Goal: Task Accomplishment & Management: Manage account settings

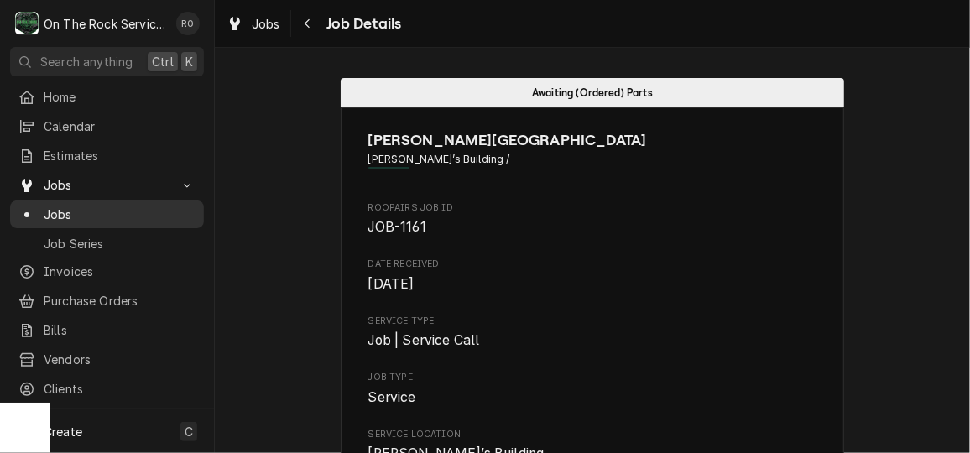
click at [56, 214] on span "Jobs" at bounding box center [120, 215] width 152 height 18
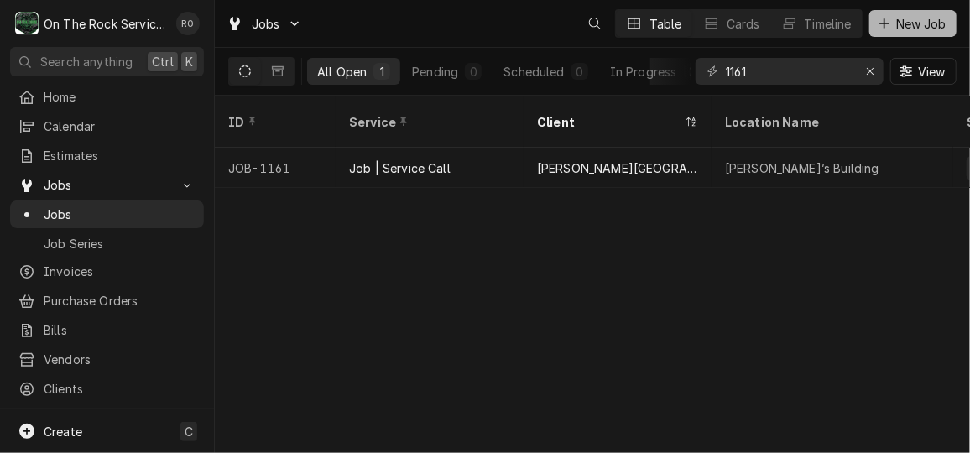
click at [907, 19] on span "New Job" at bounding box center [921, 24] width 57 height 18
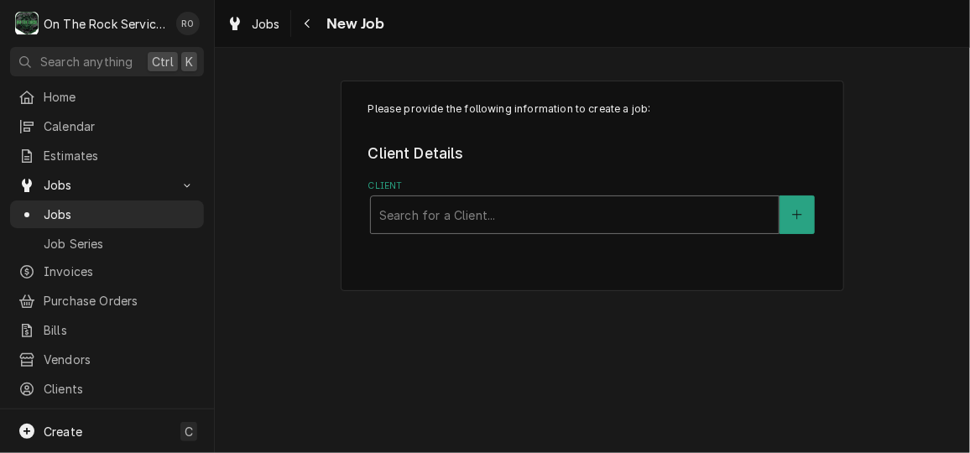
click at [634, 209] on div "Client" at bounding box center [574, 215] width 391 height 30
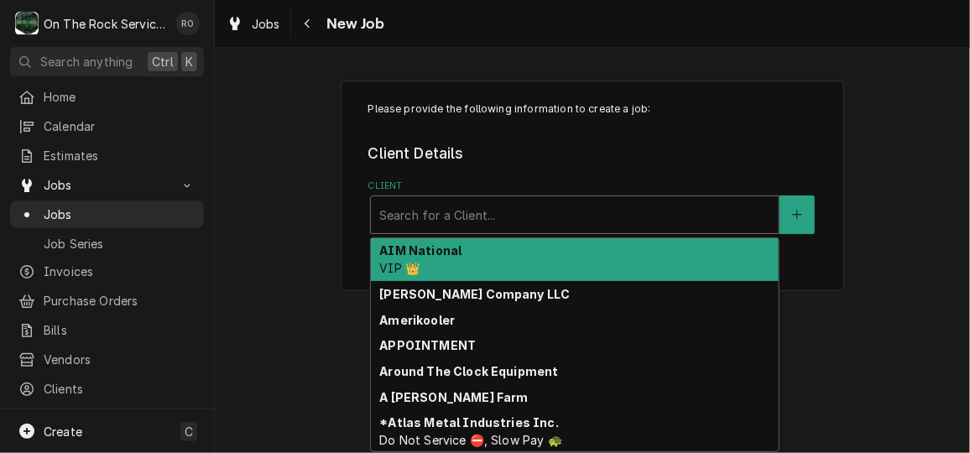
type input "h"
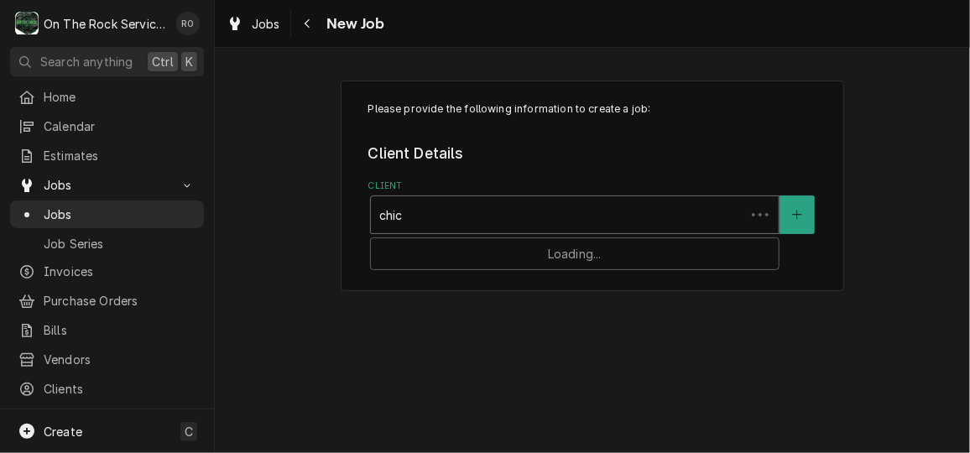
type input "chick"
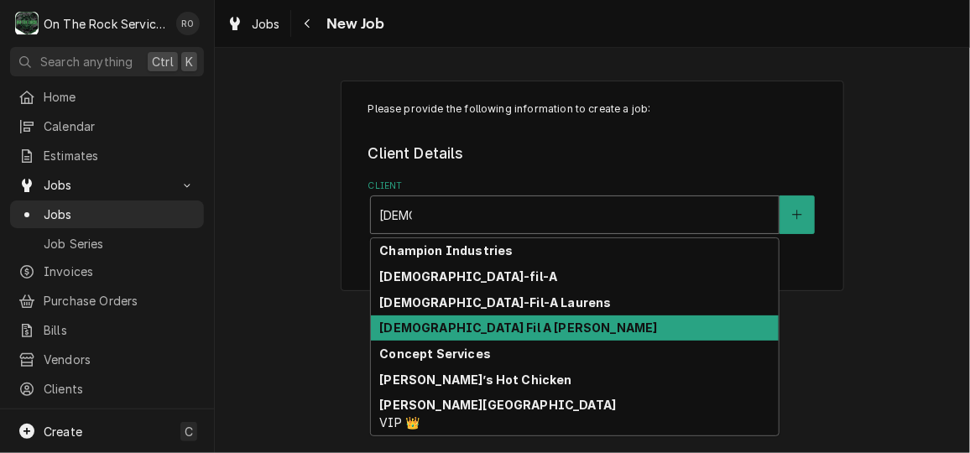
click at [594, 330] on div "Chick Fil A Mauldin" at bounding box center [575, 328] width 408 height 26
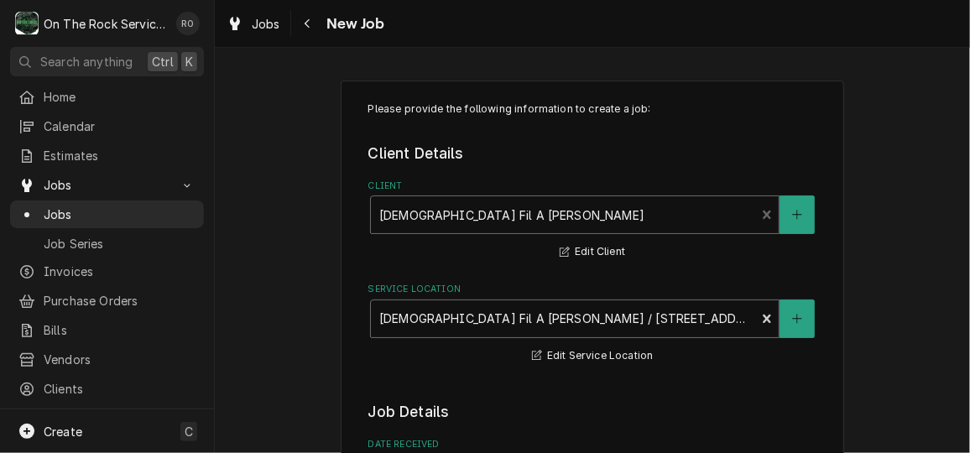
click at [612, 315] on div "Service Location" at bounding box center [563, 319] width 368 height 30
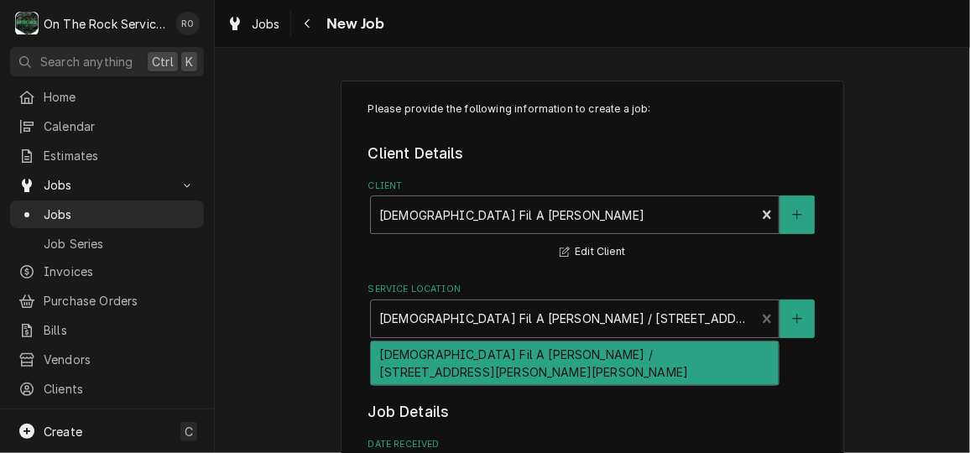
click at [588, 205] on div "Client" at bounding box center [563, 215] width 368 height 30
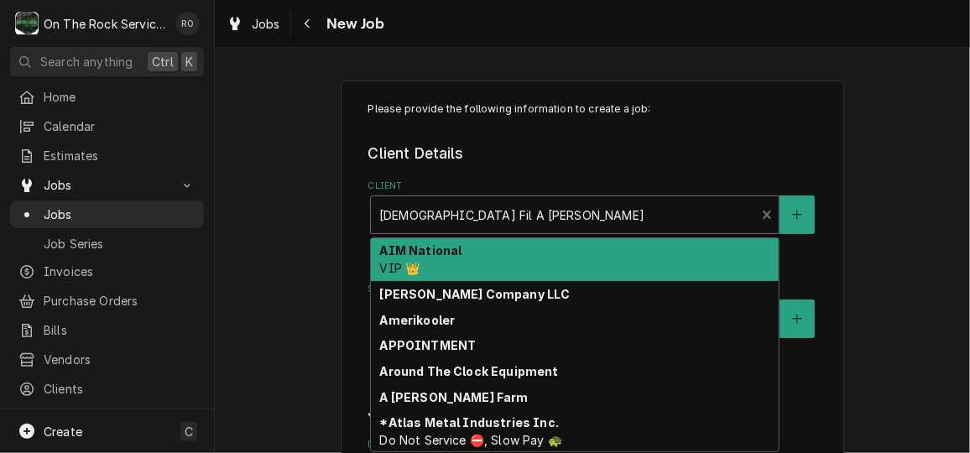
type input "c"
type textarea "x"
type input "ch"
type textarea "x"
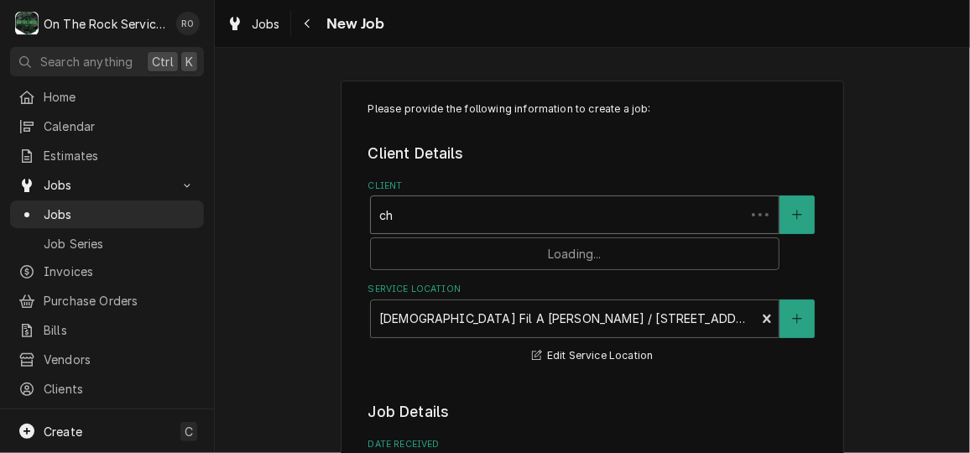
type input "chi"
type textarea "x"
type input "chic"
type textarea "x"
type input "chick"
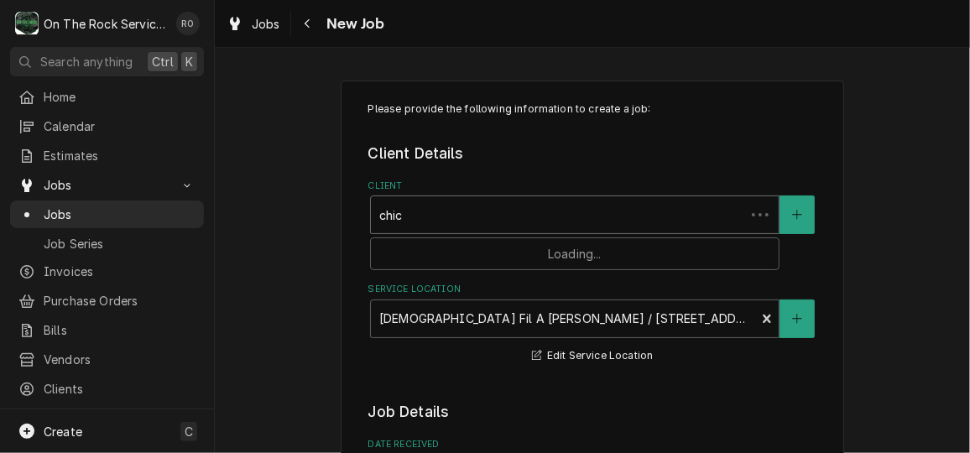
type textarea "x"
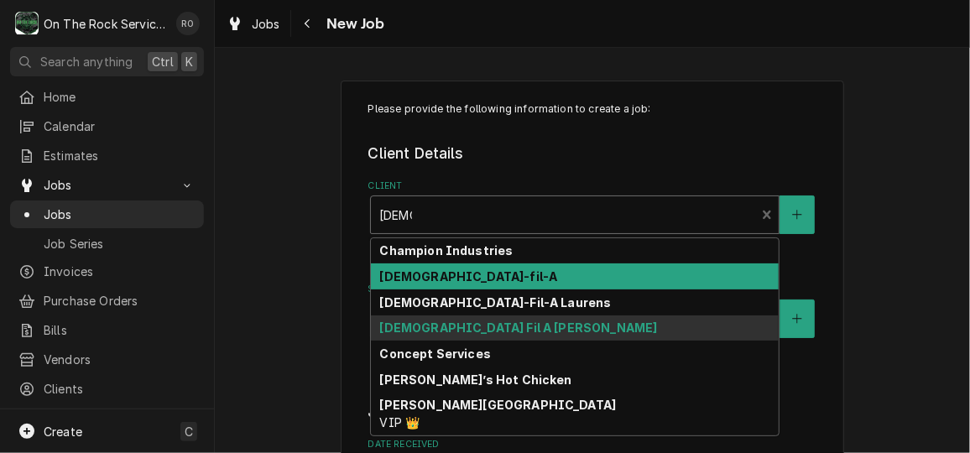
click at [542, 272] on div "Chick-fil-A" at bounding box center [575, 276] width 408 height 26
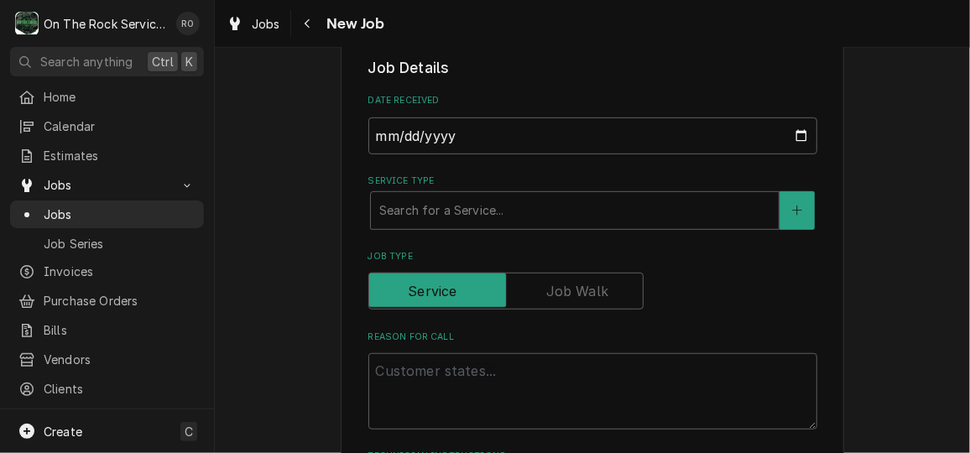
scroll to position [346, 0]
click at [547, 213] on div "Service Type" at bounding box center [574, 209] width 391 height 30
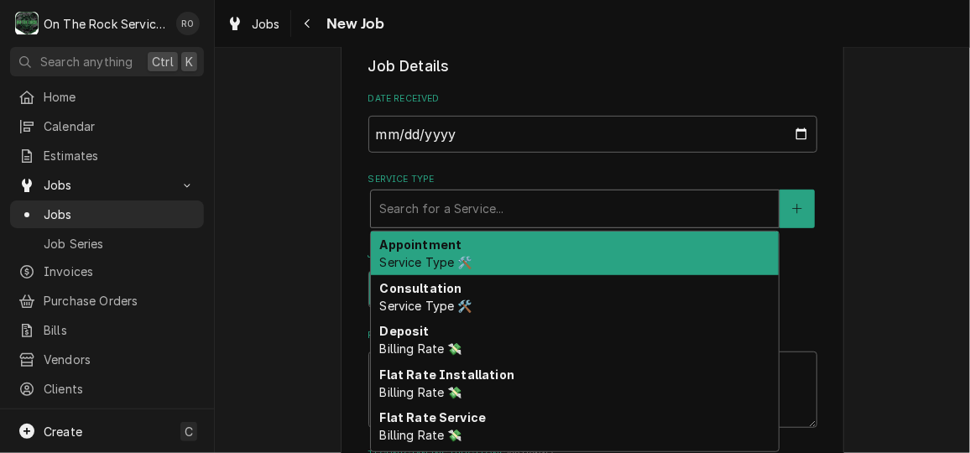
type textarea "x"
type input "s"
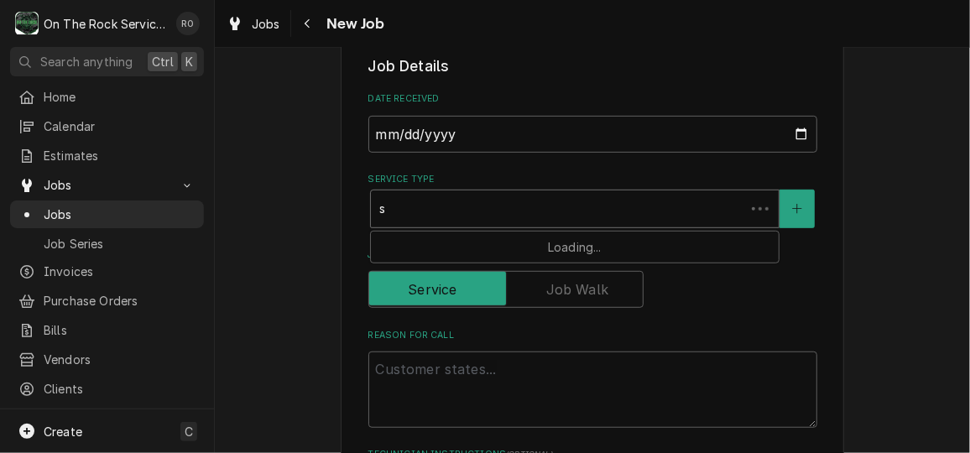
type textarea "x"
type input "se"
type textarea "x"
type input "ser"
type textarea "x"
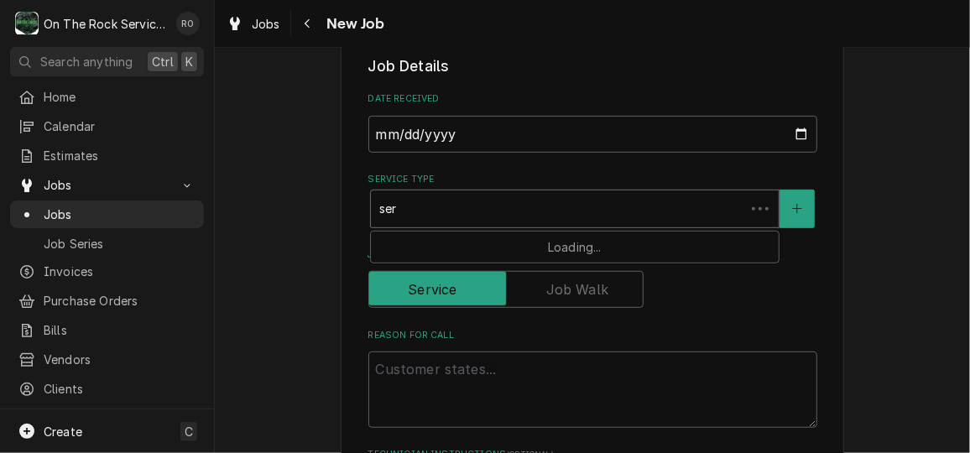
type input "serv"
type textarea "x"
type input "servi"
type textarea "x"
type input "servic"
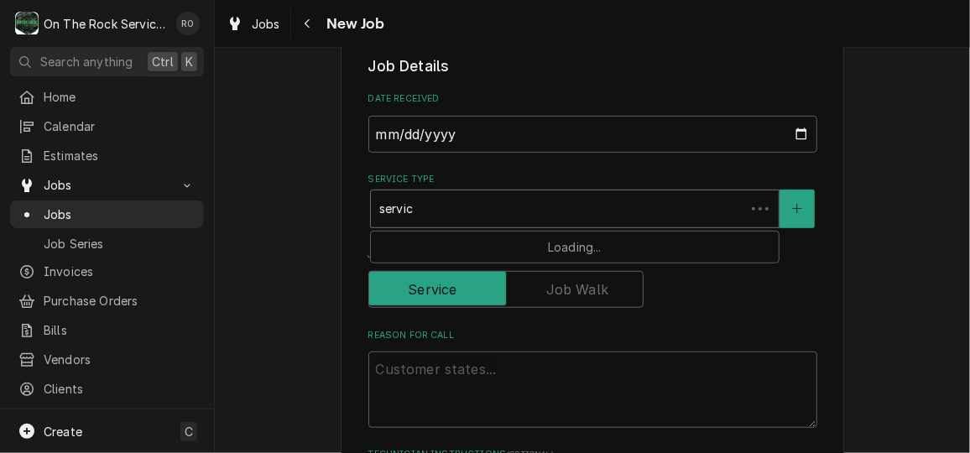
type textarea "x"
type input "service"
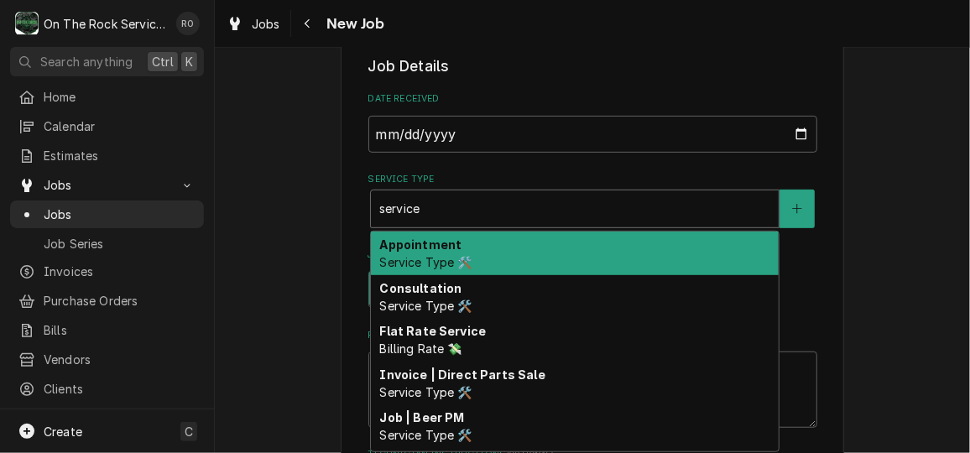
type textarea "x"
type input "service"
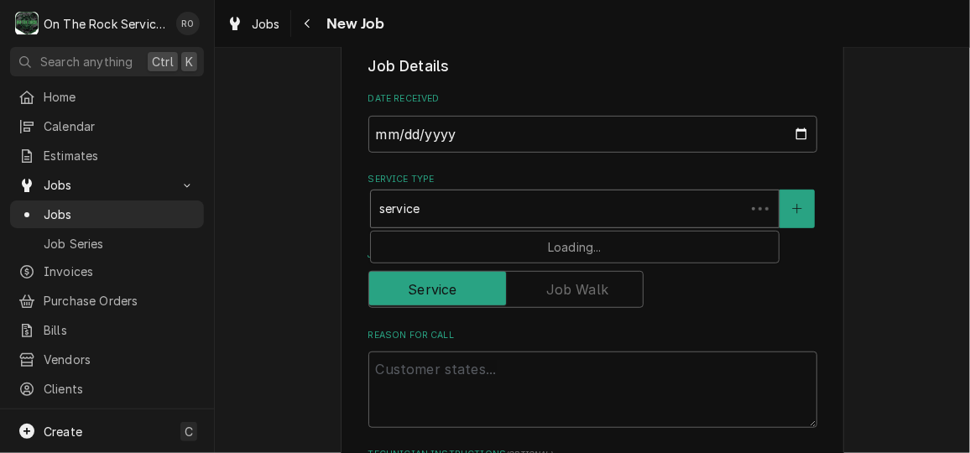
type textarea "x"
type input "service c"
type textarea "x"
type input "service ca"
type textarea "x"
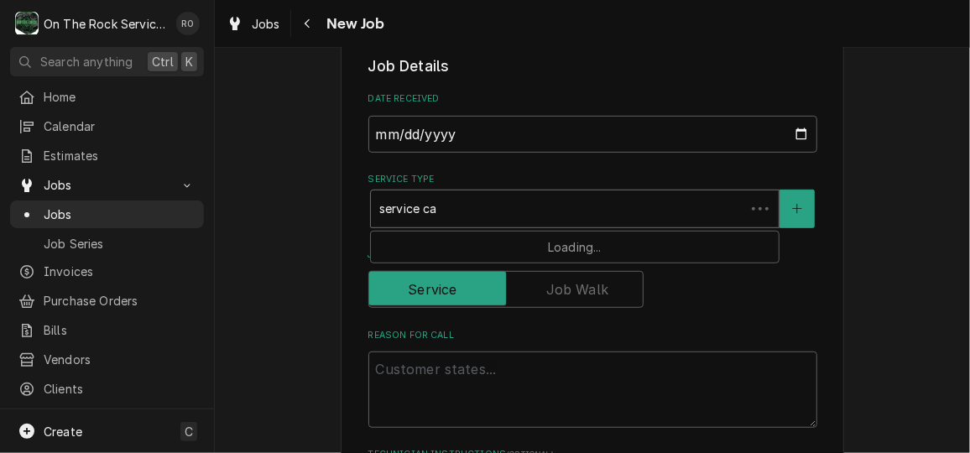
type input "service cal"
type textarea "x"
type input "service call"
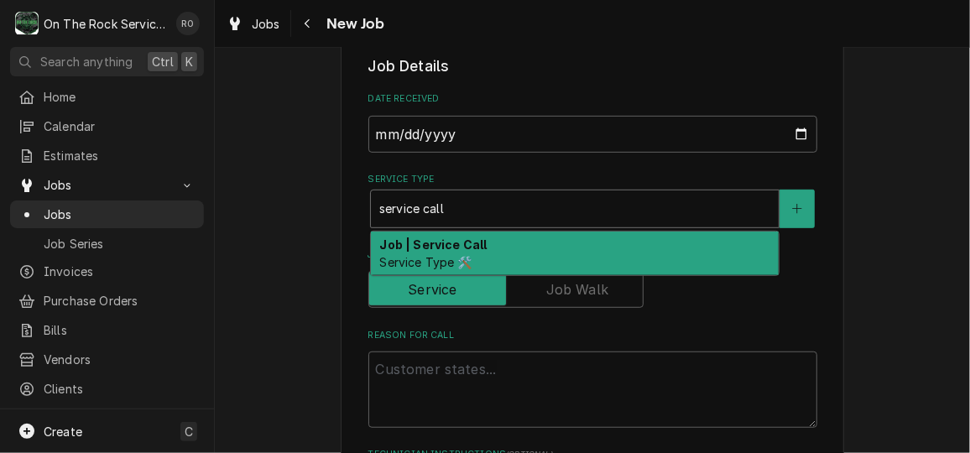
click at [544, 243] on div "Job | Service Call Service Type 🛠️" at bounding box center [575, 254] width 408 height 44
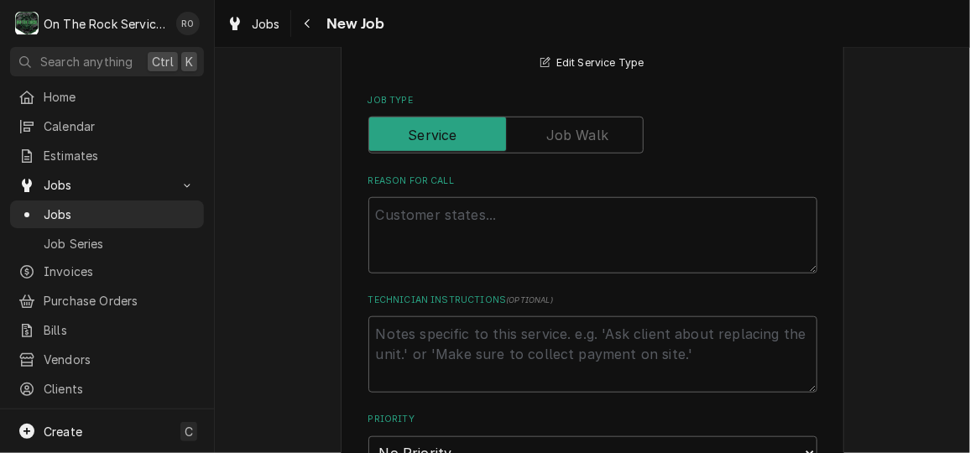
scroll to position [530, 0]
click at [528, 232] on textarea "Reason For Call" at bounding box center [592, 233] width 449 height 76
type textarea "x"
type textarea "N"
type textarea "x"
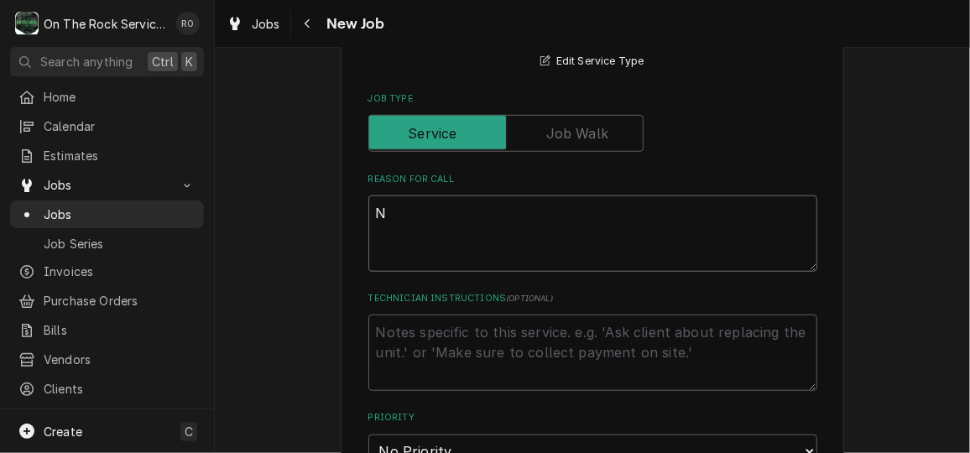
type textarea "Ne"
type textarea "x"
type textarea "Nee"
type textarea "x"
type textarea "Need"
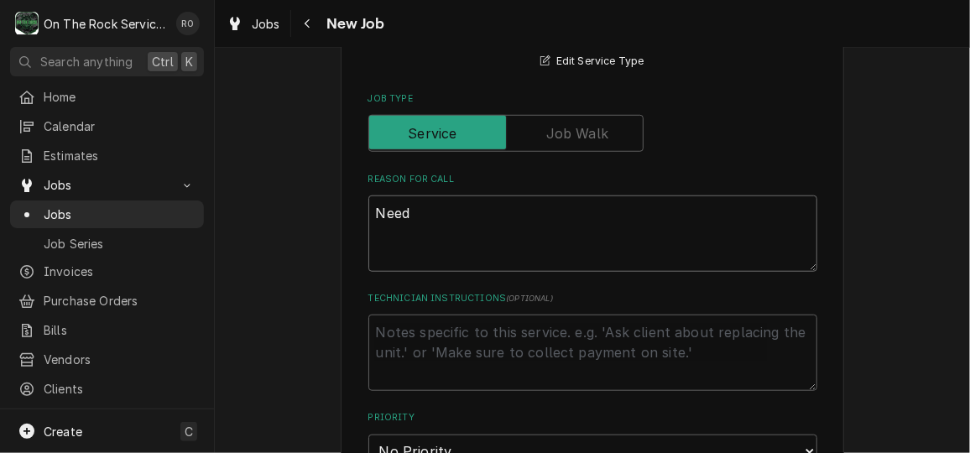
type textarea "x"
type textarea "Need t"
type textarea "x"
type textarea "Need to"
type textarea "x"
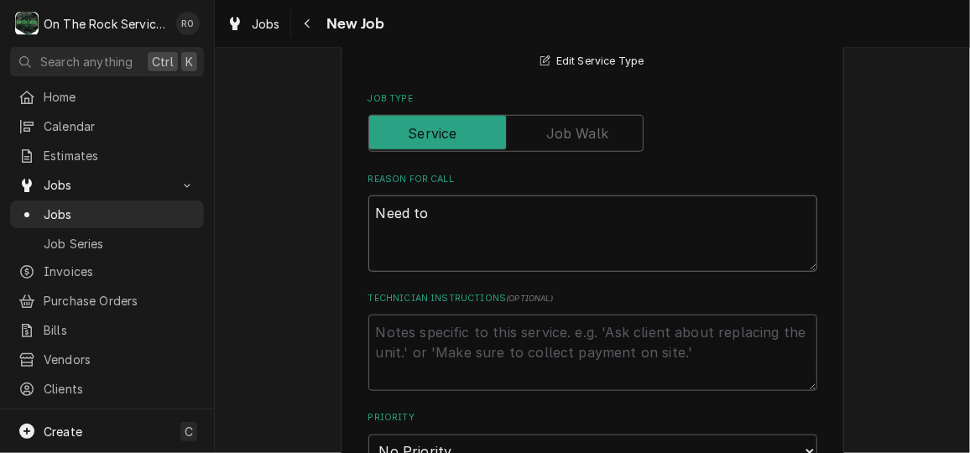
type textarea "Need to"
type textarea "x"
type textarea "Need to p"
type textarea "x"
type textarea "Need to pin"
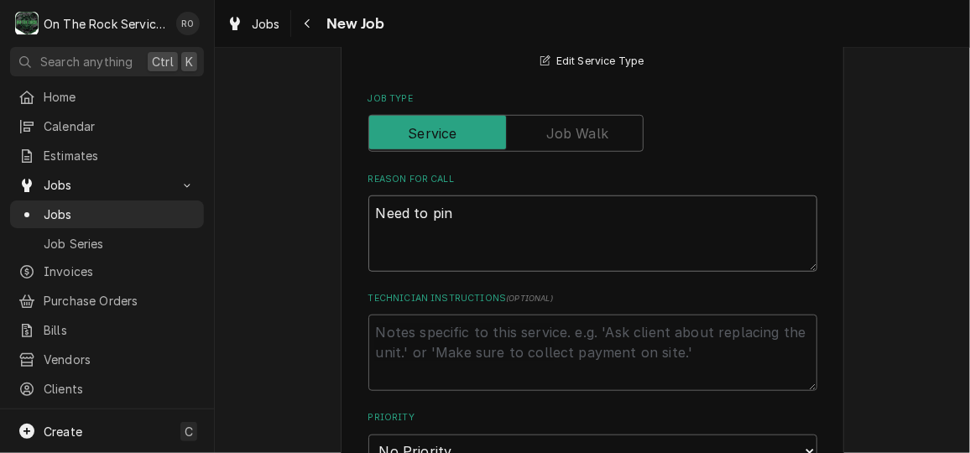
type textarea "x"
type textarea "Need to pinp"
type textarea "x"
type textarea "Need to pinpo"
type textarea "x"
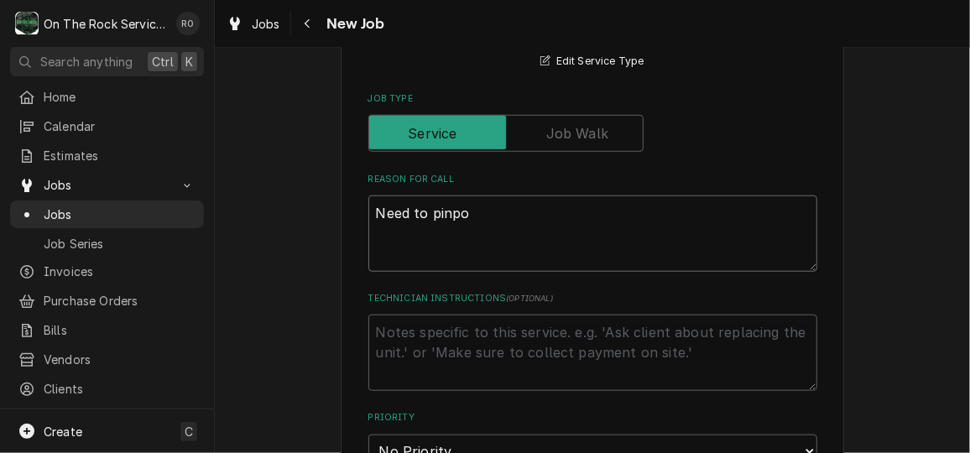
type textarea "Need to pinpoi"
type textarea "x"
type textarea "Need to pinpoin"
type textarea "x"
type textarea "Need to pinpoint"
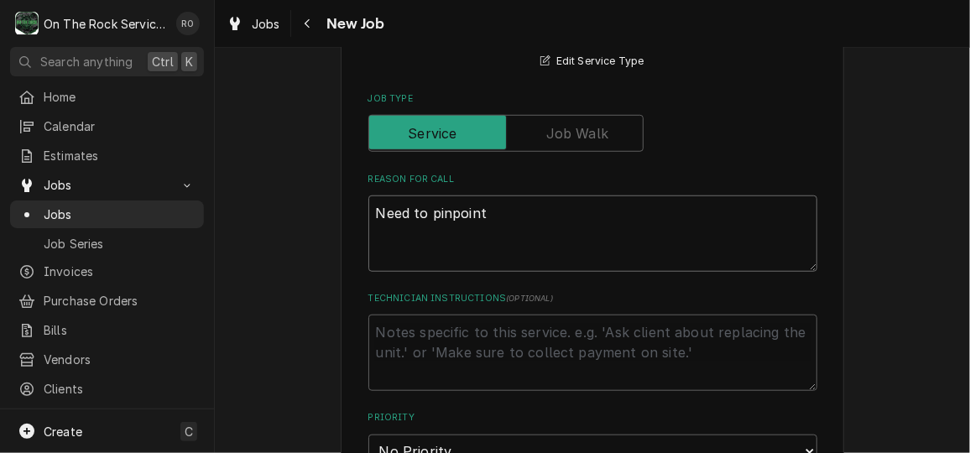
type textarea "x"
type textarea "Need to pinpoint l"
type textarea "x"
type textarea "Need to pinpoint le"
type textarea "x"
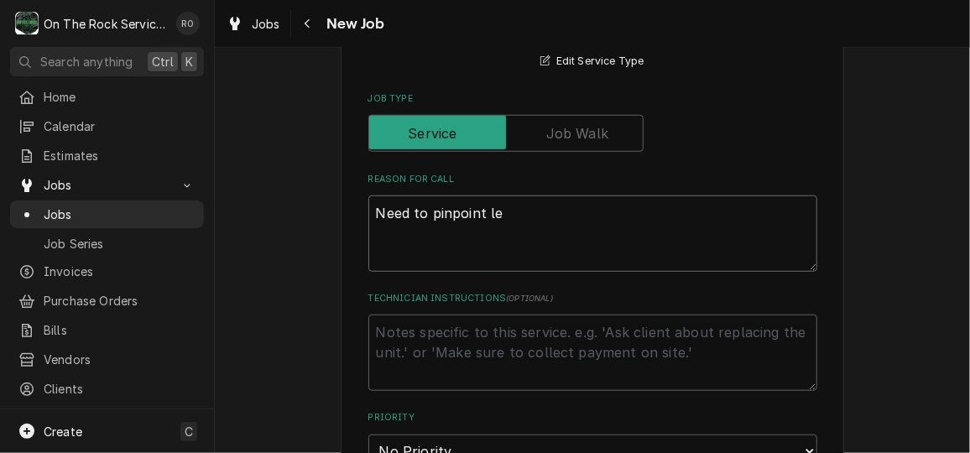
type textarea "Need to pinpoint lea"
type textarea "x"
type textarea "Need to pinpoint leak"
type textarea "x"
type textarea "Need to pinpoint leaks"
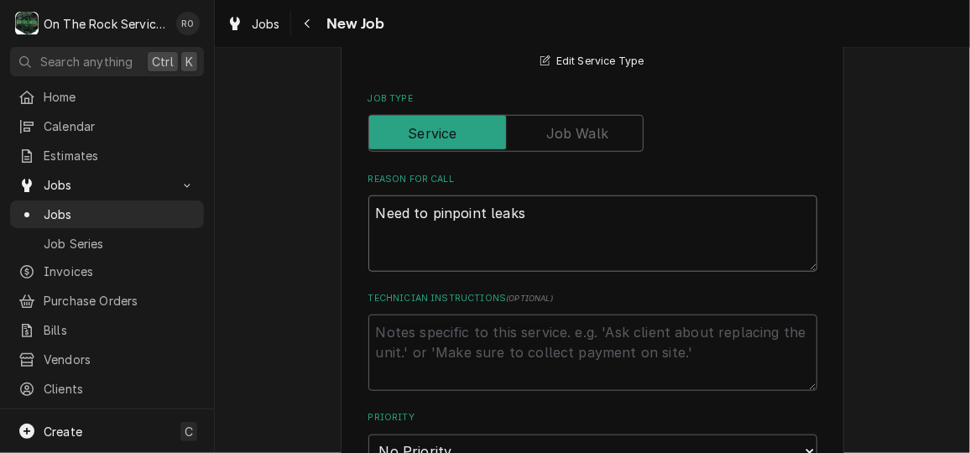
type textarea "x"
type textarea "Need to pinpoint leaks."
type textarea "x"
type textarea "Need to pinpoint leaks."
type textarea "x"
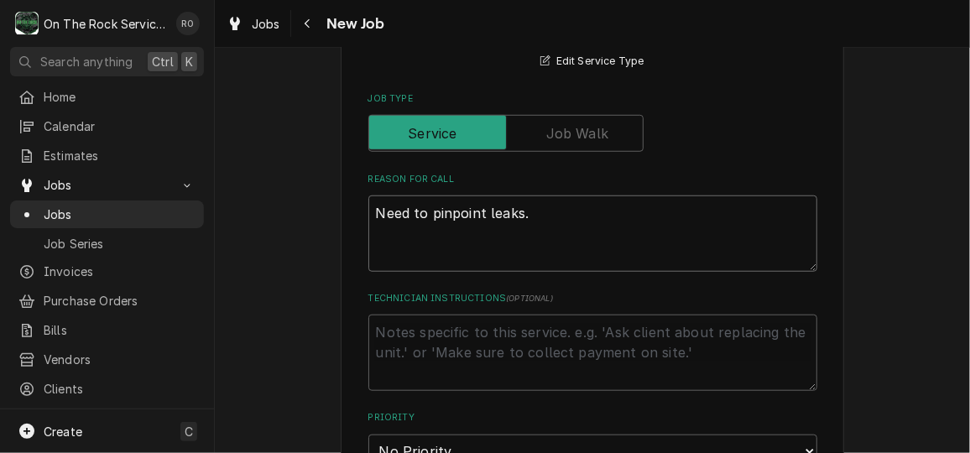
type textarea "Need to pinpoint leaks. N"
type textarea "x"
type textarea "Need to pinpoint leaks. Ne"
type textarea "x"
type textarea "Need to pinpoint leaks. Nee"
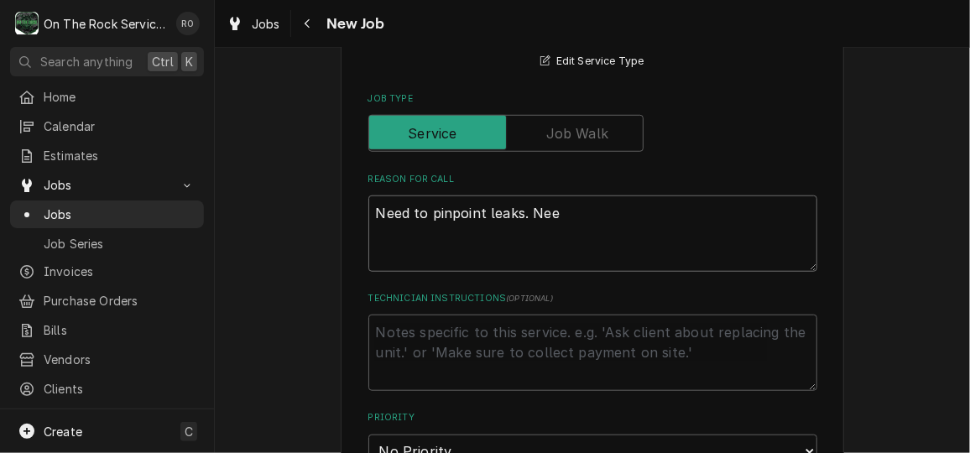
type textarea "x"
type textarea "Need to pinpoint leaks. Need"
type textarea "x"
type textarea "Need to pinpoint leaks. Need"
type textarea "x"
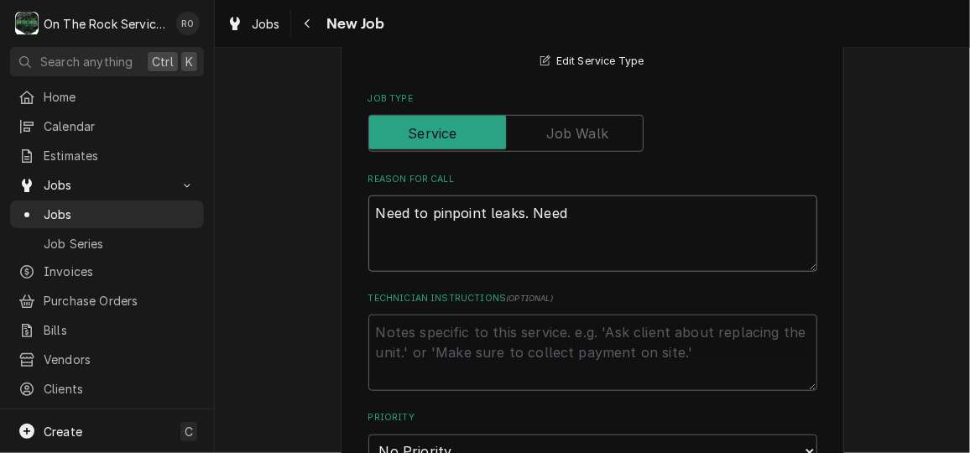
type textarea "Need to pinpoint leaks. Need t"
type textarea "x"
type textarea "Need to pinpoint leaks. Need to"
type textarea "x"
type textarea "Need to pinpoint leaks. Need to n"
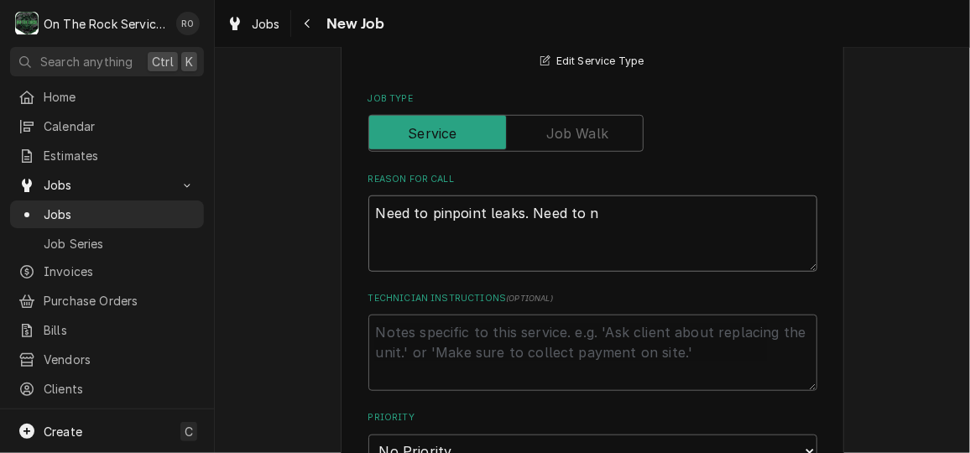
type textarea "x"
type textarea "Need to pinpoint leaks. Need to ni"
type textarea "x"
type textarea "Need to pinpoint leaks. Need to nit"
type textarea "x"
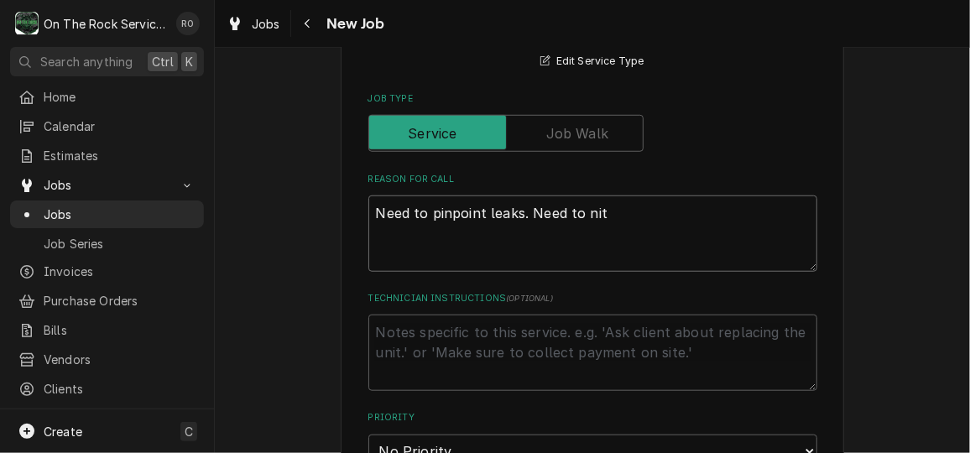
type textarea "Need to pinpoint leaks. Need to nitr"
type textarea "x"
type textarea "Need to pinpoint leaks. Need to nitro"
type textarea "x"
type textarea "Need to pinpoint leaks. Need to nitrov"
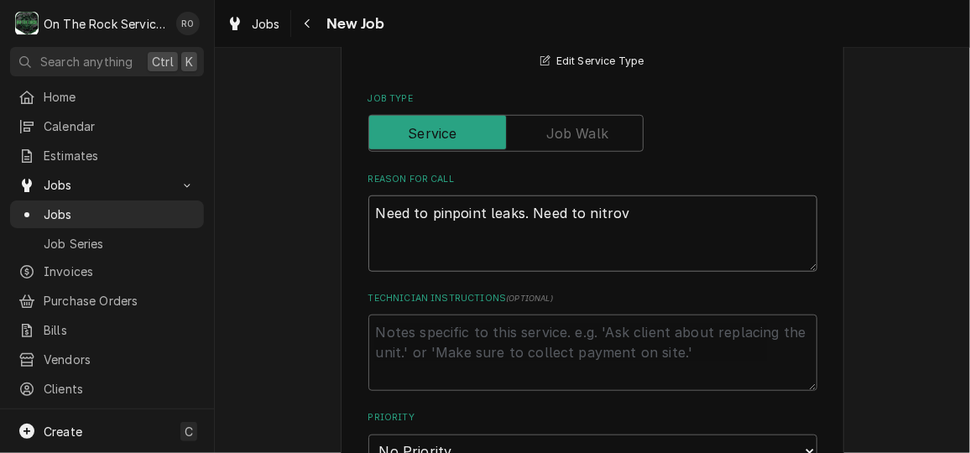
type textarea "x"
type textarea "Need to pinpoint leaks. Need to nitro"
type textarea "x"
type textarea "Need to pinpoint leaks. Need to nitrog"
type textarea "x"
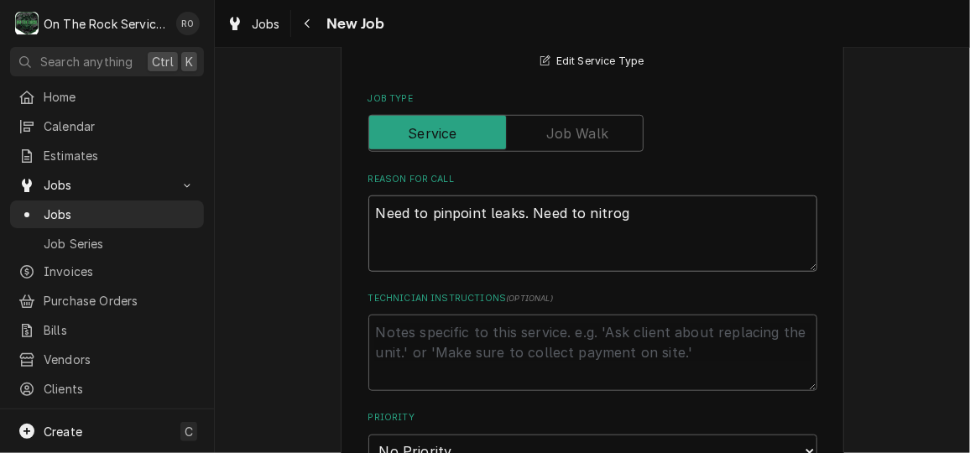
type textarea "Need to pinpoint leaks. Need to nitroge"
type textarea "x"
type textarea "Need to pinpoint leaks. Need to nitrogen"
type textarea "x"
type textarea "Need to pinpoint leaks. Need to nitrogen"
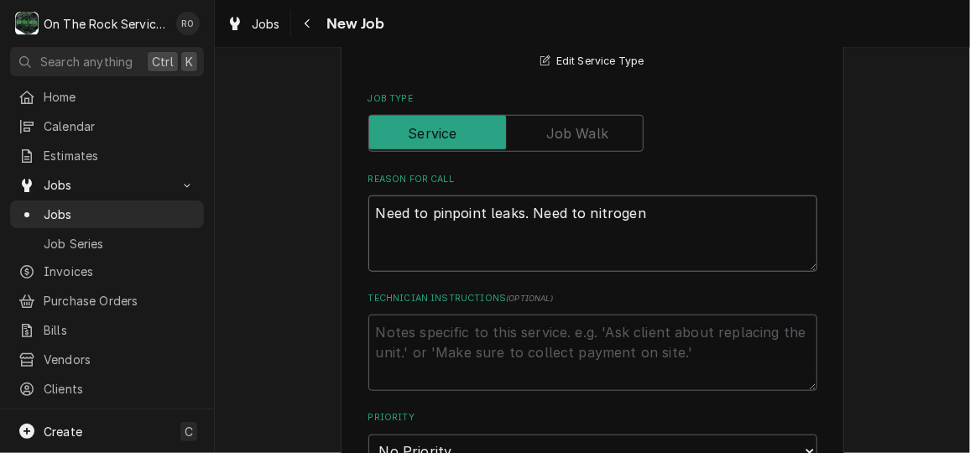
type textarea "x"
type textarea "Need to pinpoint leaks. Need to nitrogen t"
type textarea "x"
type textarea "Need to pinpoint leaks. Need to nitrogen tg"
type textarea "x"
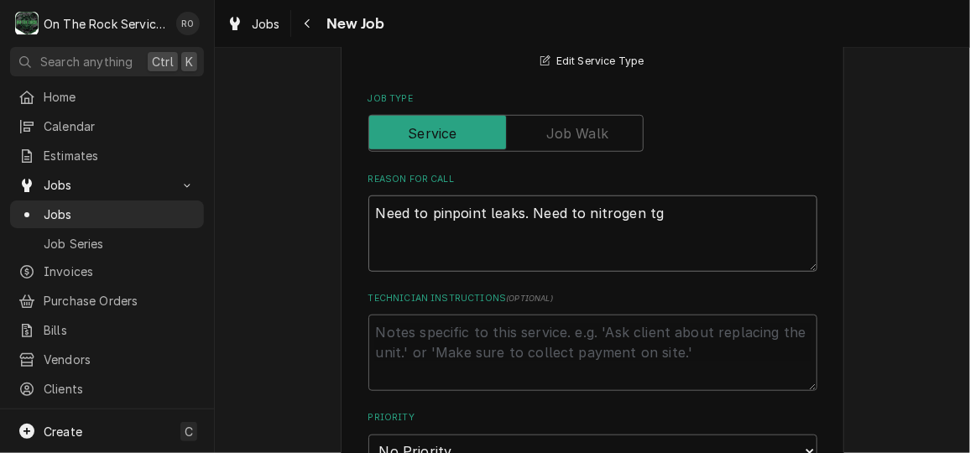
type textarea "Need to pinpoint leaks. Need to nitrogen tgh"
type textarea "x"
type textarea "Need to pinpoint leaks. Need to nitrogen tghe"
type textarea "x"
type textarea "Need to pinpoint leaks. Need to nitrogen tghe"
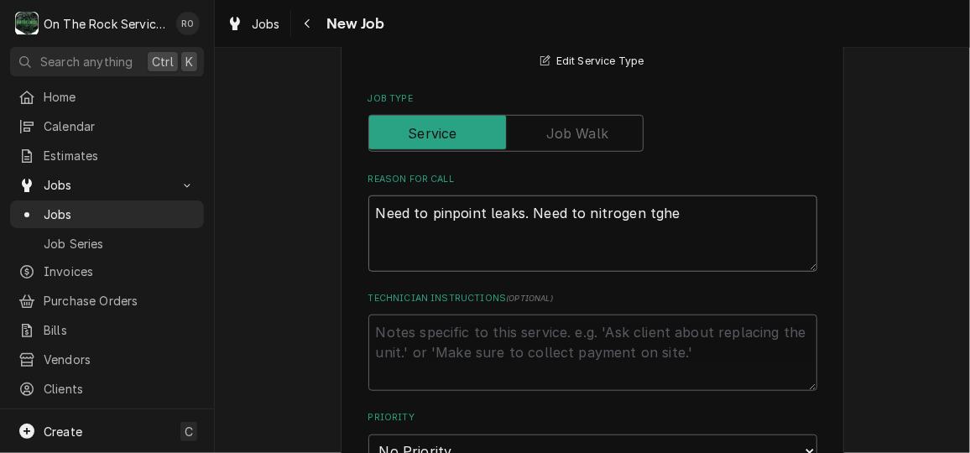
type textarea "x"
type textarea "Need to pinpoint leaks. Need to nitrogen tghe s"
type textarea "x"
type textarea "Need to pinpoint leaks. Need to nitrogen tghe"
type textarea "x"
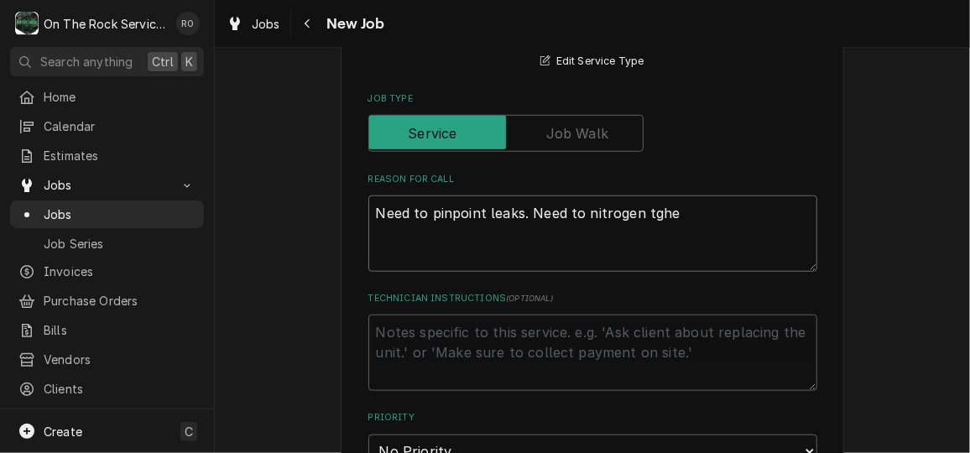
type textarea "Need to pinpoint leaks. Need to nitrogen tghe"
type textarea "x"
type textarea "Need to pinpoint leaks. Need to nitrogen tgh"
type textarea "x"
type textarea "Need to pinpoint leaks. Need to nitrogen tg"
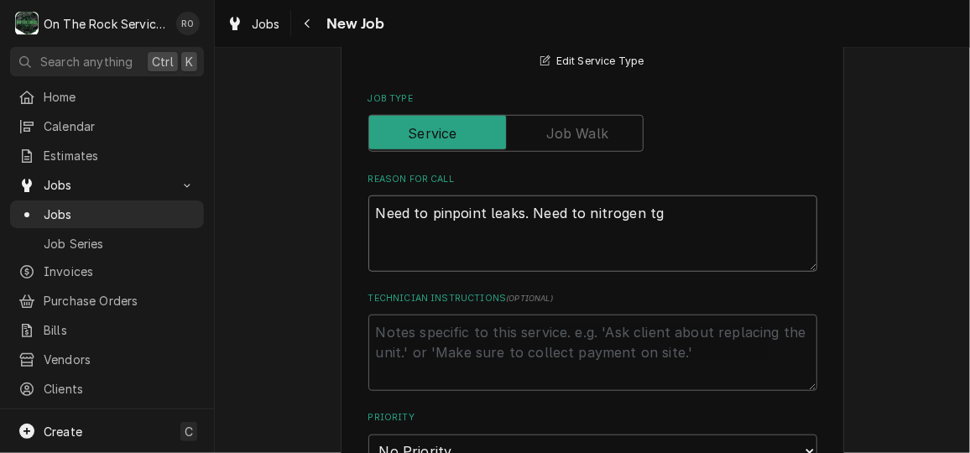
type textarea "x"
type textarea "Need to pinpoint leaks. Need to nitrogen t"
type textarea "x"
type textarea "Need to pinpoint leaks. Need to nitrogen"
type textarea "x"
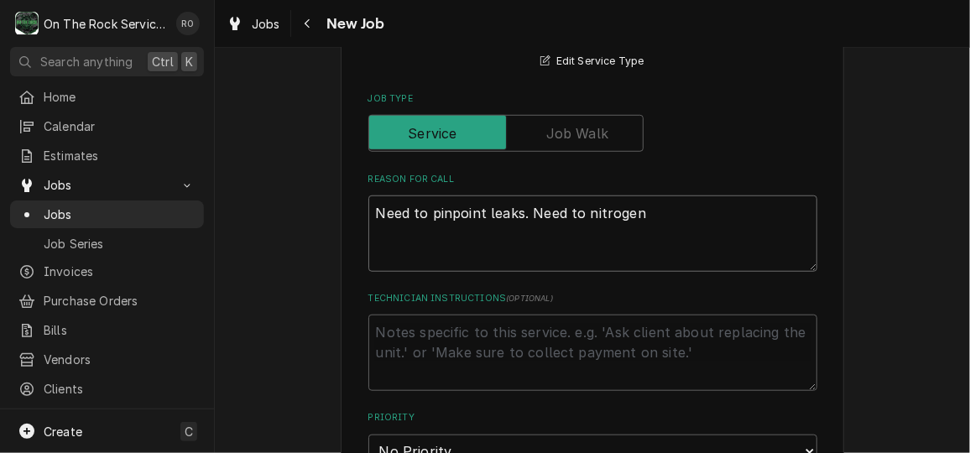
type textarea "Need to pinpoint leaks. Need to nitrogen"
type textarea "x"
type textarea "Need to pinpoint leaks. Need to nitroge"
type textarea "x"
type textarea "Need to pinpoint leaks. Need to nitrog"
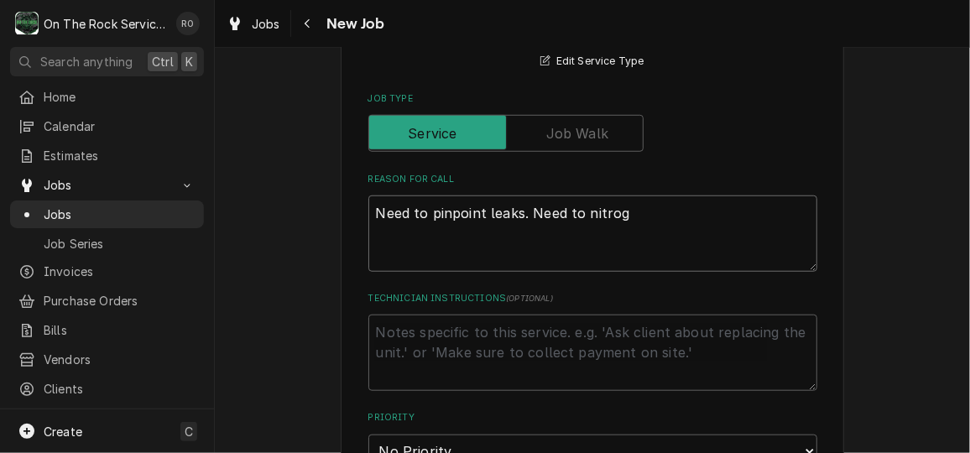
type textarea "x"
type textarea "Need to pinpoint leaks. Need to nitro"
type textarea "x"
type textarea "Need to pinpoint leaks. Need to nitr"
type textarea "x"
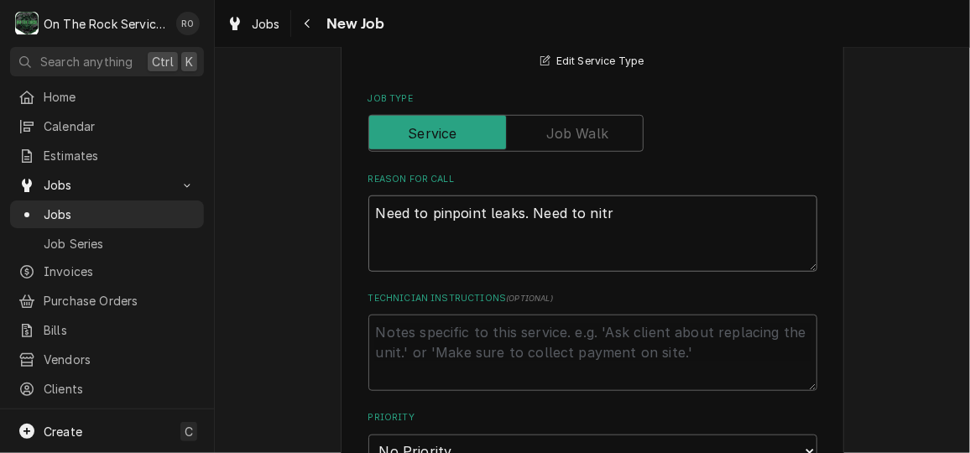
type textarea "Need to pinpoint leaks. Need to nit"
type textarea "x"
type textarea "Need to pinpoint leaks. Need to ni"
type textarea "x"
type textarea "Need to pinpoint leaks. Need to n"
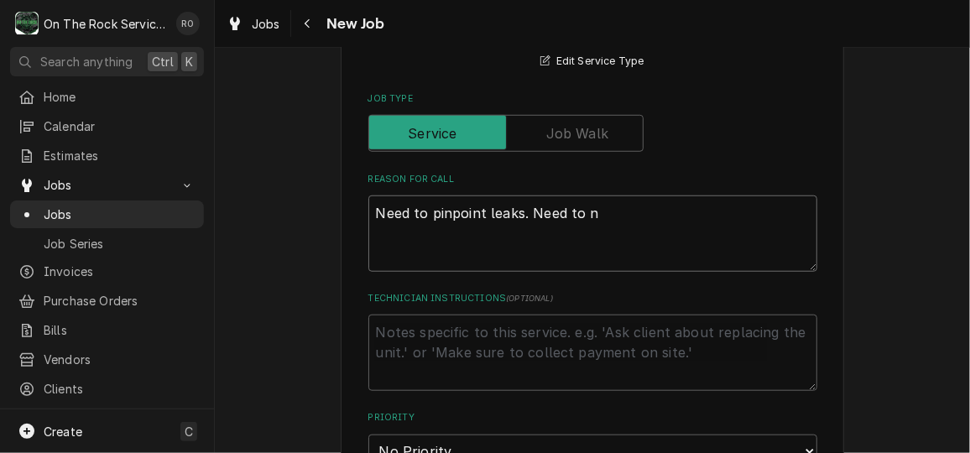
type textarea "x"
type textarea "Need to pinpoint leaks. Need to"
type textarea "x"
type textarea "Need to pinpoint leaks. Need to"
type textarea "x"
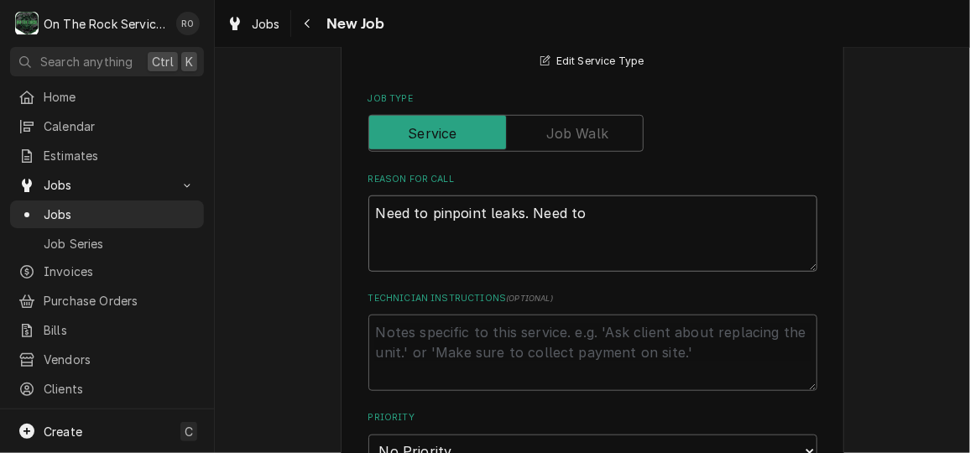
type textarea "Need to pinpoint leaks. Need t"
type textarea "x"
type textarea "Need to pinpoint leaks. Need"
type textarea "x"
type textarea "Need to pinpoint leaks. Need"
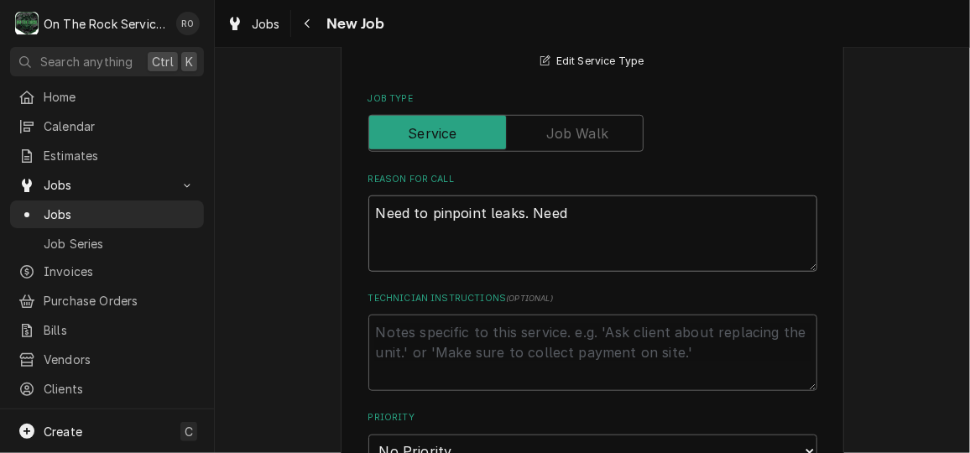
type textarea "x"
type textarea "Need to pinpoint leaks. Nee"
type textarea "x"
type textarea "Need to pinpoint leaks. Ne"
type textarea "x"
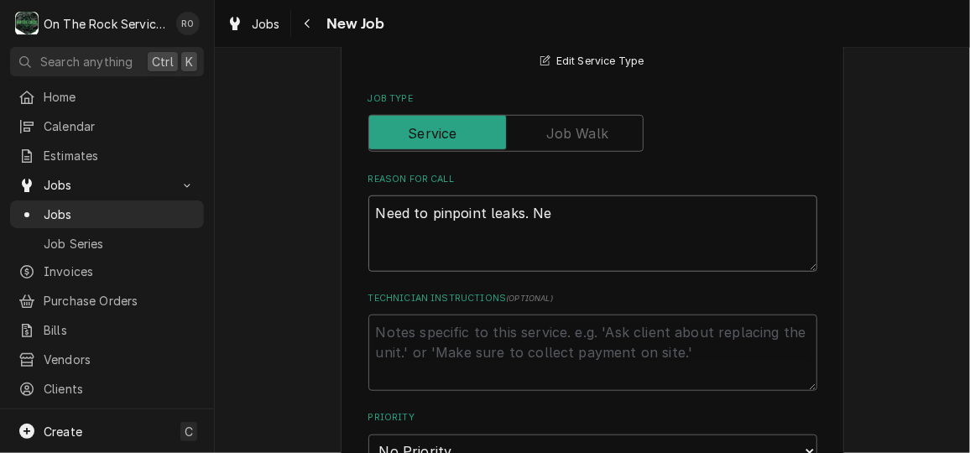
type textarea "Need to pinpoint leaks. N"
type textarea "x"
type textarea "Need to pinpoint leaks."
type textarea "x"
type textarea "Need to pinpoint leaks. F"
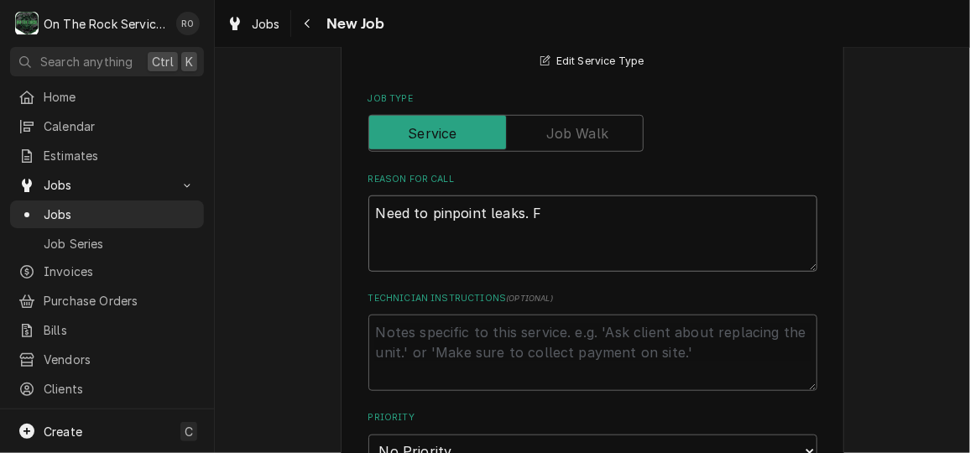
type textarea "x"
type textarea "Need to pinpoint leaks. Fi"
type textarea "x"
type textarea "Need to pinpoint leaks. Fil"
type textarea "x"
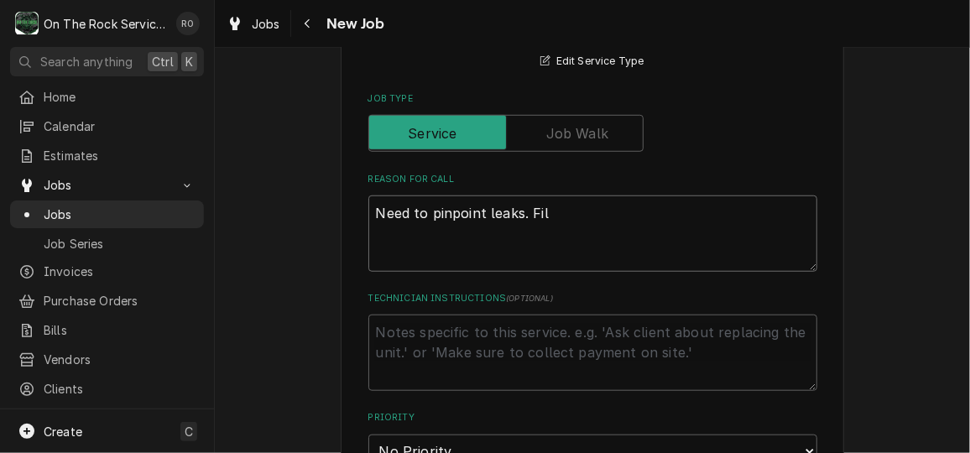
type textarea "Need to pinpoint leaks. Fill"
type textarea "x"
type textarea "Need to pinpoint leaks. Fill"
type textarea "x"
type textarea "Need to pinpoint leaks. Fill th"
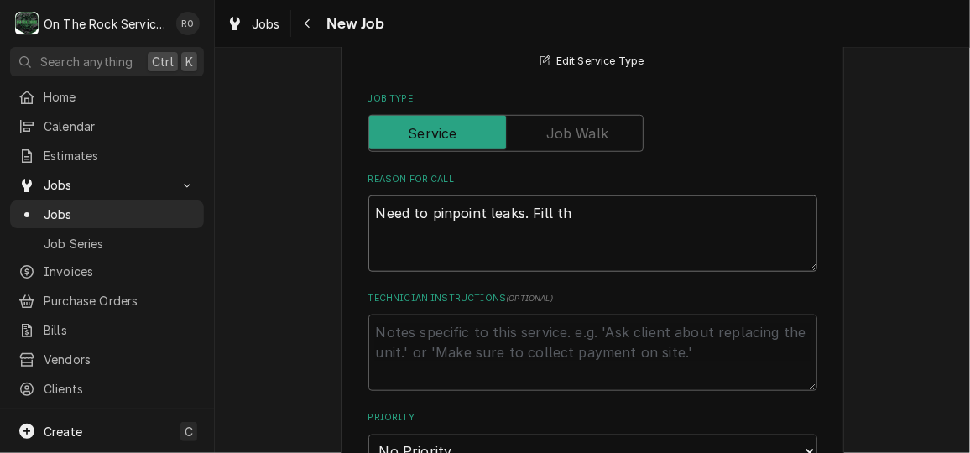
type textarea "x"
type textarea "Need to pinpoint leaks. Fill thi"
type textarea "x"
type textarea "Need to pinpoint leaks. Fill this"
type textarea "x"
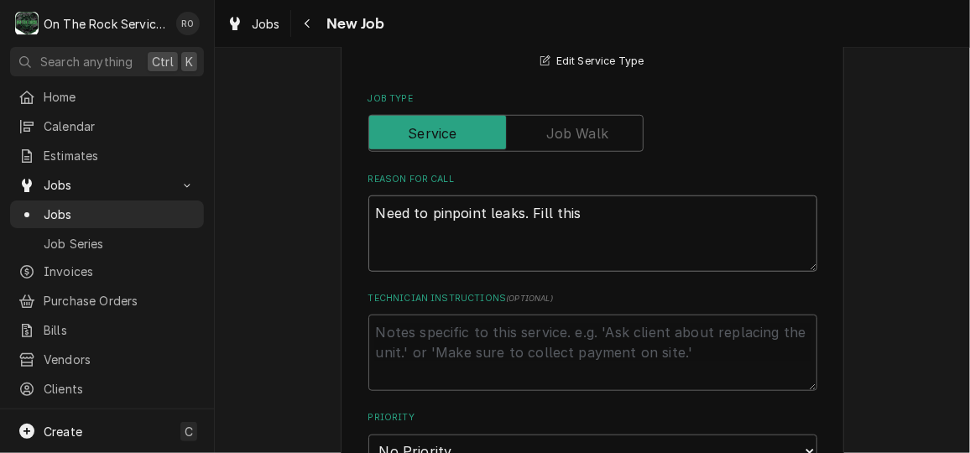
type textarea "Need to pinpoint leaks. Fill this"
type textarea "x"
type textarea "Need to pinpoint leaks. Fill this t"
type textarea "x"
type textarea "Need to pinpoint leaks. Fill this thi"
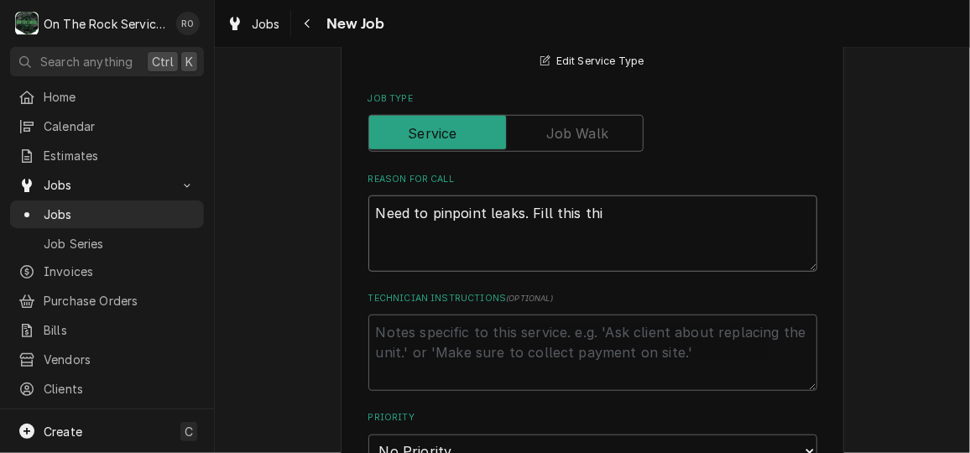
type textarea "x"
type textarea "Need to pinpoint leaks. Fill this thin"
type textarea "x"
type textarea "Need to pinpoint leaks. Fill this thing"
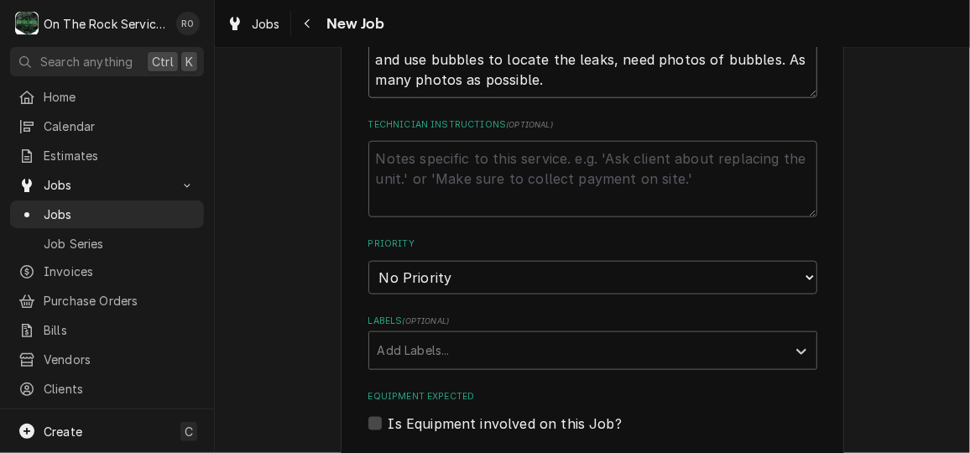
scroll to position [704, 0]
click at [512, 269] on select "No Priority Urgent High Medium Low" at bounding box center [592, 278] width 449 height 34
click at [368, 261] on select "No Priority Urgent High Medium Low" at bounding box center [592, 278] width 449 height 34
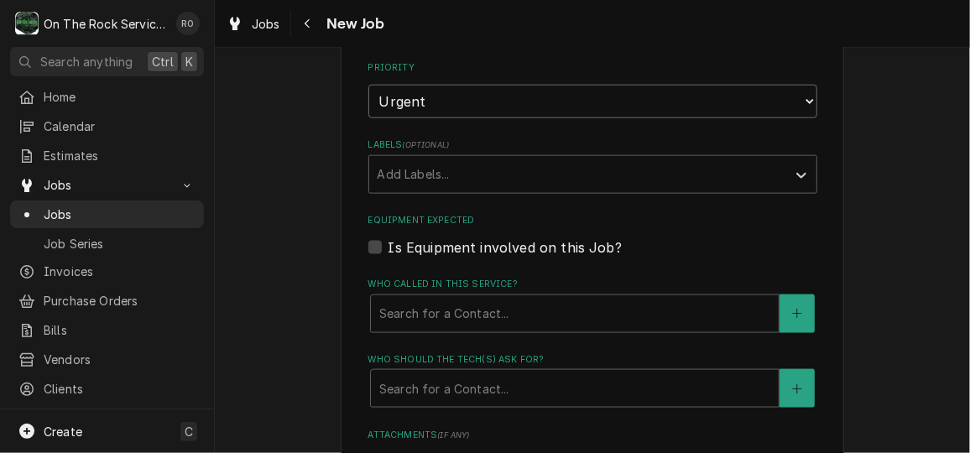
scroll to position [883, 0]
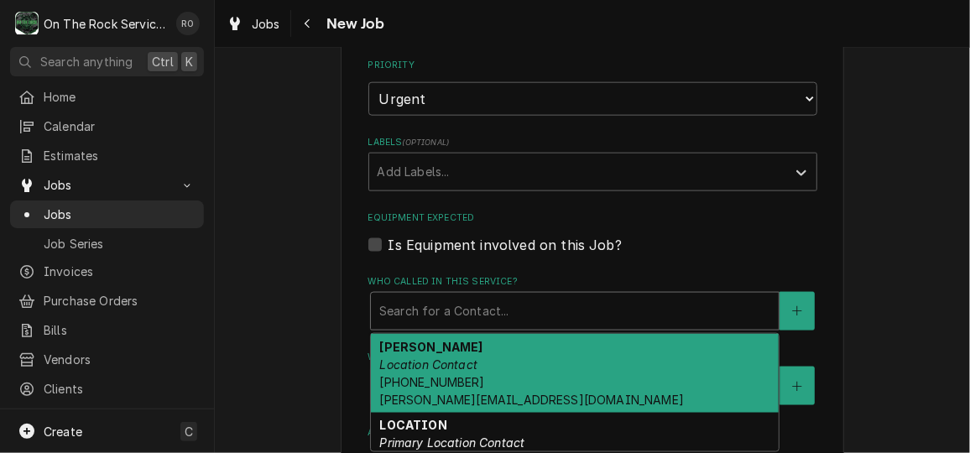
click at [499, 310] on div "Who called in this service?" at bounding box center [574, 311] width 391 height 30
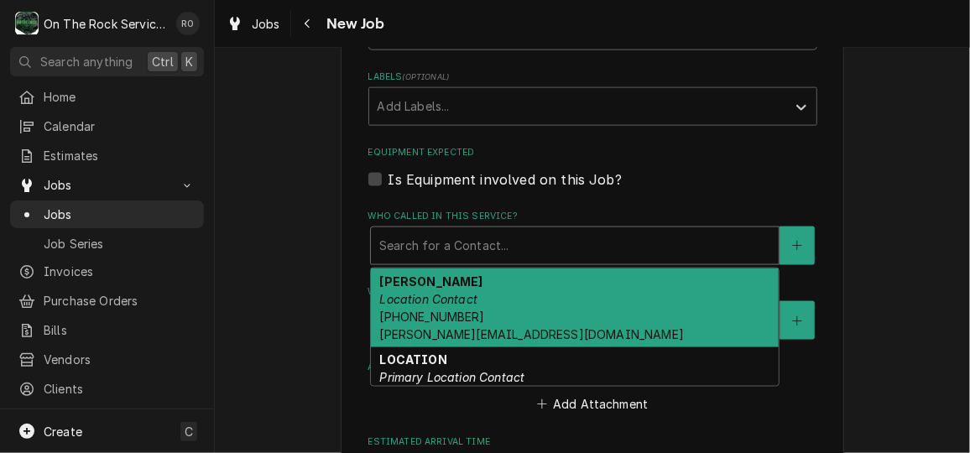
scroll to position [950, 0]
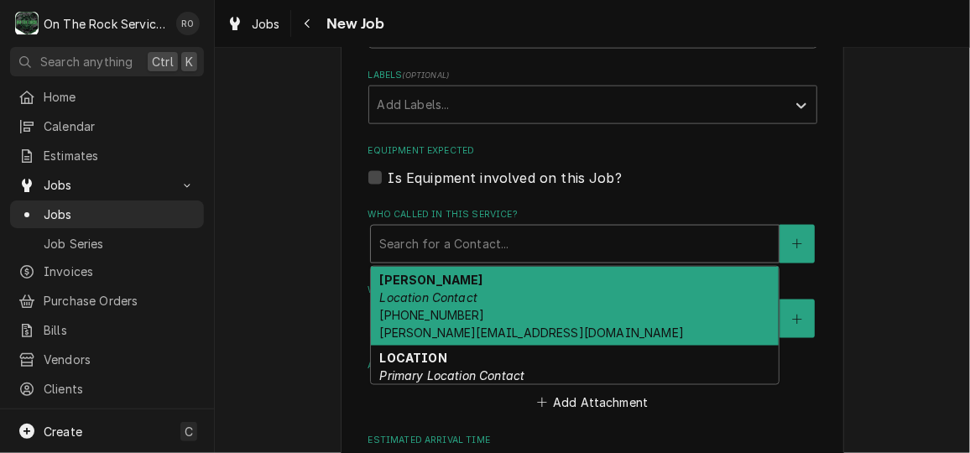
click at [499, 310] on div "Brad Lockaby Location Contact (864) 991-6057 brad@webbercfa.com" at bounding box center [575, 306] width 408 height 79
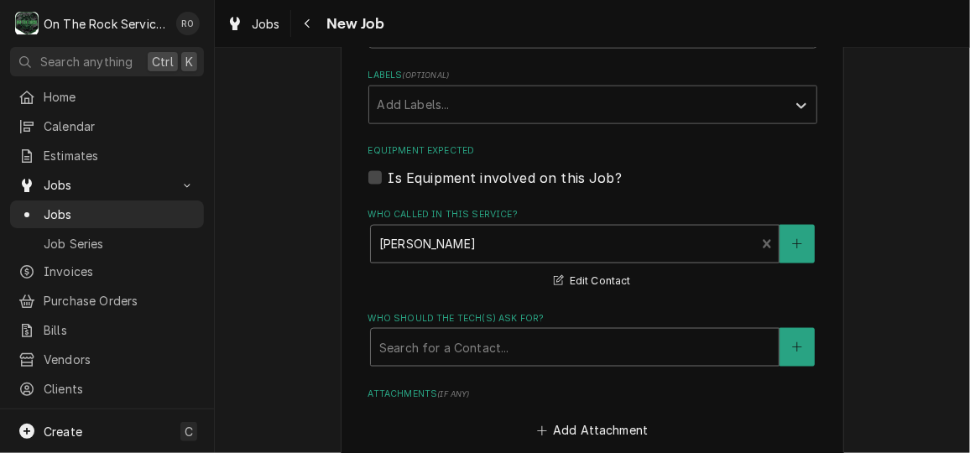
click at [496, 340] on div "Who should the tech(s) ask for?" at bounding box center [574, 347] width 391 height 30
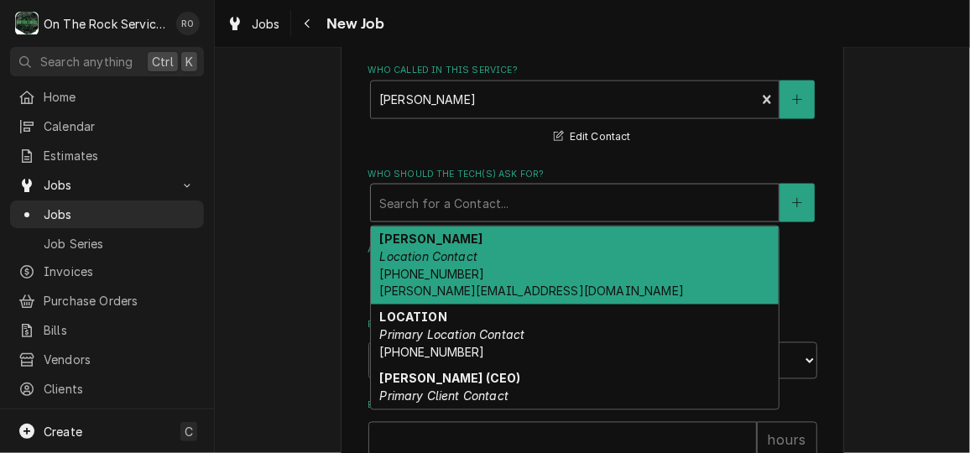
scroll to position [1096, 0]
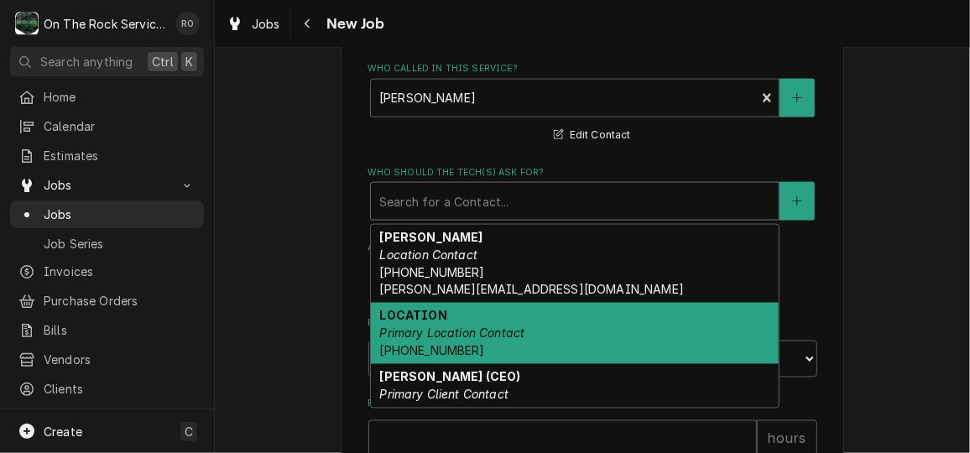
click at [497, 336] on em "Primary Location Contact" at bounding box center [451, 333] width 145 height 14
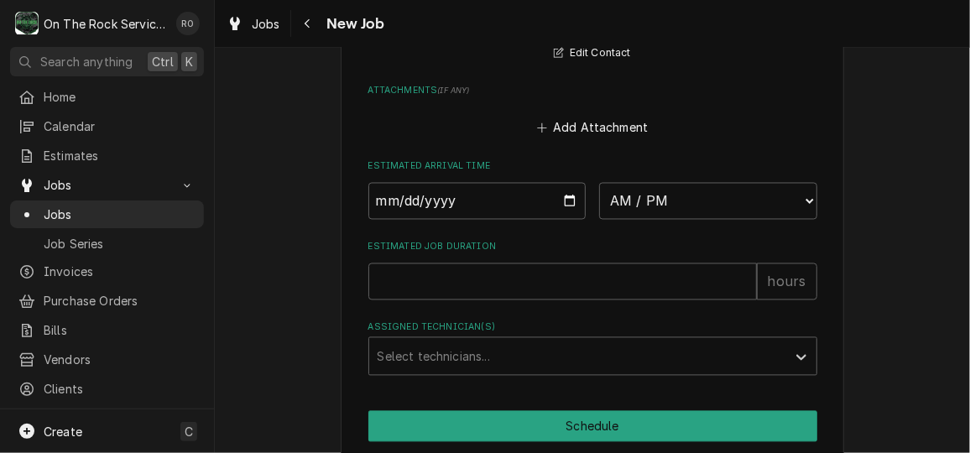
scroll to position [1282, 0]
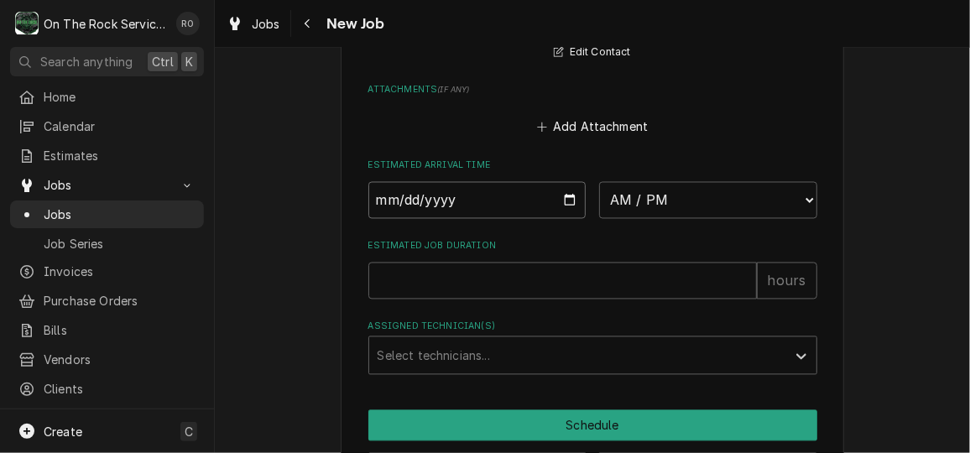
click at [569, 199] on input "Date" at bounding box center [477, 200] width 218 height 37
click at [748, 201] on select "AM / PM 6:00 AM 6:15 AM 6:30 AM 6:45 AM 7:00 AM 7:15 AM 7:30 AM 7:45 AM 8:00 AM…" at bounding box center [708, 200] width 218 height 37
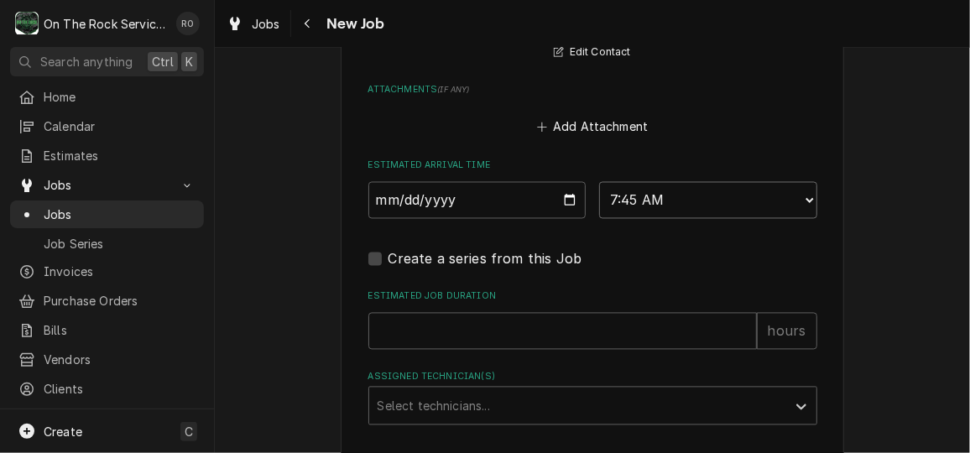
click at [709, 201] on select "AM / PM 6:00 AM 6:15 AM 6:30 AM 6:45 AM 7:00 AM 7:15 AM 7:30 AM 7:45 AM 8:00 AM…" at bounding box center [708, 200] width 218 height 37
click at [599, 182] on select "AM / PM 6:00 AM 6:15 AM 6:30 AM 6:45 AM 7:00 AM 7:15 AM 7:30 AM 7:45 AM 8:00 AM…" at bounding box center [708, 200] width 218 height 37
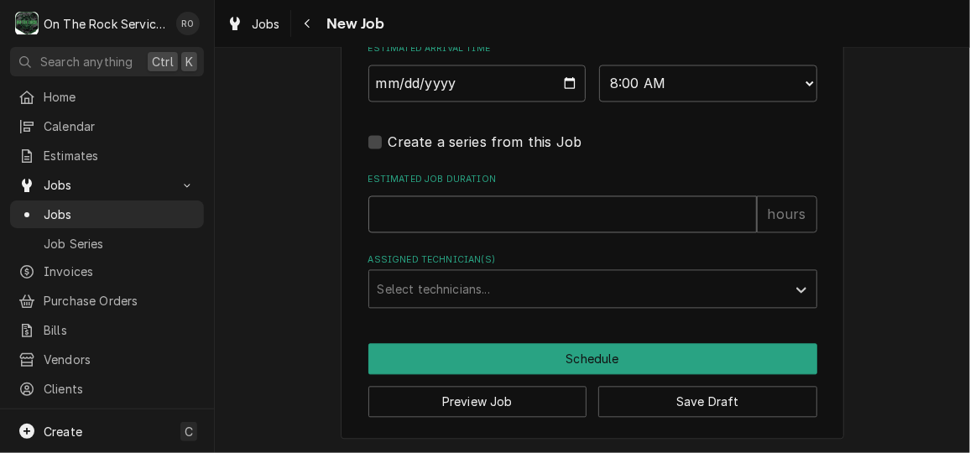
click at [609, 211] on input "Estimated Job Duration" at bounding box center [562, 213] width 388 height 37
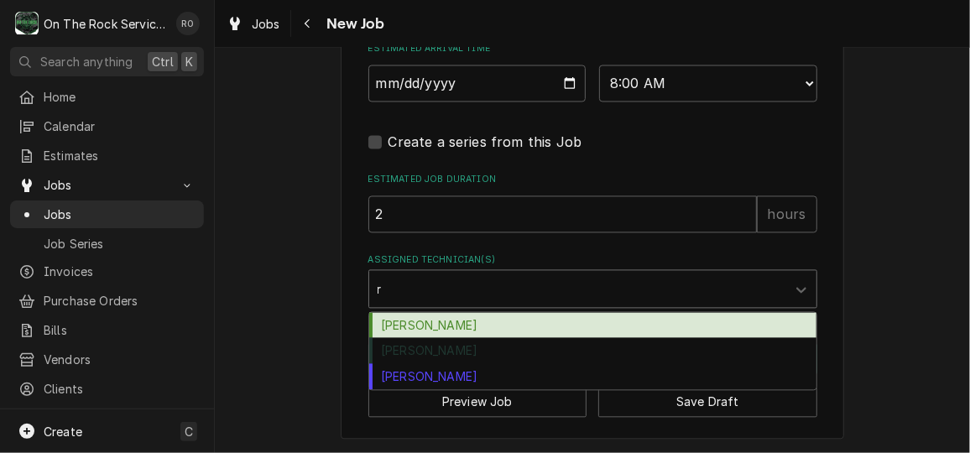
click at [559, 322] on div "Ray Beals" at bounding box center [592, 325] width 447 height 26
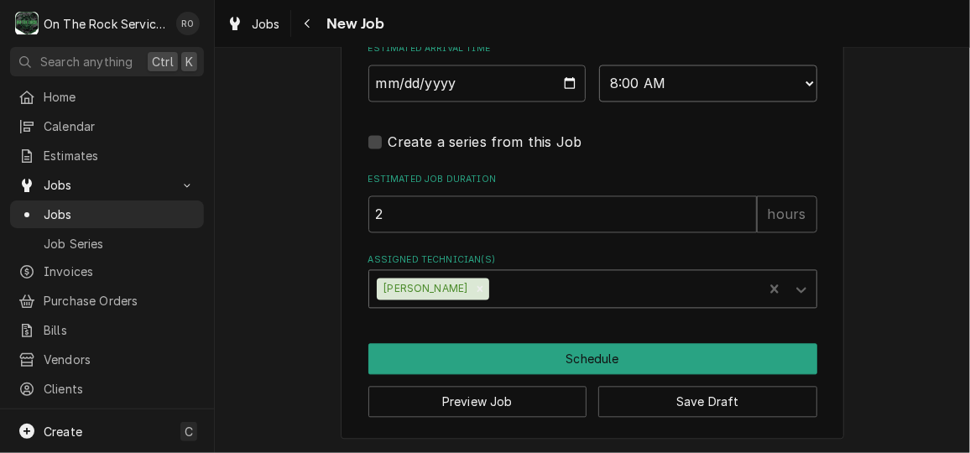
click at [660, 93] on select "AM / PM 6:00 AM 6:15 AM 6:30 AM 6:45 AM 7:00 AM 7:15 AM 7:30 AM 7:45 AM 8:00 AM…" at bounding box center [708, 83] width 218 height 37
click at [599, 65] on select "AM / PM 6:00 AM 6:15 AM 6:30 AM 6:45 AM 7:00 AM 7:15 AM 7:30 AM 7:45 AM 8:00 AM…" at bounding box center [708, 83] width 218 height 37
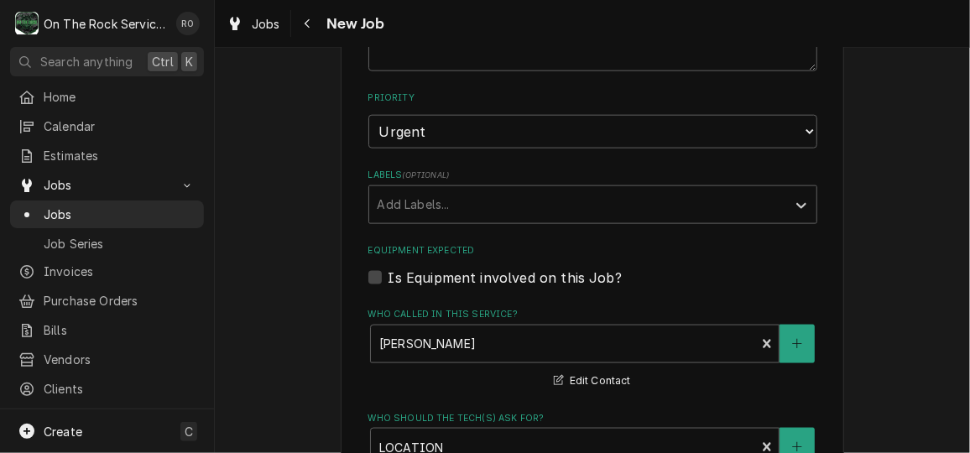
scroll to position [857, 0]
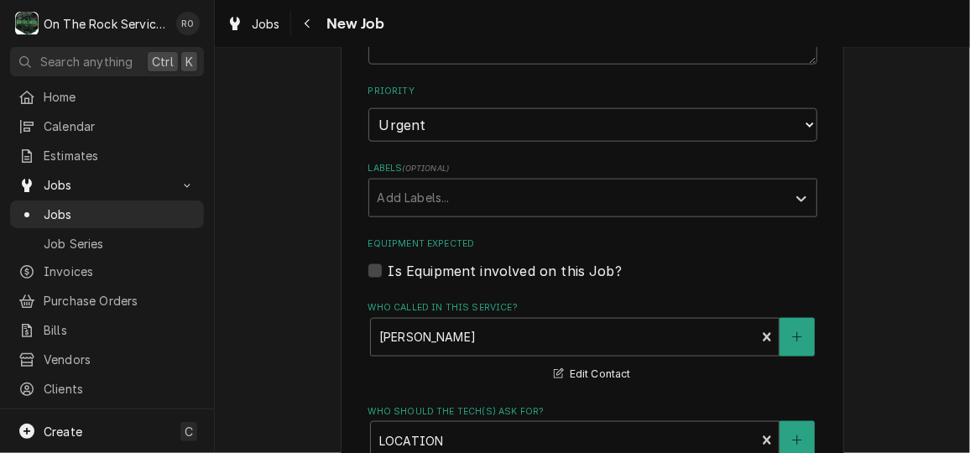
click at [380, 273] on div "Is Equipment involved on this Job?" at bounding box center [592, 271] width 449 height 20
click at [388, 265] on label "Is Equipment involved on this Job?" at bounding box center [504, 271] width 233 height 20
click at [388, 265] on input "Equipment Expected" at bounding box center [612, 279] width 449 height 37
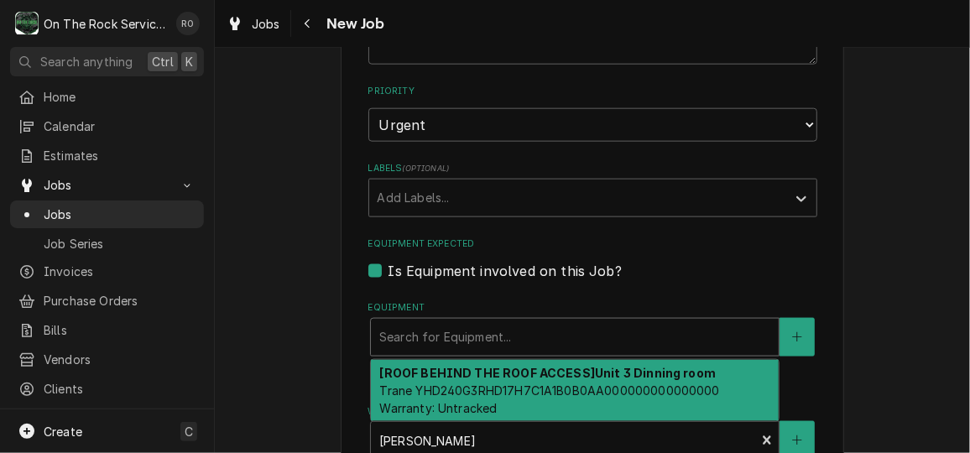
click at [445, 318] on div "Search for Equipment..." at bounding box center [574, 337] width 409 height 39
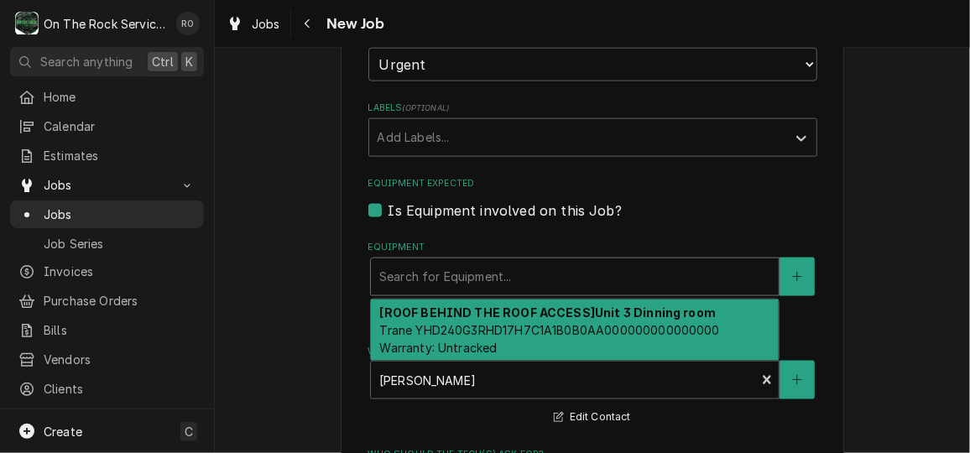
click at [449, 320] on div "[ROOF BEHIND THE ROOF ACCESS] Unit 3 Dinning room Trane YHD240G3RHD17H7C1A1B0B0…" at bounding box center [575, 330] width 408 height 61
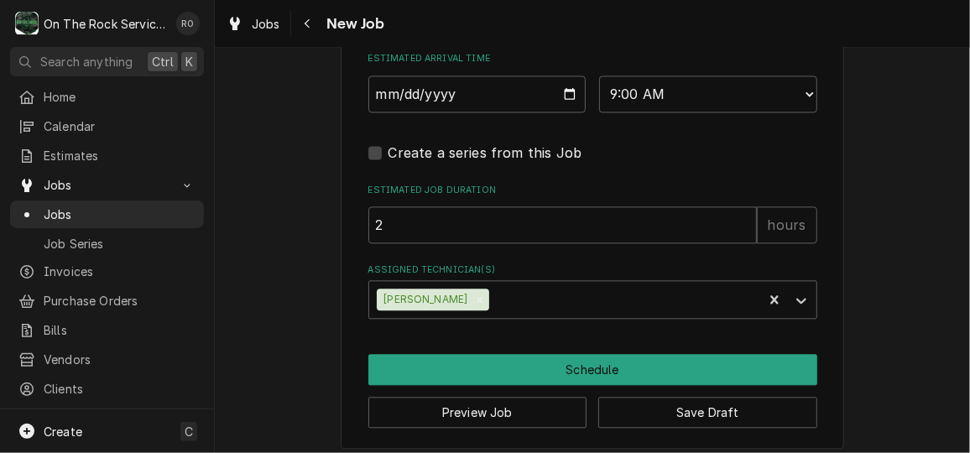
scroll to position [1525, 0]
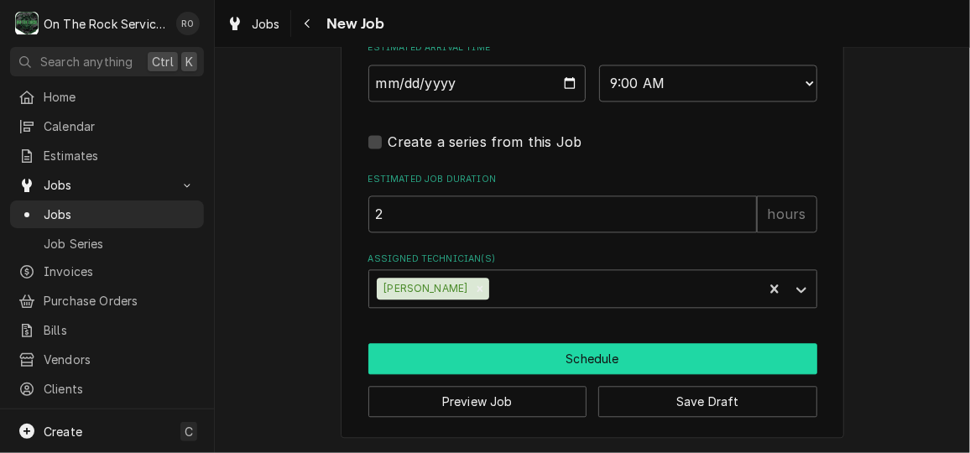
click at [573, 358] on button "Schedule" at bounding box center [592, 358] width 449 height 31
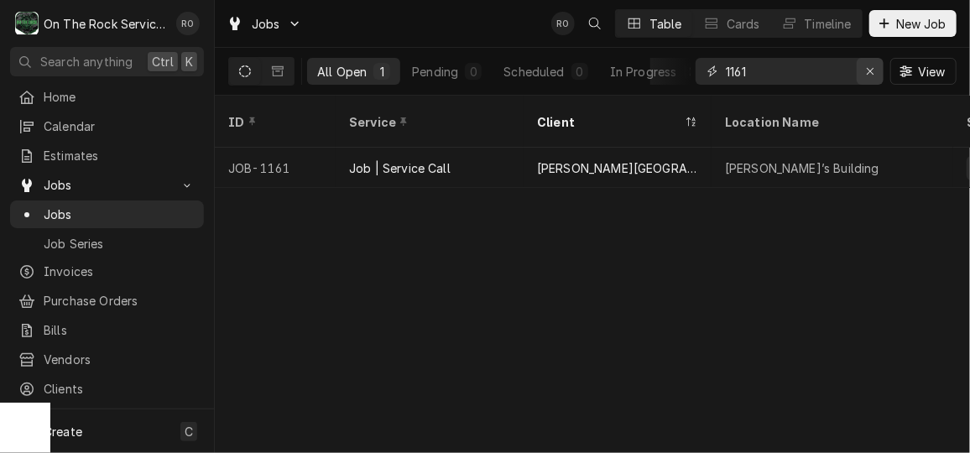
click at [869, 70] on icon "Erase input" at bounding box center [870, 71] width 9 height 12
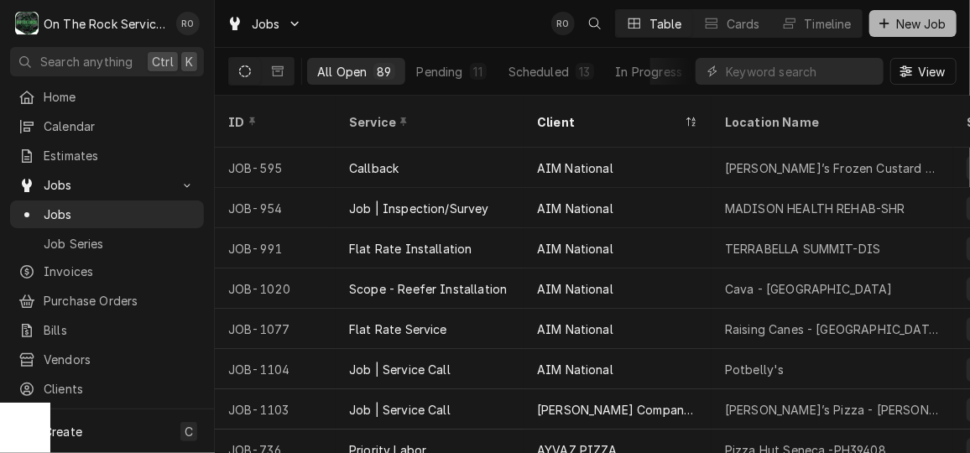
click at [924, 18] on span "New Job" at bounding box center [921, 24] width 57 height 18
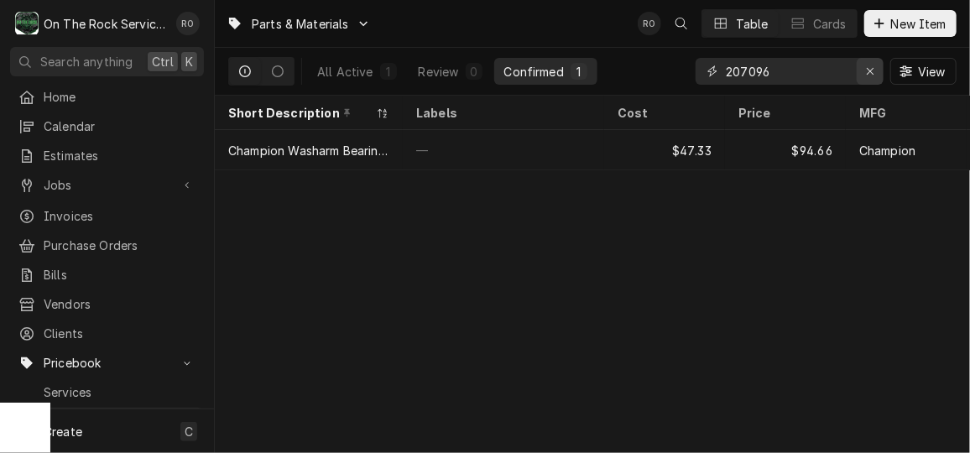
click at [869, 69] on icon "Erase input" at bounding box center [870, 71] width 9 height 12
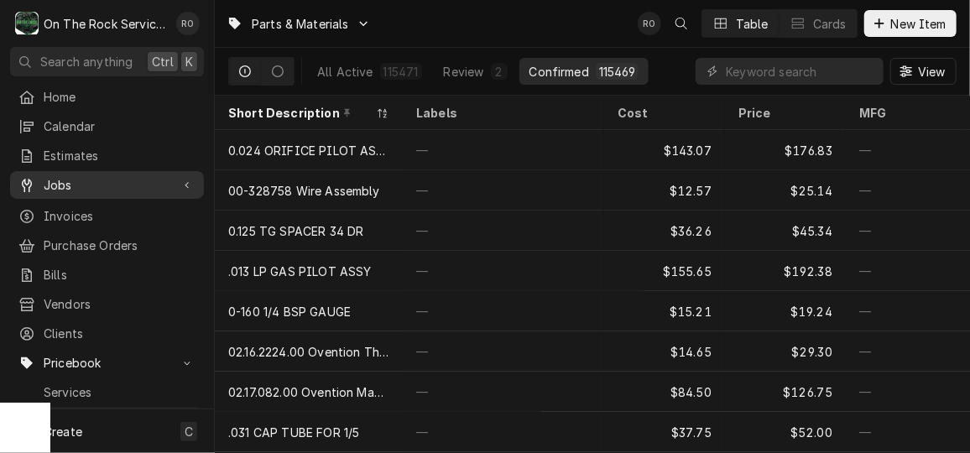
click at [77, 179] on span "Jobs" at bounding box center [107, 185] width 127 height 18
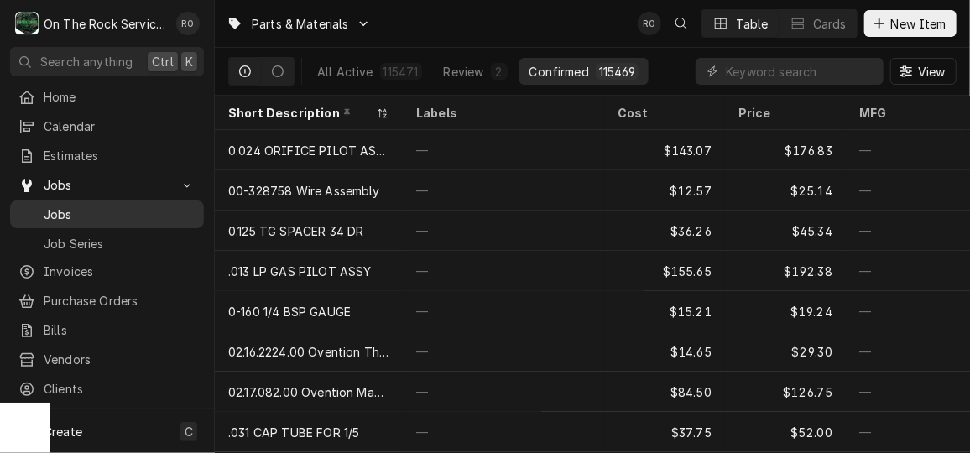
click at [108, 206] on span "Jobs" at bounding box center [120, 215] width 152 height 18
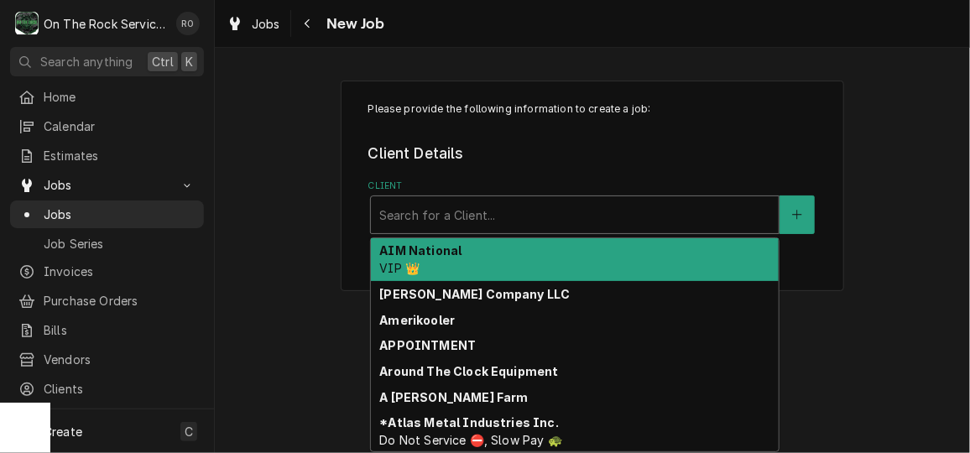
click at [474, 212] on div "Client" at bounding box center [574, 215] width 391 height 30
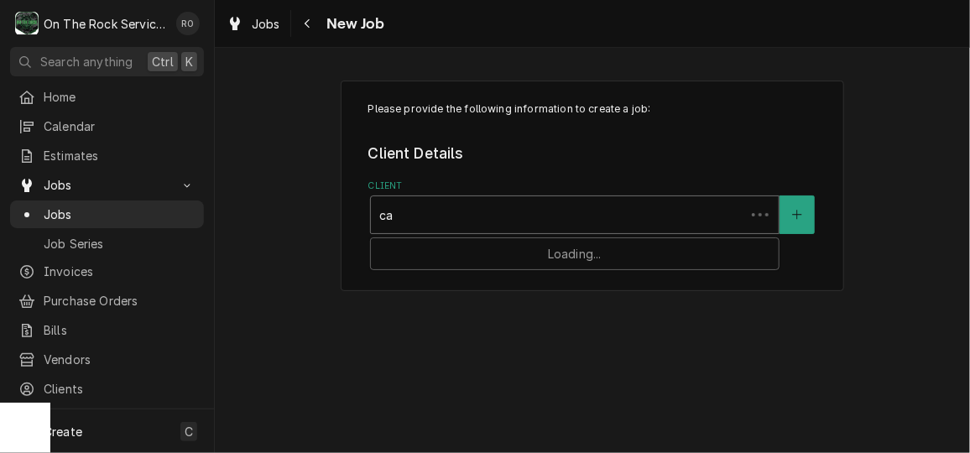
type input "c"
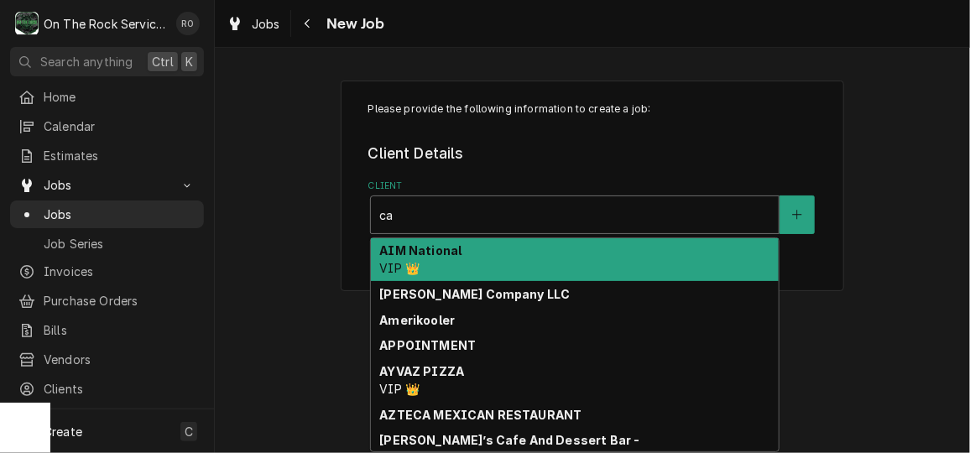
type input "cam"
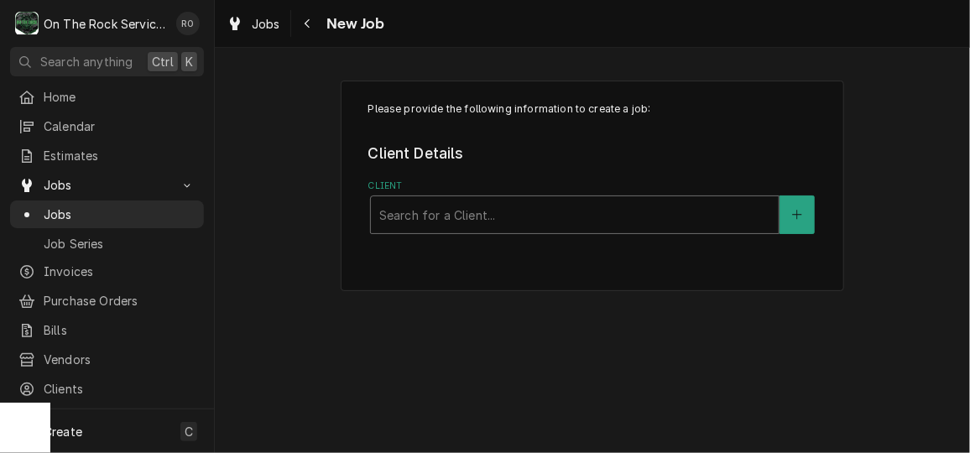
click at [471, 212] on div "Client" at bounding box center [574, 215] width 391 height 30
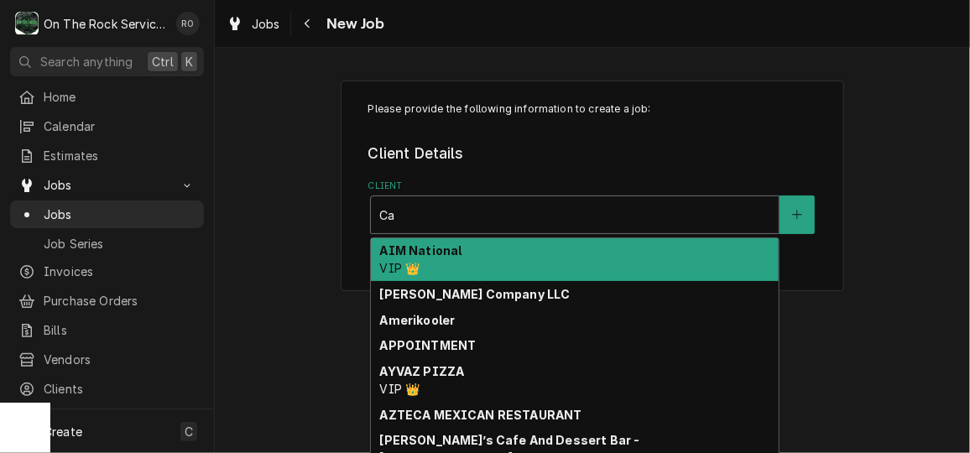
type input "Car"
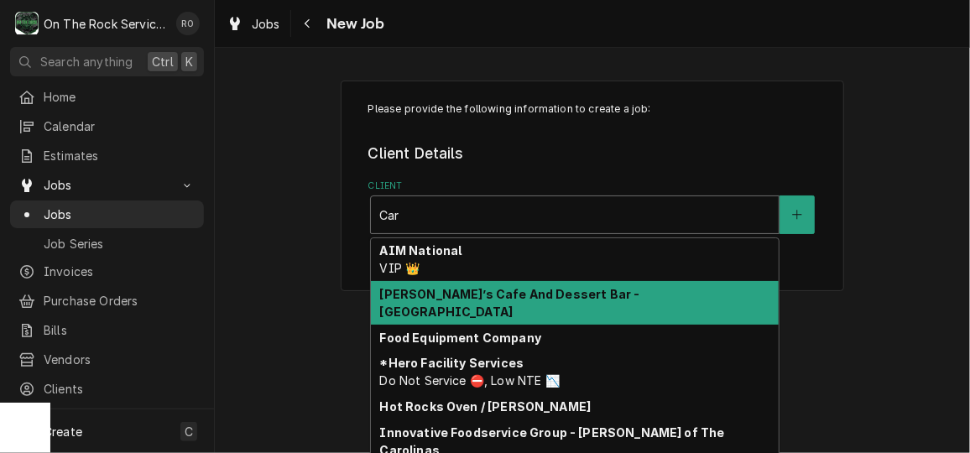
click at [447, 301] on div "[PERSON_NAME]’s Cafe And Dessert Bar - [GEOGRAPHIC_DATA]" at bounding box center [575, 303] width 408 height 44
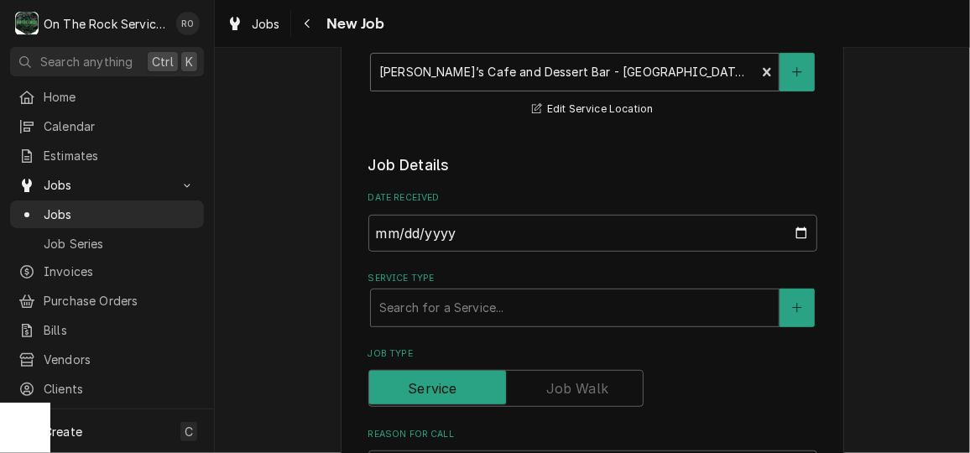
scroll to position [259, 0]
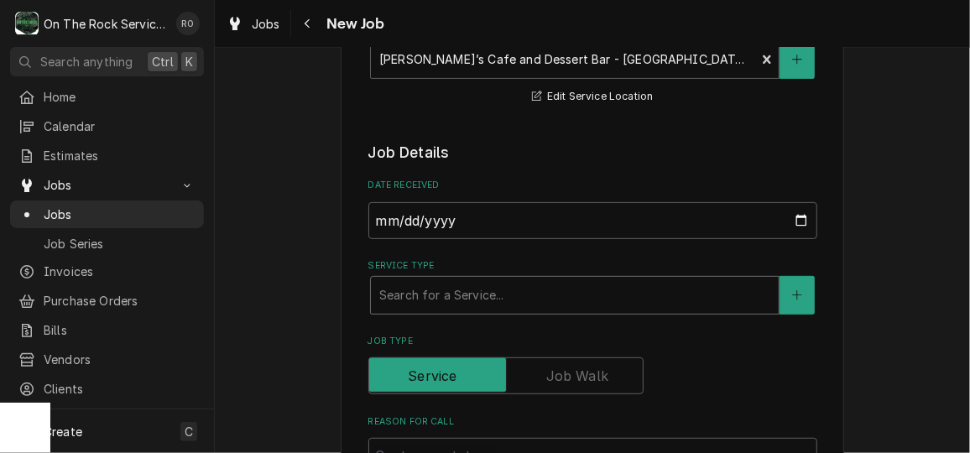
click at [494, 293] on div "Service Type" at bounding box center [574, 295] width 391 height 30
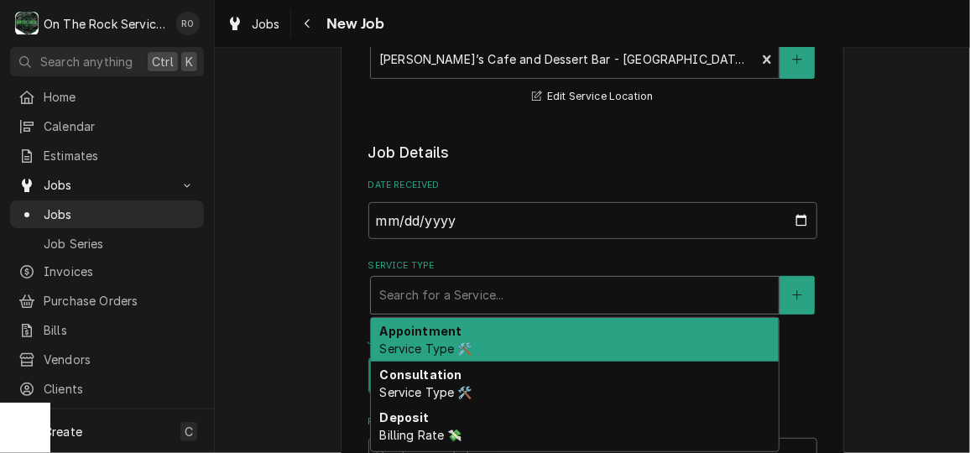
type textarea "x"
type input "s"
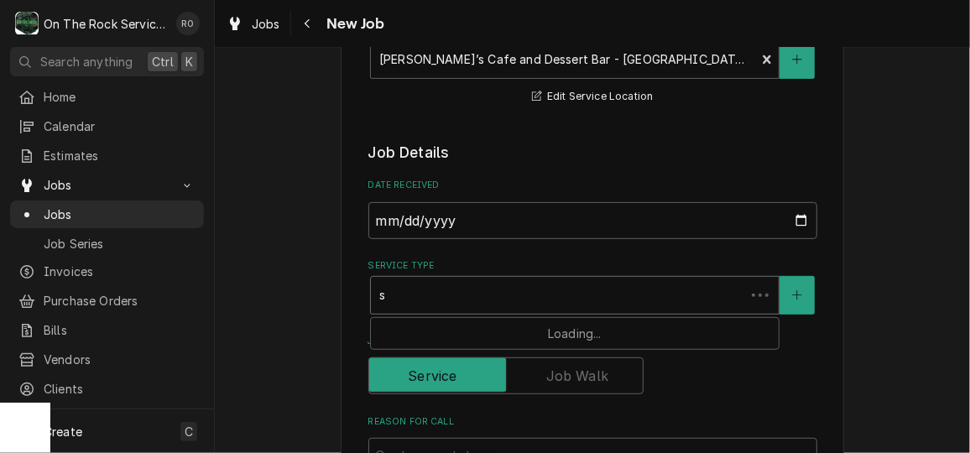
type textarea "x"
type input "se"
type textarea "x"
type input "ser"
type textarea "x"
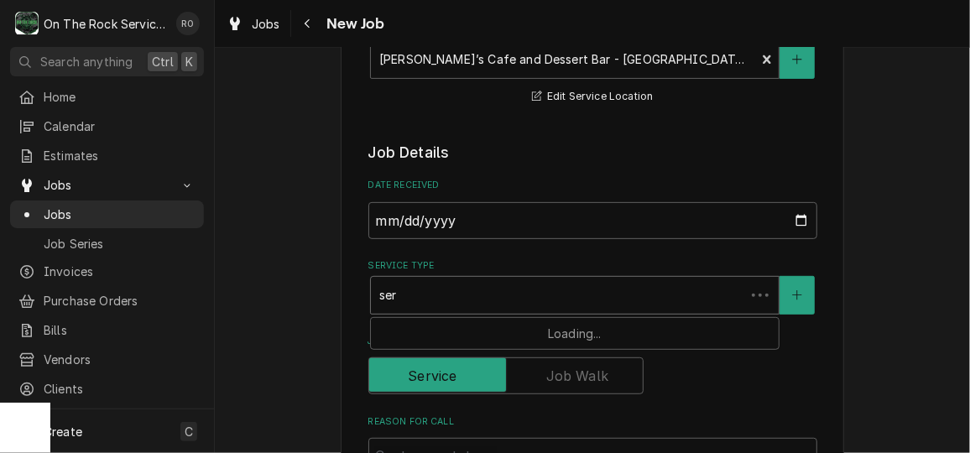
type input "serv"
type textarea "x"
type input "servi"
type textarea "x"
type input "servic"
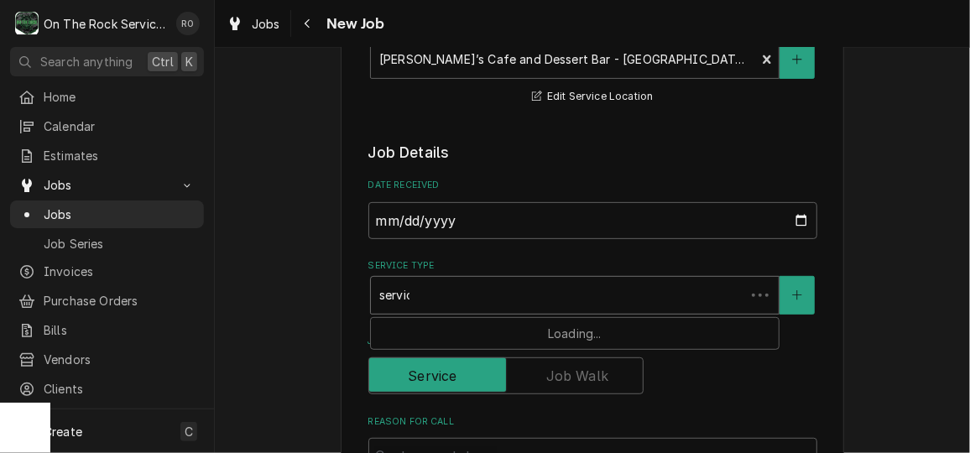
type textarea "x"
type input "service"
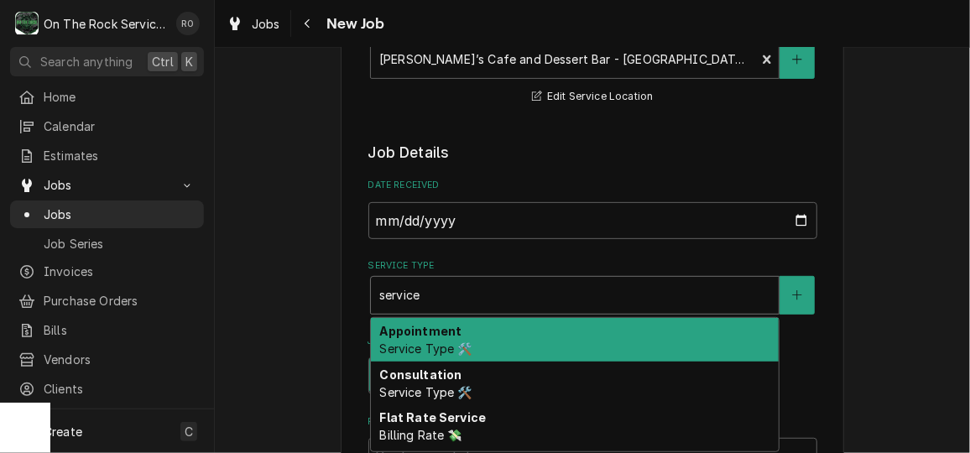
type textarea "x"
type input "service"
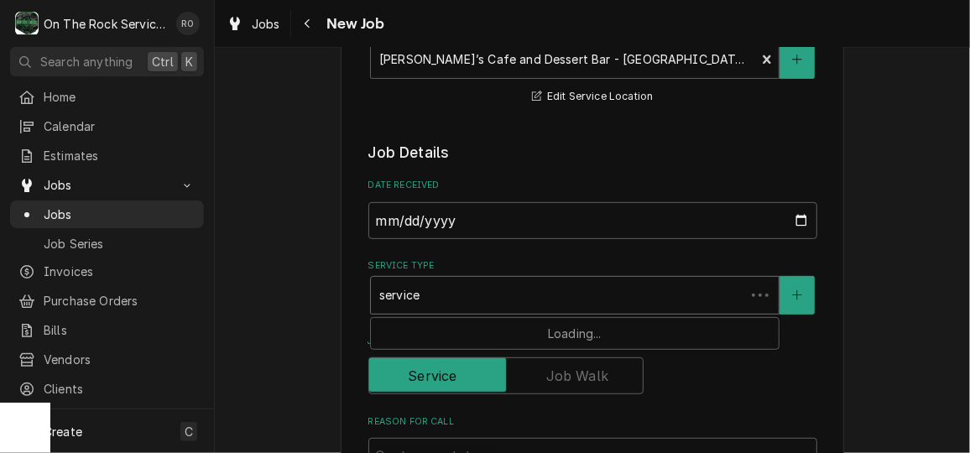
type textarea "x"
type input "service c"
type textarea "x"
type input "service ca"
type textarea "x"
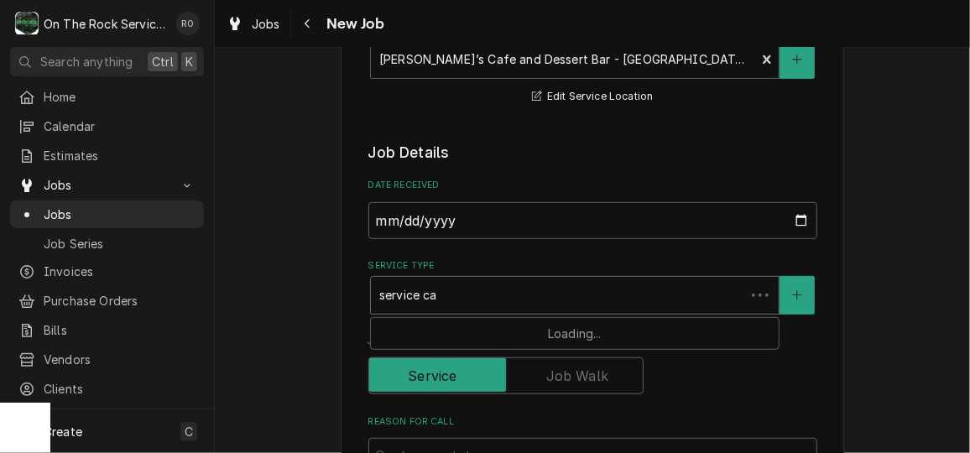
type input "service cal"
type textarea "x"
type input "service call"
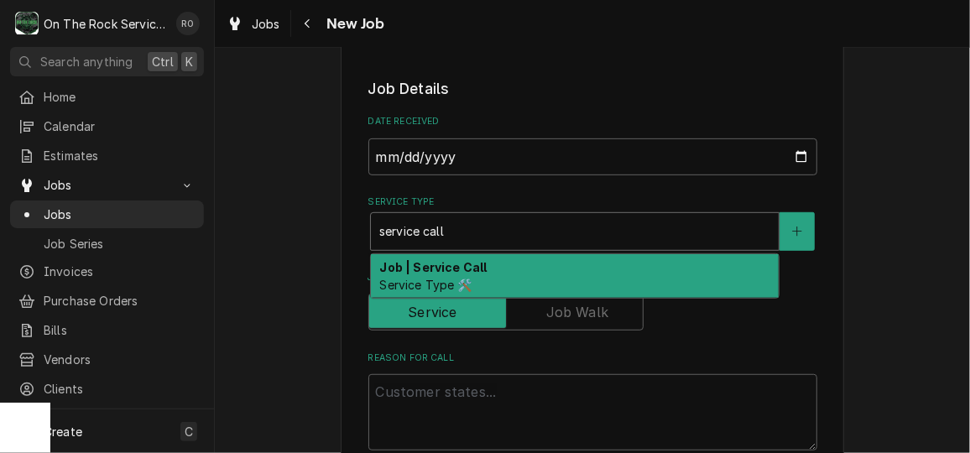
click at [494, 284] on div "Job | Service Call Service Type 🛠️" at bounding box center [575, 276] width 408 height 44
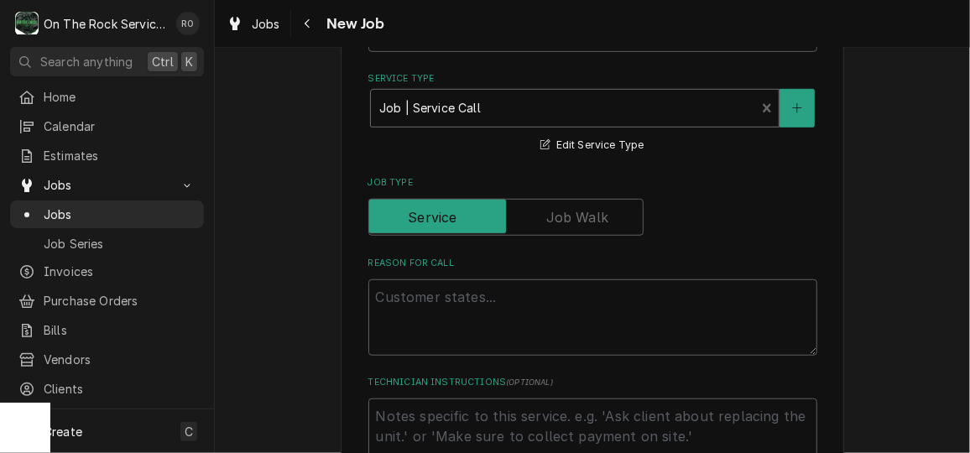
scroll to position [447, 0]
click at [490, 313] on textarea "Reason For Call" at bounding box center [592, 317] width 449 height 76
type textarea "x"
type textarea "C"
type textarea "x"
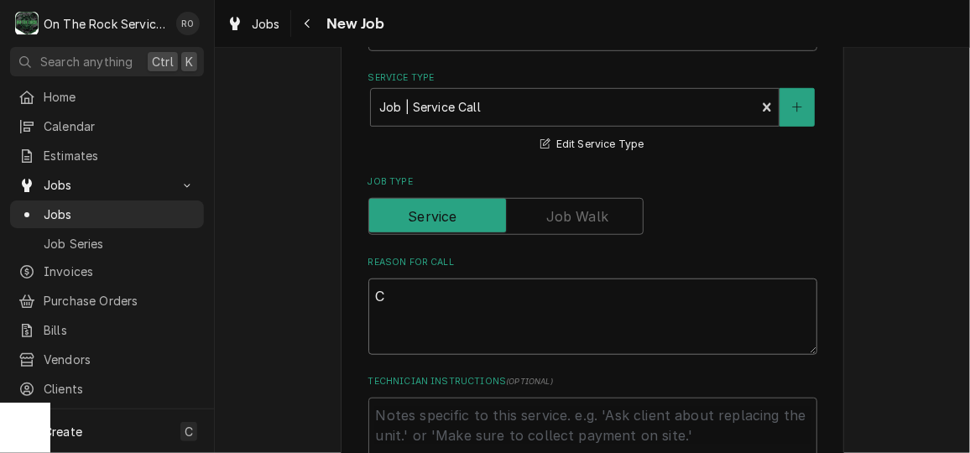
type textarea "Cu"
type textarea "x"
type textarea "Cus"
type textarea "x"
type textarea "Cust"
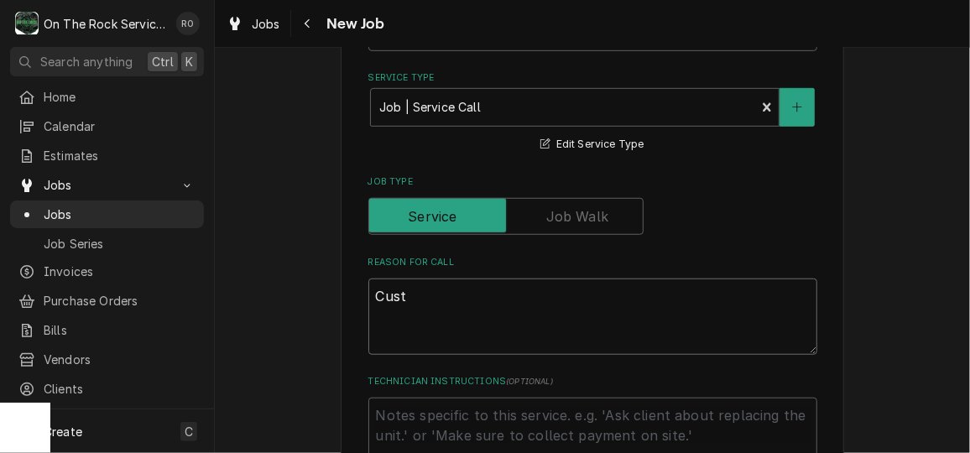
type textarea "x"
type textarea "Custom"
type textarea "x"
type textarea "Custome"
type textarea "x"
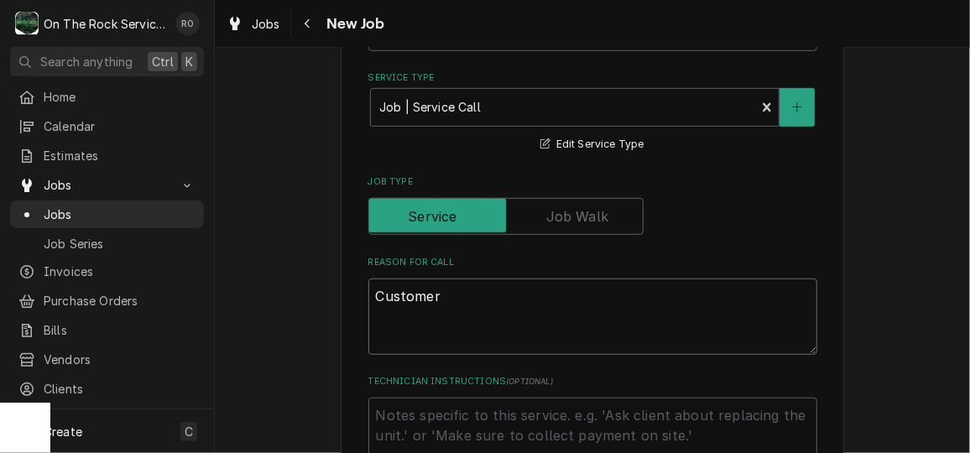
type textarea "Customer"
type textarea "x"
type textarea "Customer s"
type textarea "x"
type textarea "Customer sa"
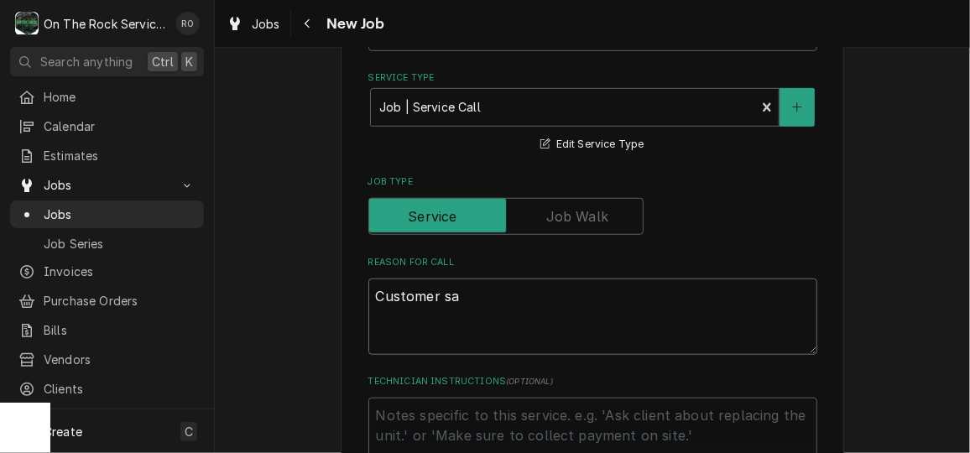
type textarea "x"
type textarea "Customer say"
type textarea "x"
type textarea "Customer says"
type textarea "x"
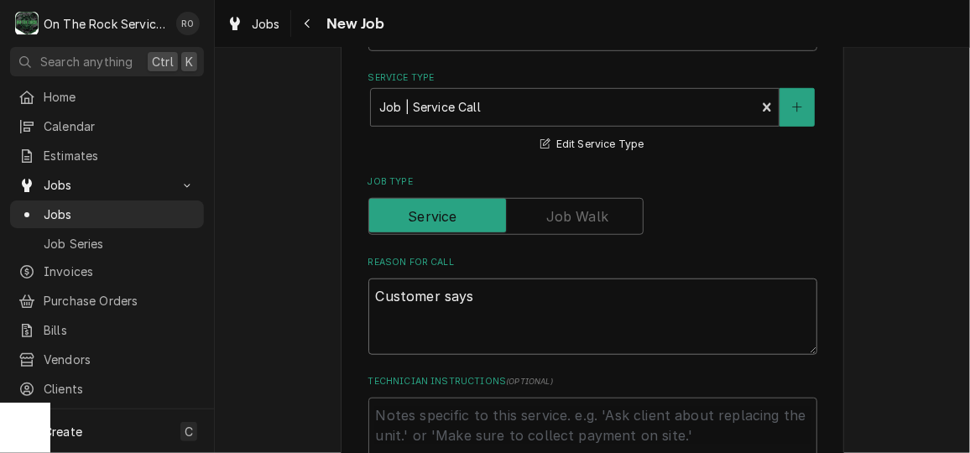
type textarea "Customer says u"
type textarea "x"
type textarea "Customer says uni"
type textarea "x"
type textarea "Customer says unit"
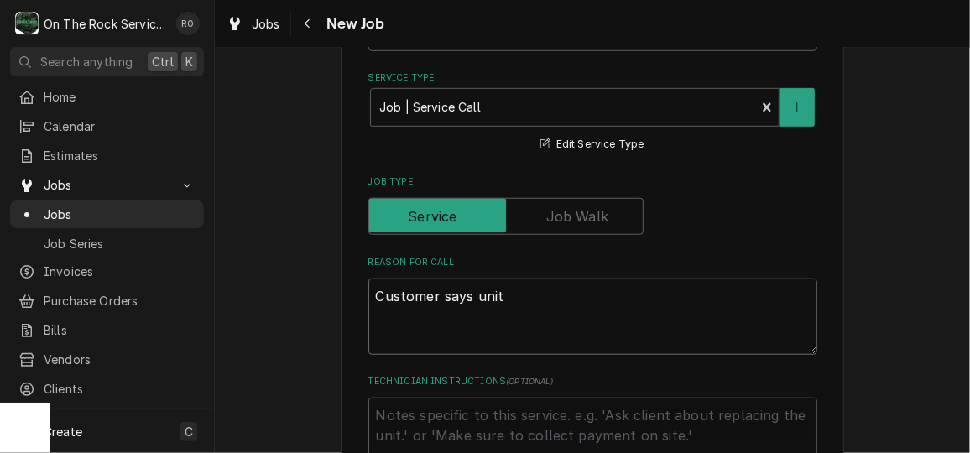
type textarea "x"
type textarea "Customer says unit"
type textarea "x"
type textarea "Customer says unit i"
type textarea "x"
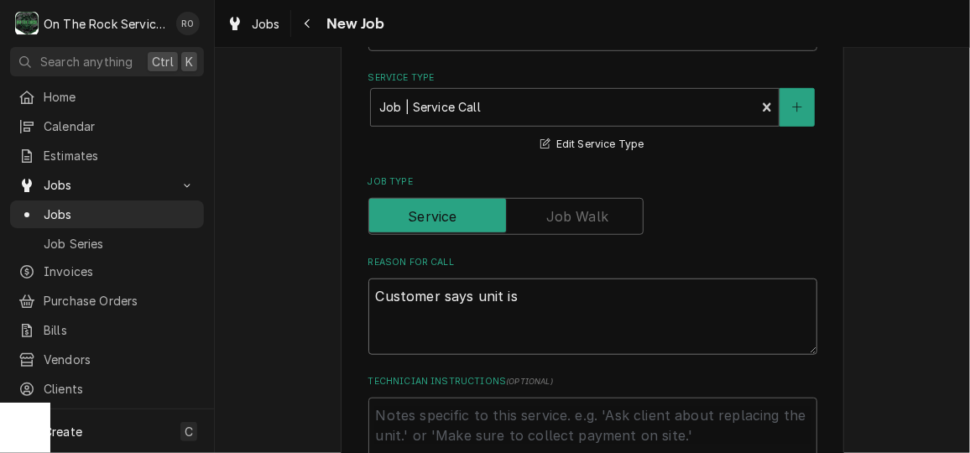
type textarea "Customer says unit is"
type textarea "x"
type textarea "Customer says unit is s"
type textarea "x"
type textarea "Customer says unit is st"
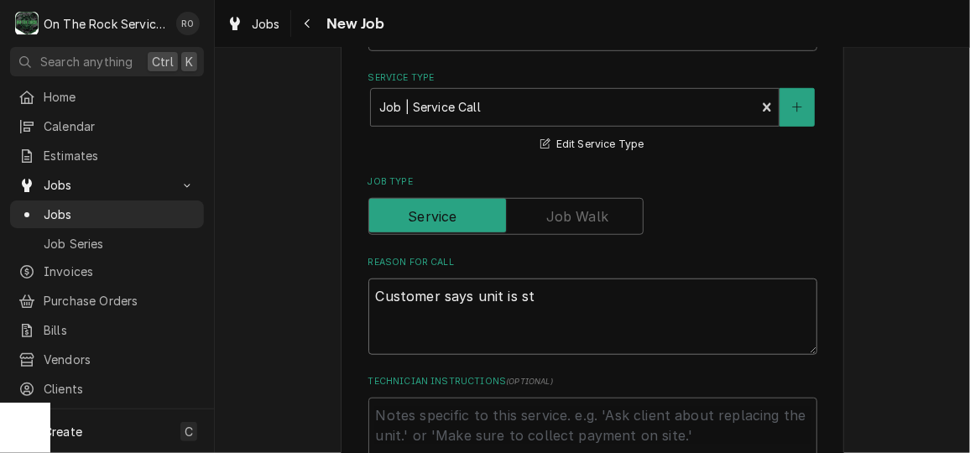
type textarea "x"
type textarea "Customer says unit is sti"
type textarea "x"
type textarea "Customer says unit is stil"
type textarea "x"
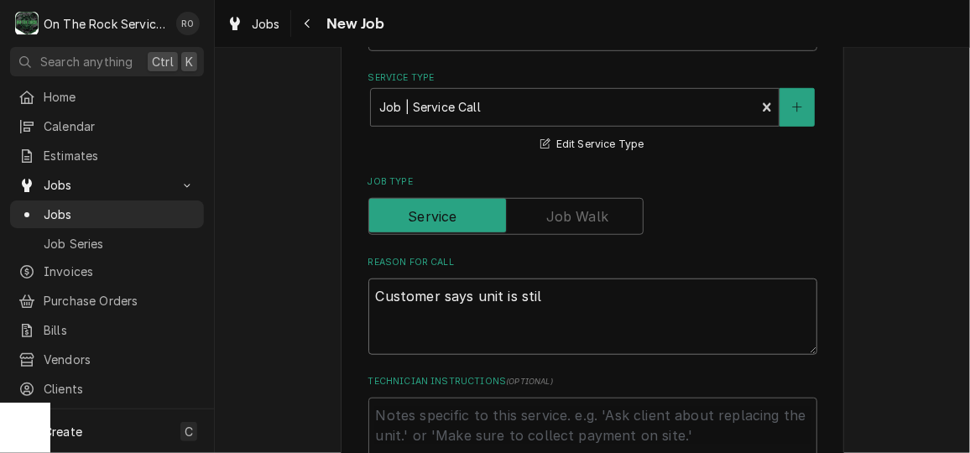
type textarea "Customer says unit is still"
type textarea "x"
type textarea "Customer says unit is still"
type textarea "x"
type textarea "Customer says unit is still d"
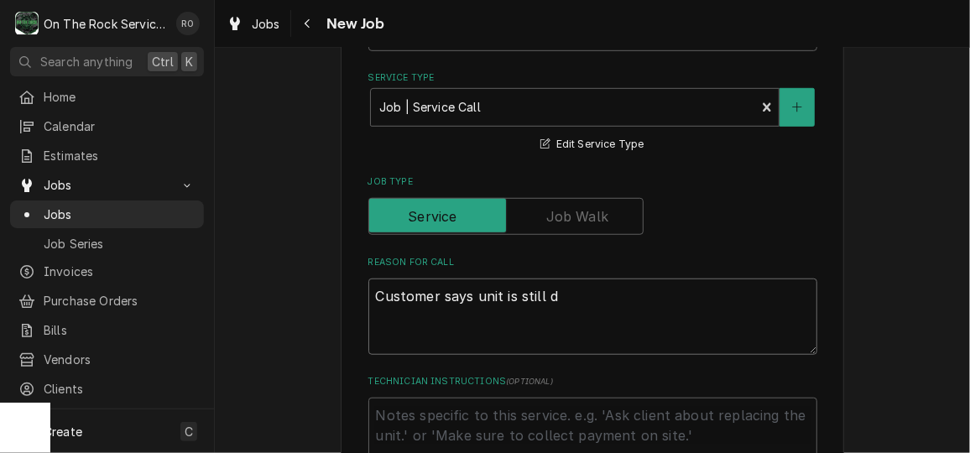
type textarea "x"
type textarea "Customer says unit is still du"
type textarea "x"
type textarea "Customer says unit is still dum"
type textarea "x"
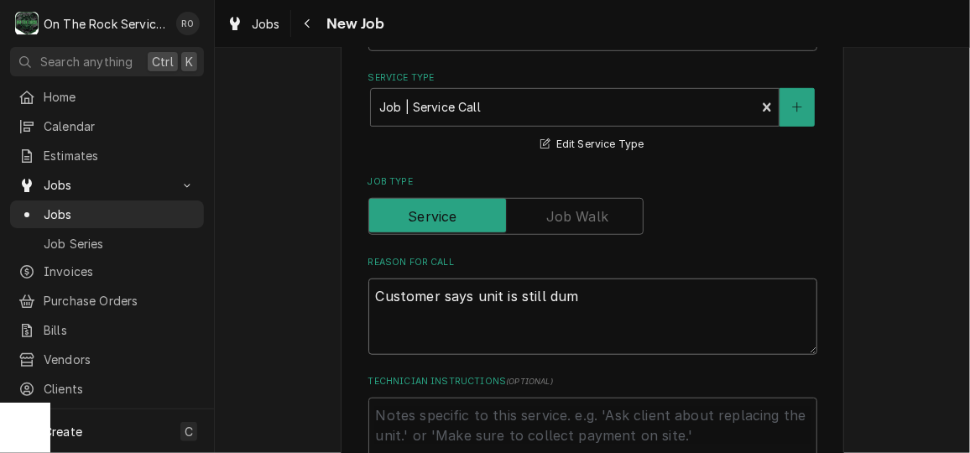
type textarea "Customer says unit is still dump"
type textarea "x"
type textarea "Customer says unit is still dumpin"
type textarea "x"
type textarea "Customer says unit is still dumpinb"
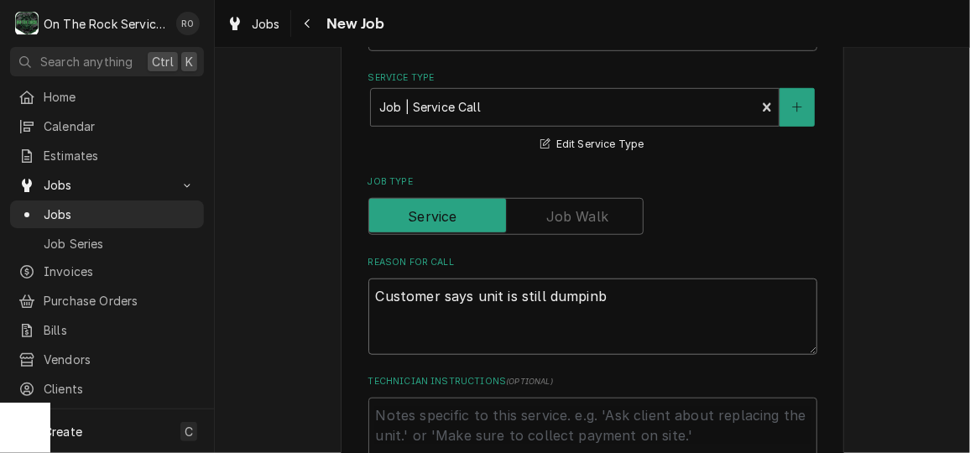
type textarea "x"
type textarea "Customer says unit is still dumpinbg"
type textarea "x"
type textarea "Customer says unit is still dumpinbg w"
type textarea "x"
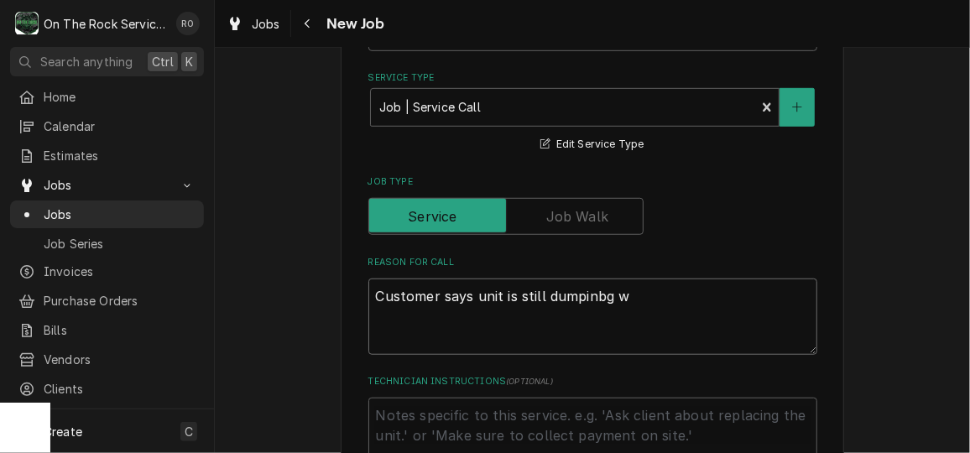
type textarea "Customer says unit is still dumpinbg wa"
type textarea "x"
type textarea "Customer says unit is still dumpinbg w"
type textarea "x"
type textarea "Customer says unit is still dumpinbg"
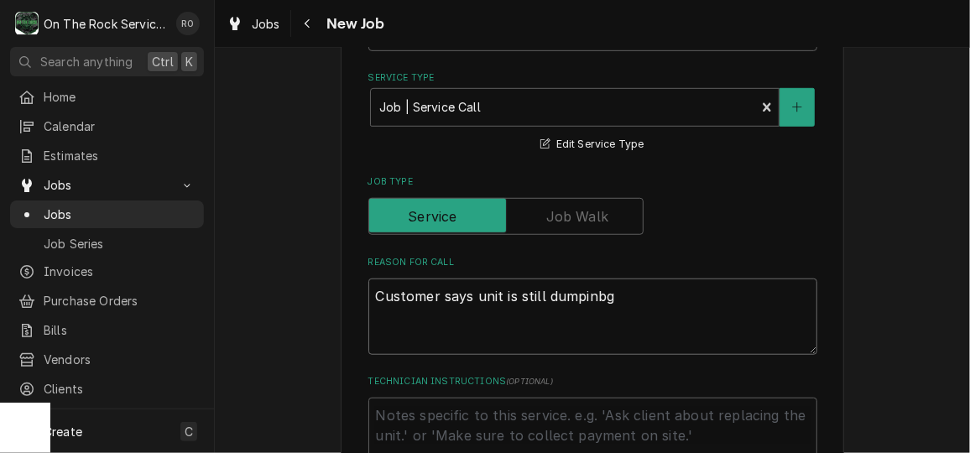
type textarea "x"
type textarea "Customer says unit is still dumpinbg"
type textarea "x"
type textarea "Customer says unit is still dumpinb"
type textarea "x"
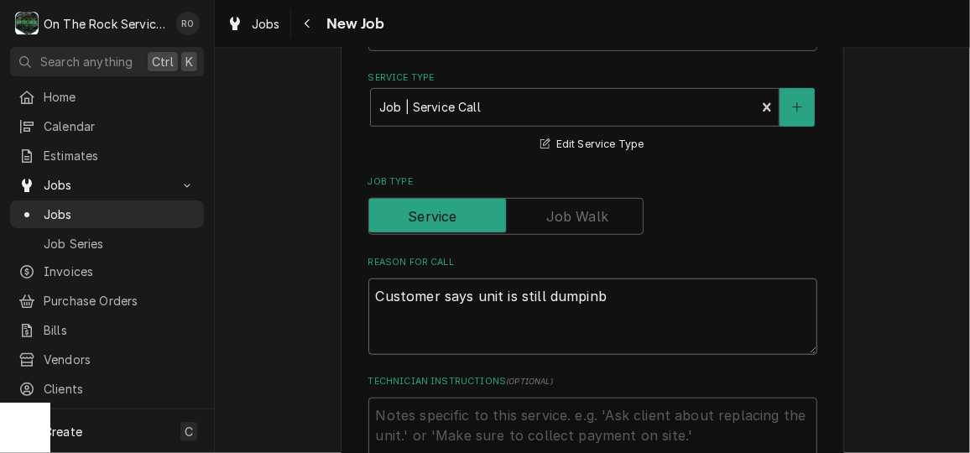
type textarea "Customer says unit is still dumpin"
type textarea "x"
type textarea "Customer says unit is still dumping"
type textarea "x"
type textarea "Customer says unit is still dumping"
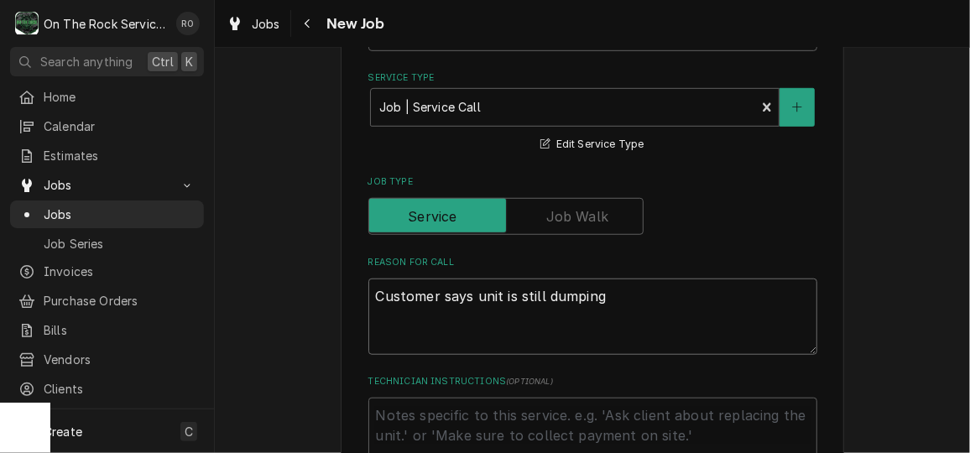
type textarea "x"
type textarea "Customer says unit is still dumping wa"
type textarea "x"
type textarea "Customer says unit is still dumping wat"
type textarea "x"
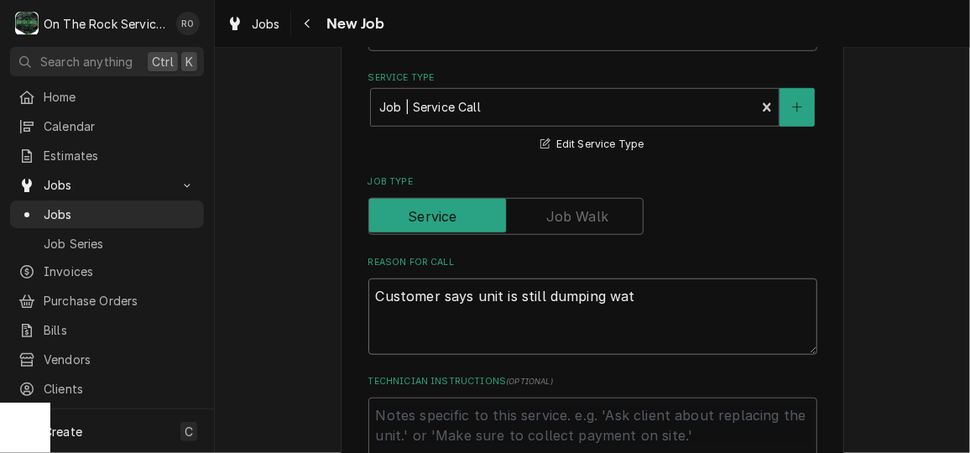
type textarea "Customer says unit is still dumping wate"
type textarea "x"
type textarea "Customer says unit is still dumping water"
type textarea "x"
type textarea "Customer says unit is still dumping water."
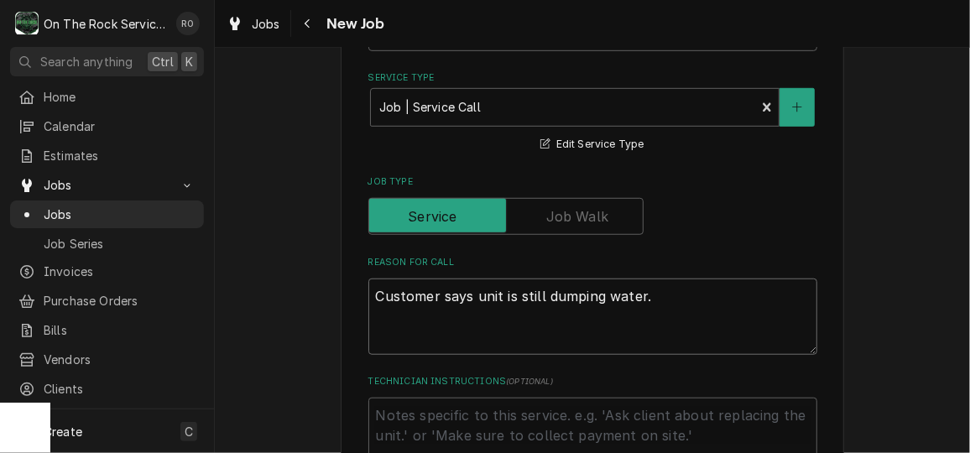
type textarea "x"
type textarea "Customer says unit is still dumping water."
type textarea "x"
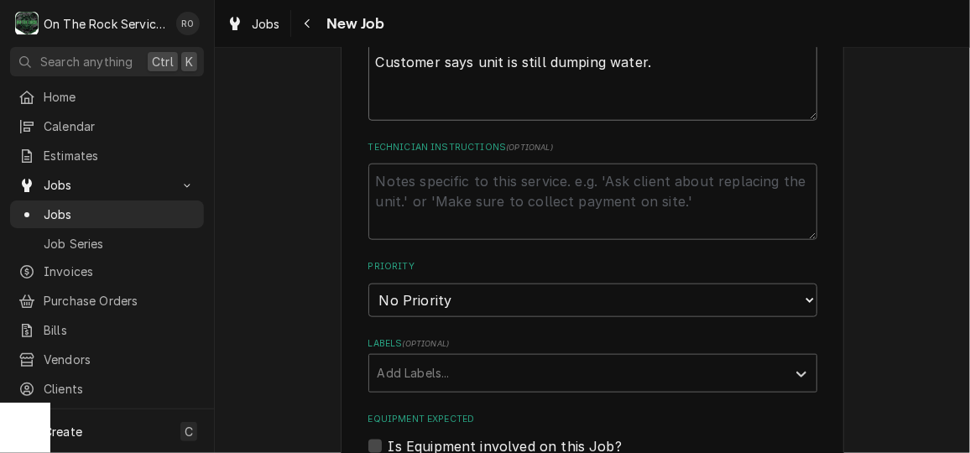
scroll to position [682, 0]
type textarea "Customer says unit is still dumping water."
click at [492, 284] on select "No Priority Urgent High Medium Low" at bounding box center [592, 300] width 449 height 34
select select "1"
click at [368, 283] on select "No Priority Urgent High Medium Low" at bounding box center [592, 300] width 449 height 34
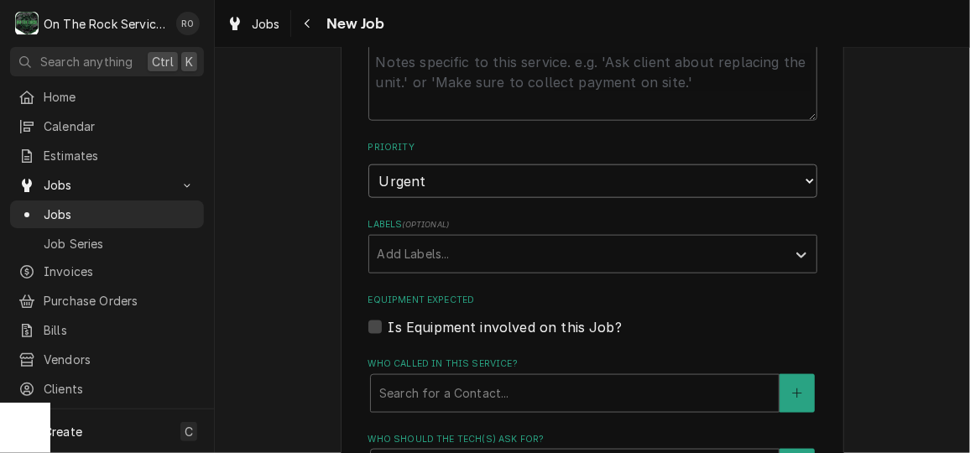
scroll to position [950, 0]
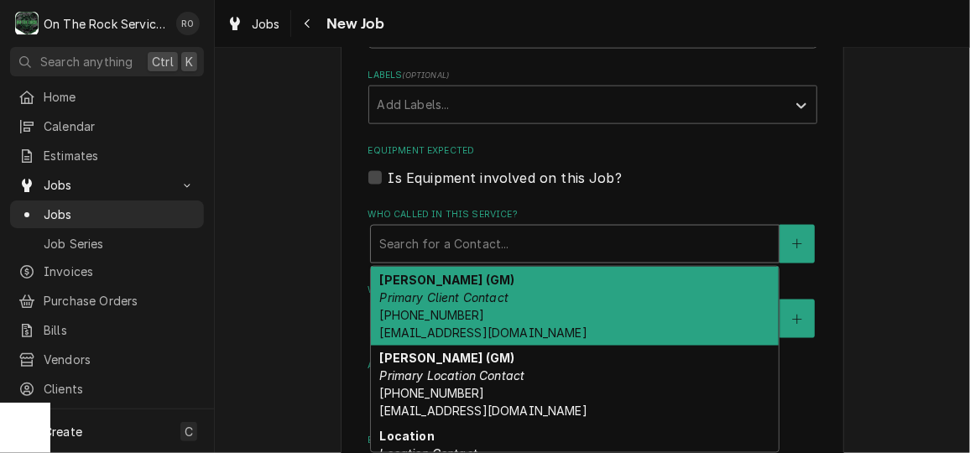
click at [483, 238] on div "Who called in this service?" at bounding box center [574, 244] width 391 height 30
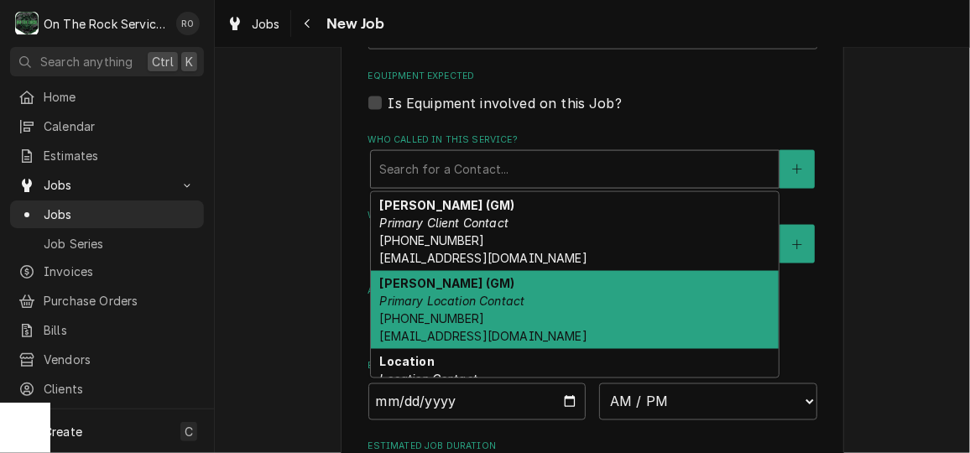
scroll to position [33, 0]
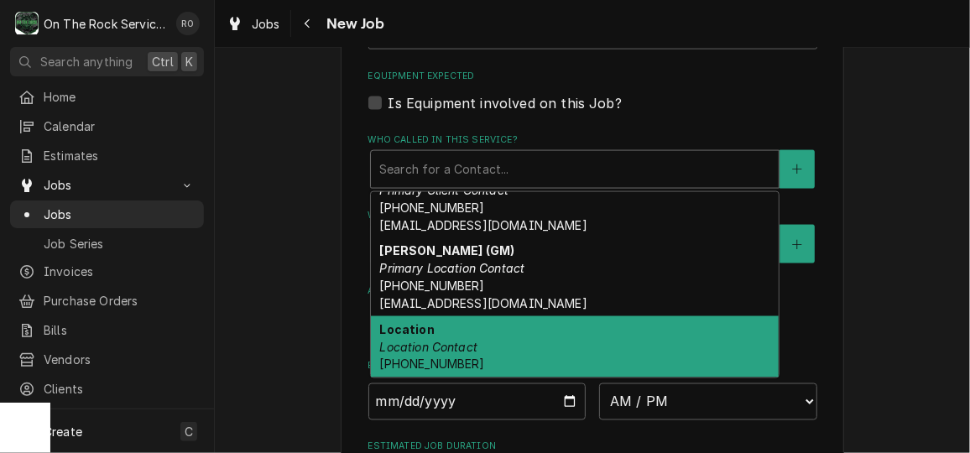
click at [487, 331] on div "Location Location Contact (864) 214-1283" at bounding box center [575, 346] width 408 height 61
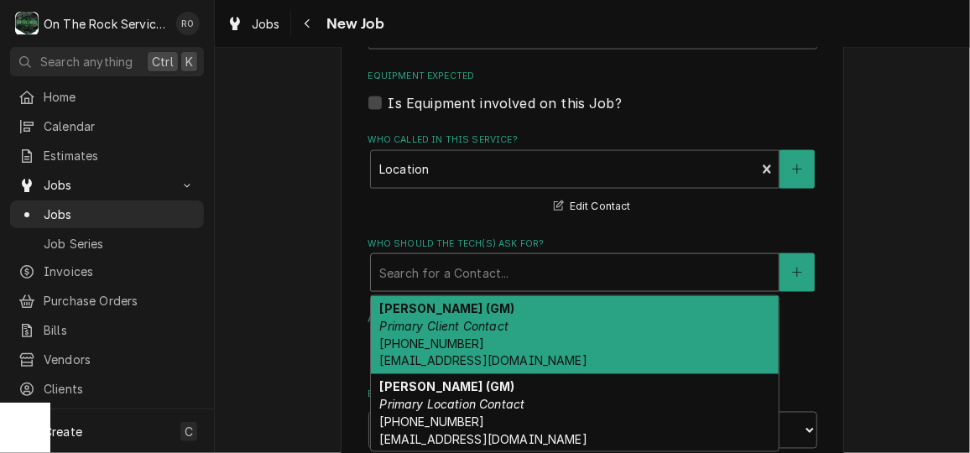
click at [482, 278] on div "Who should the tech(s) ask for?" at bounding box center [574, 273] width 391 height 30
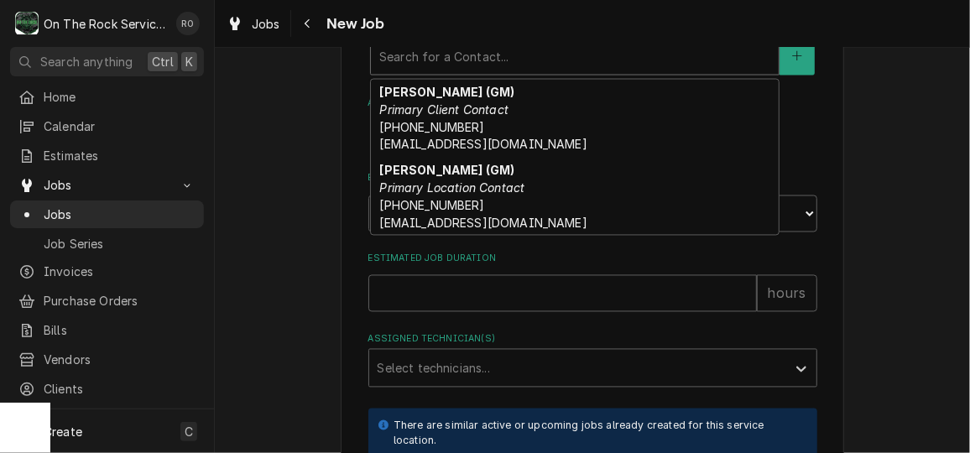
scroll to position [63, 0]
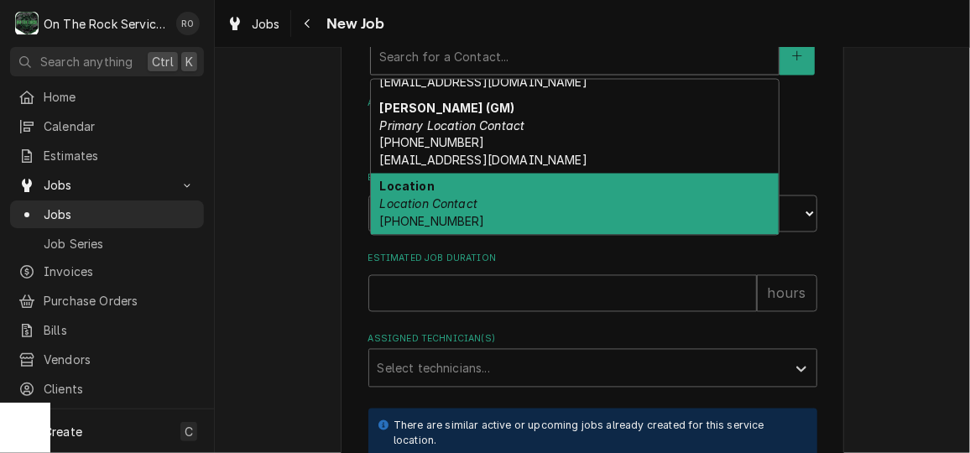
click at [481, 203] on div "Location Location Contact (864) 214-1283" at bounding box center [575, 204] width 408 height 61
type textarea "x"
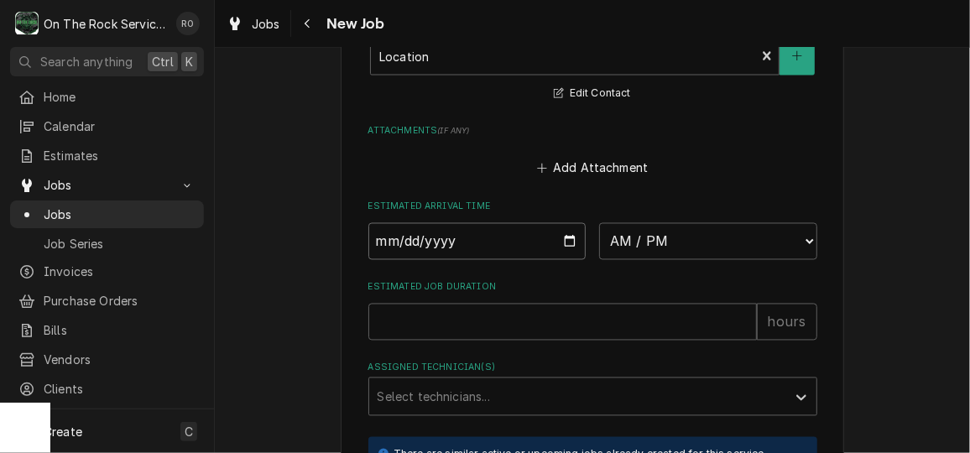
click at [560, 232] on input "Date" at bounding box center [477, 241] width 218 height 37
click at [564, 242] on input "Date" at bounding box center [477, 241] width 218 height 37
type input "2025-10-22"
type textarea "x"
click at [561, 242] on input "2025-10-22" at bounding box center [477, 241] width 218 height 37
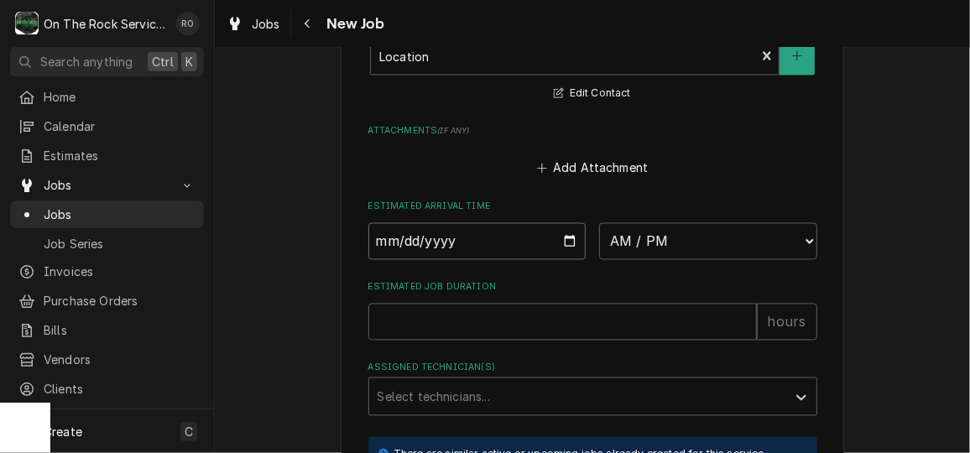
type input "2025-10-15"
type textarea "x"
click at [706, 234] on select "AM / PM 6:00 AM 6:15 AM 6:30 AM 6:45 AM 7:00 AM 7:15 AM 7:30 AM 7:45 AM 8:00 AM…" at bounding box center [708, 241] width 218 height 37
select select "08:00:00"
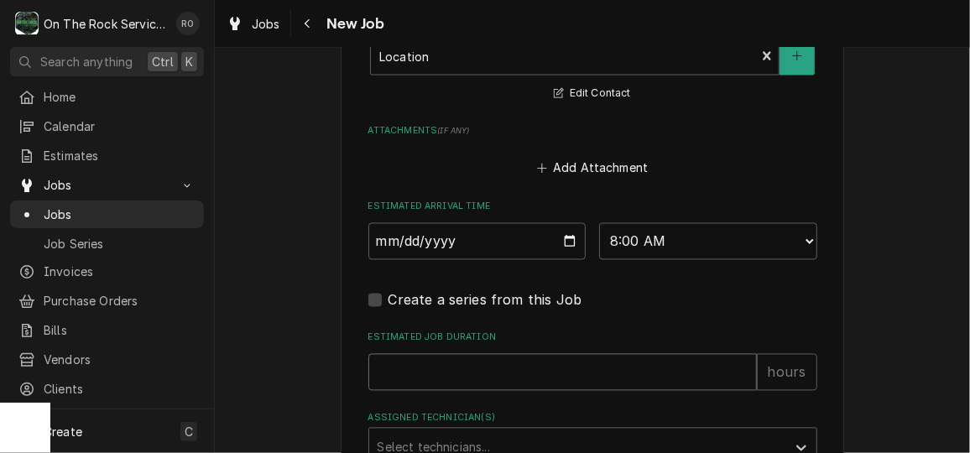
click at [468, 368] on input "Estimated Job Duration" at bounding box center [562, 372] width 388 height 37
type textarea "x"
type input "2"
type textarea "x"
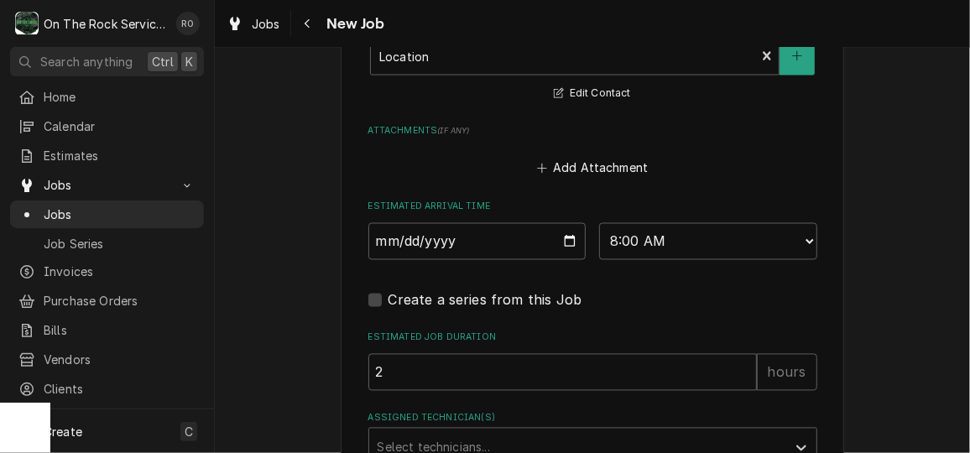
scroll to position [1252, 0]
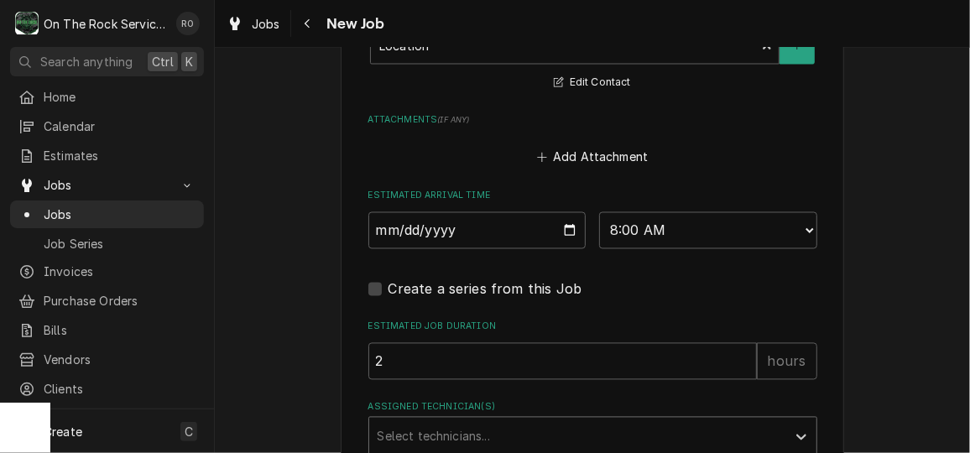
click at [471, 426] on div "Assigned Technician(s)" at bounding box center [578, 436] width 400 height 30
type input "ray"
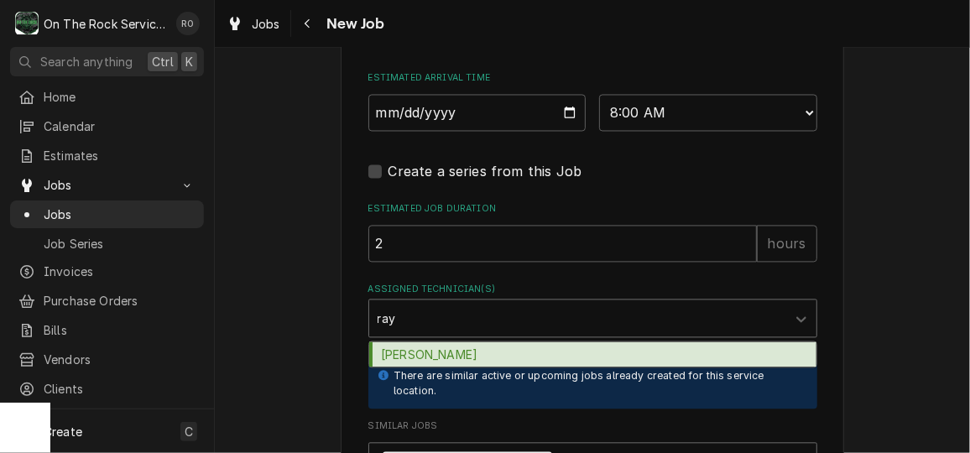
scroll to position [1371, 0]
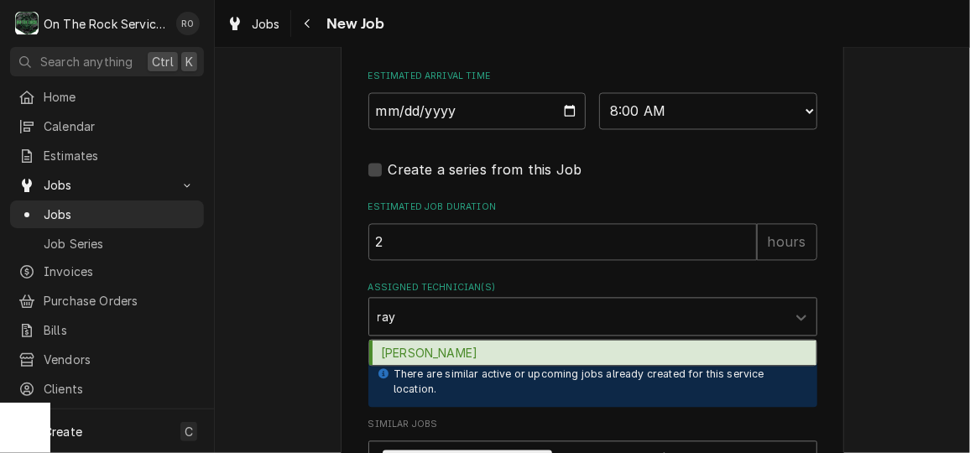
click at [463, 341] on div "[PERSON_NAME]" at bounding box center [592, 354] width 447 height 26
type textarea "x"
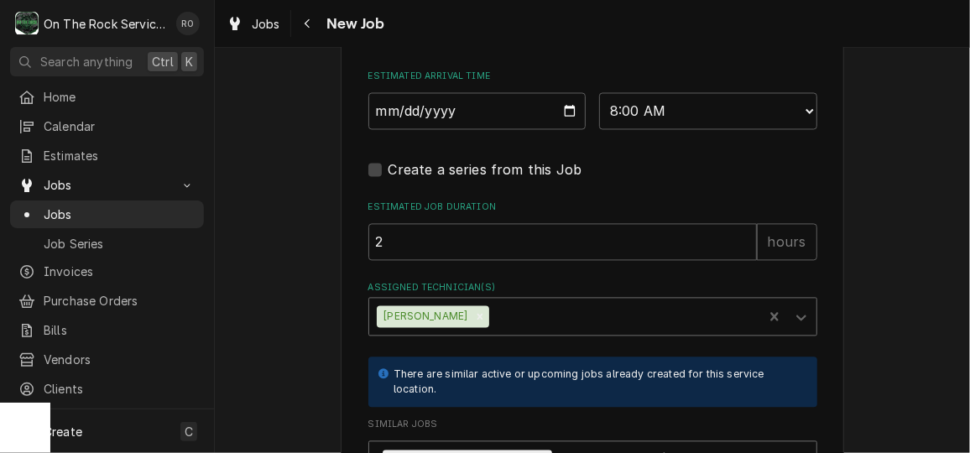
type textarea "x"
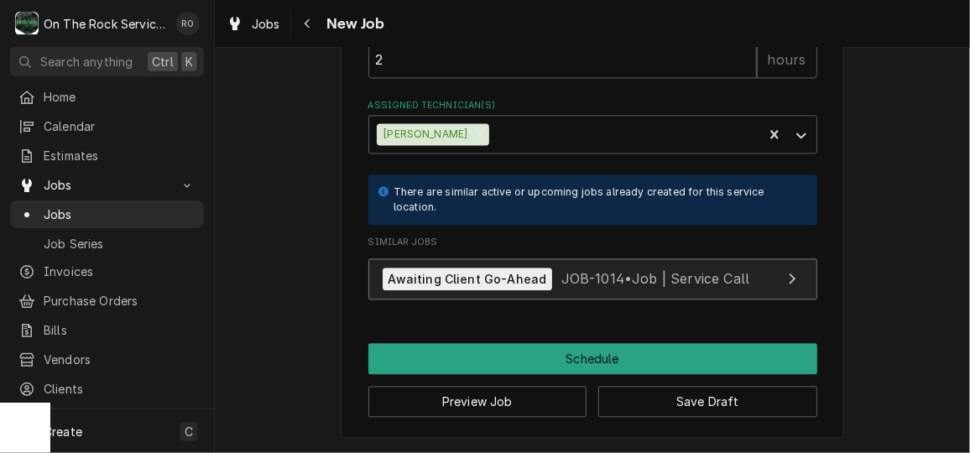
click at [572, 279] on span "JOB-1014 • Job | Service Call" at bounding box center [655, 278] width 188 height 17
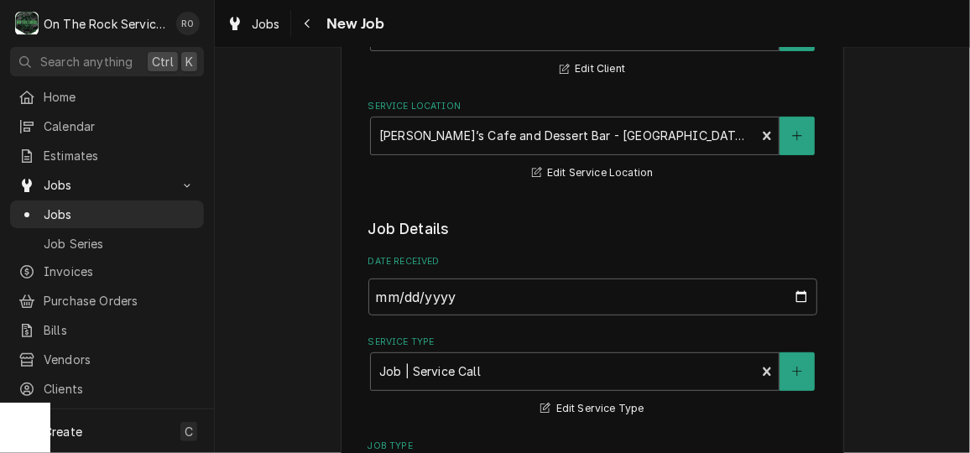
scroll to position [157, 0]
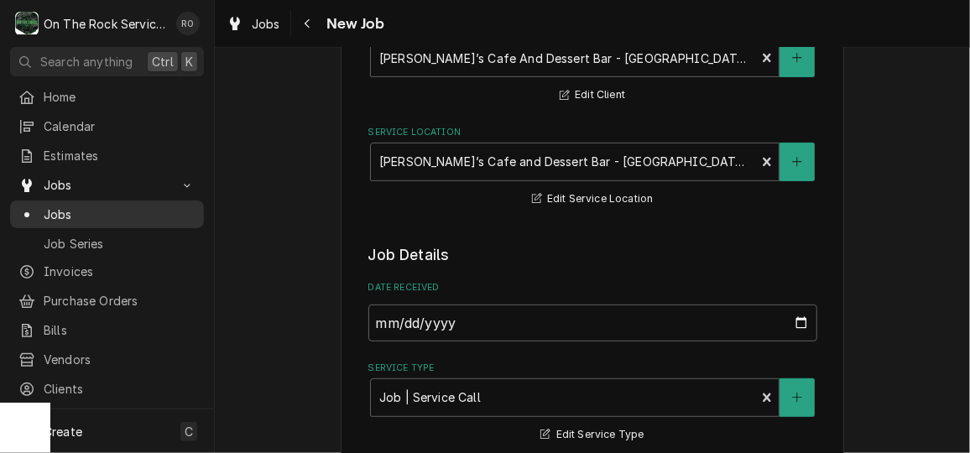
click at [95, 201] on link "Jobs" at bounding box center [107, 215] width 194 height 28
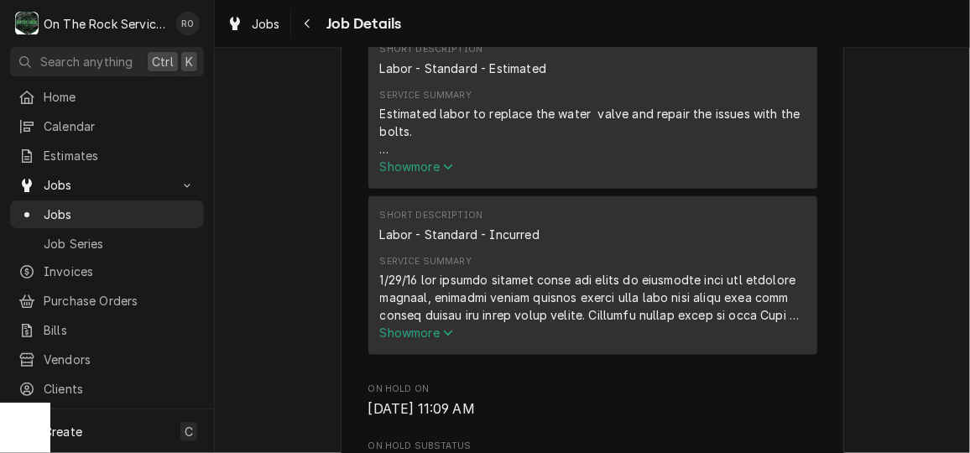
scroll to position [745, 0]
click at [433, 339] on span "Show more" at bounding box center [417, 332] width 74 height 14
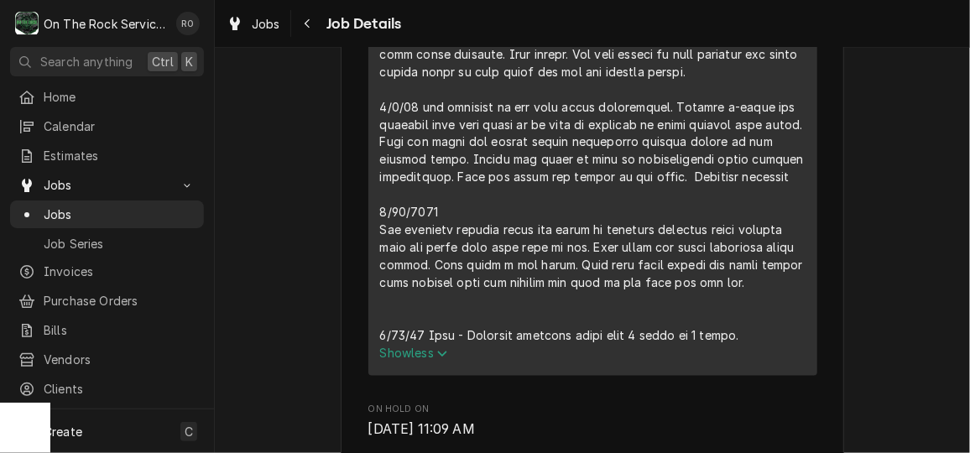
scroll to position [1261, 0]
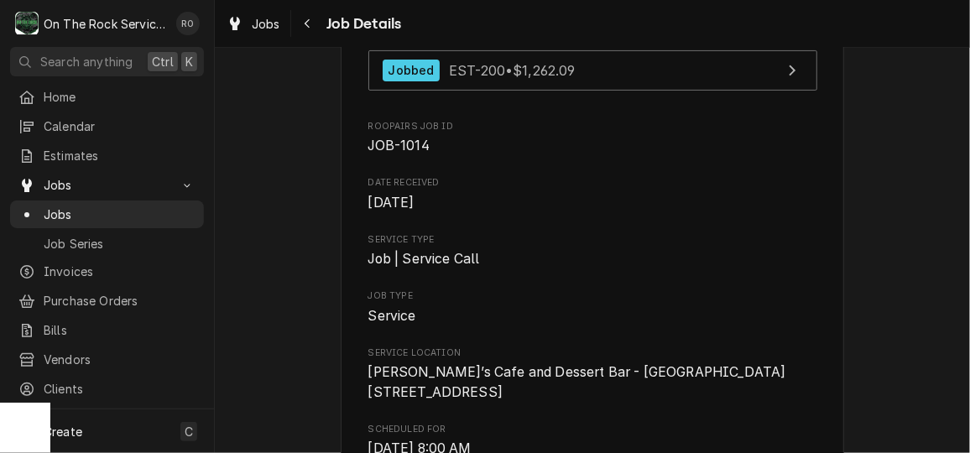
scroll to position [223, 0]
click at [691, 385] on span "[PERSON_NAME]’s Cafe and Dessert Bar - [GEOGRAPHIC_DATA] [STREET_ADDRESS]" at bounding box center [592, 380] width 449 height 39
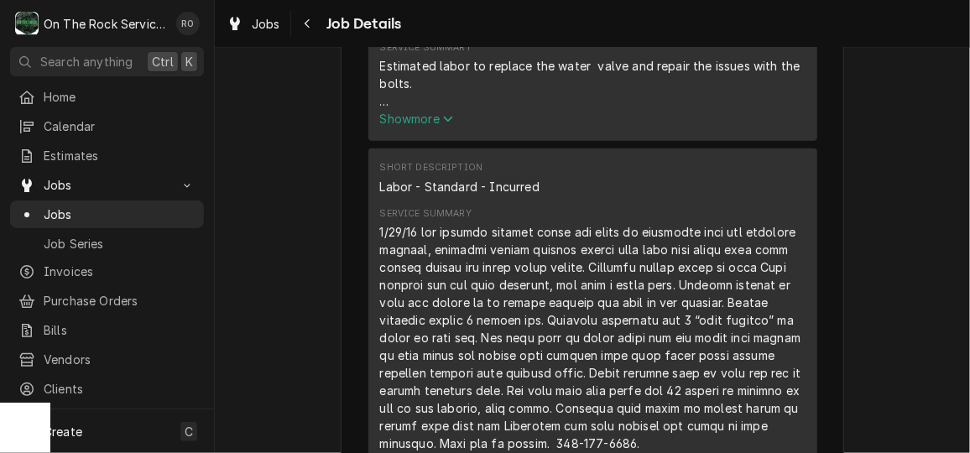
scroll to position [795, 0]
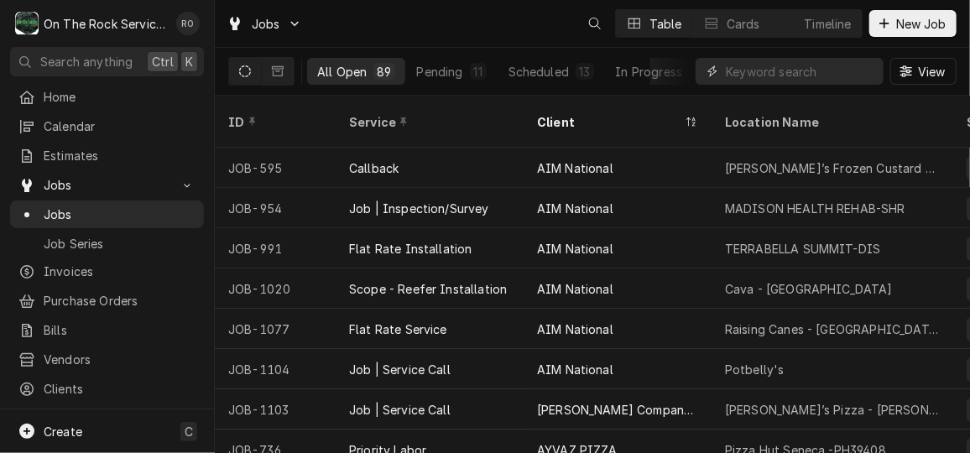
click at [802, 70] on input "Dynamic Content Wrapper" at bounding box center [800, 71] width 149 height 27
click at [802, 70] on input "c" at bounding box center [789, 71] width 126 height 27
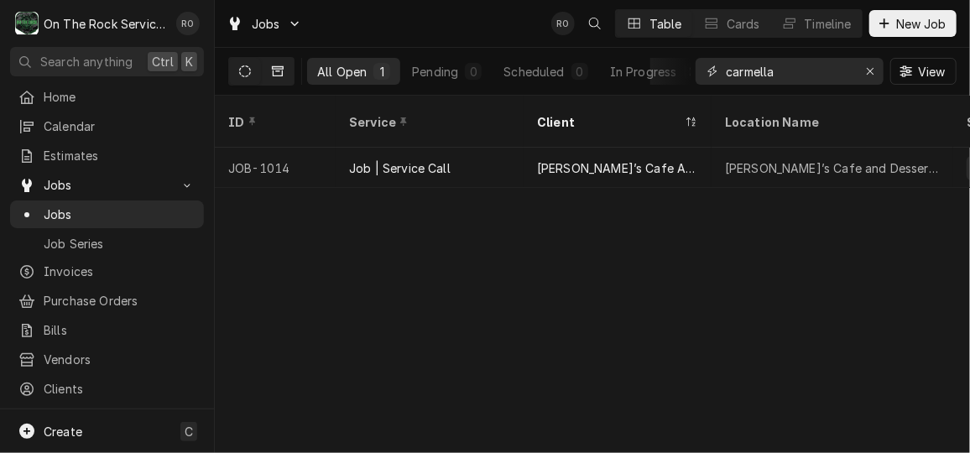
type input "carmella"
click at [279, 70] on icon "Dynamic Content Wrapper" at bounding box center [278, 71] width 12 height 12
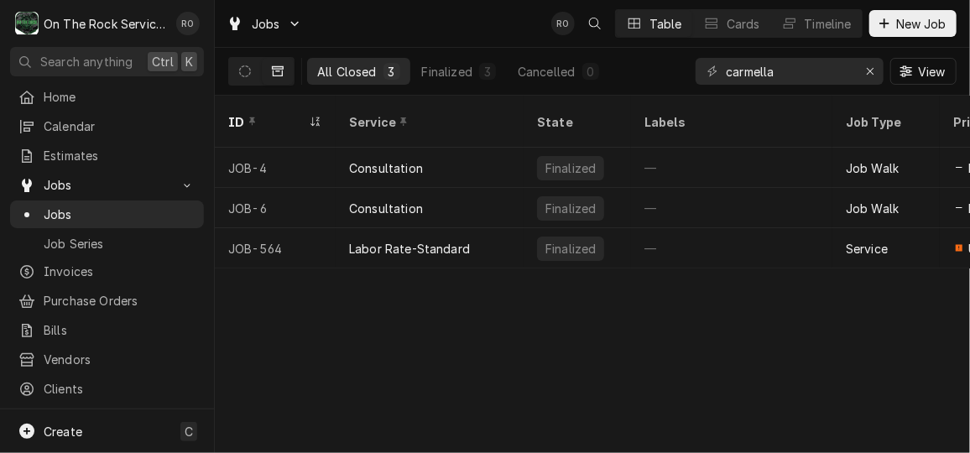
click at [279, 70] on icon "Dynamic Content Wrapper" at bounding box center [278, 71] width 12 height 12
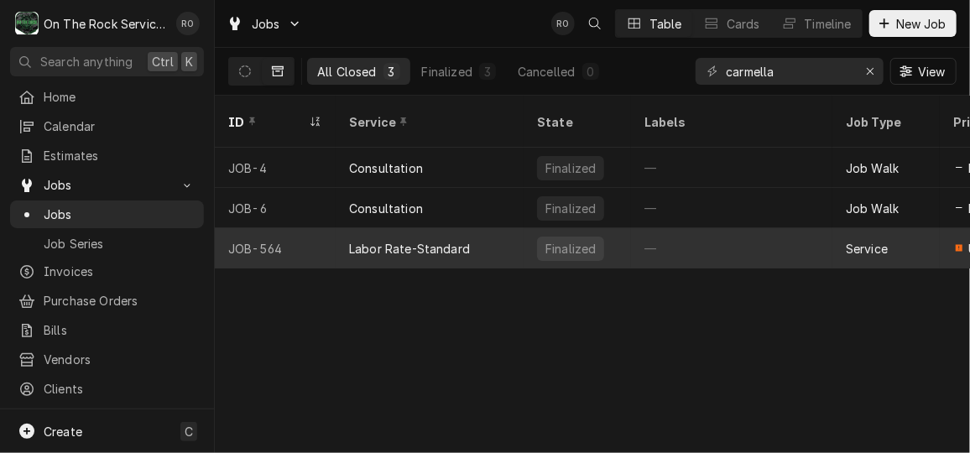
click at [465, 240] on div "Labor Rate-Standard" at bounding box center [409, 249] width 121 height 18
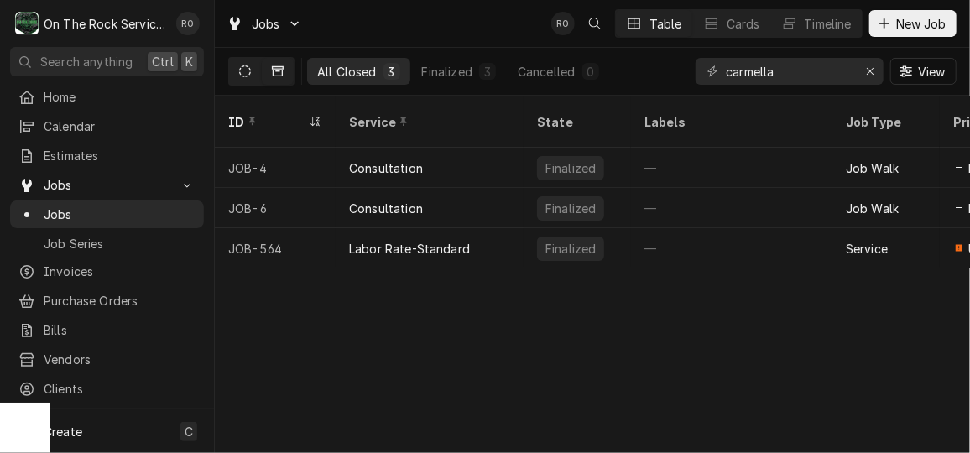
click at [251, 76] on button "Dynamic Content Wrapper" at bounding box center [245, 71] width 32 height 27
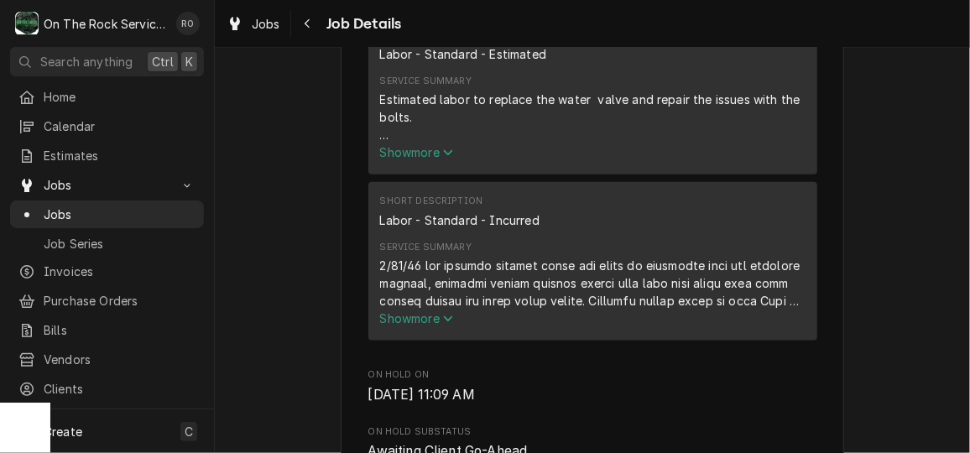
scroll to position [758, 0]
click at [427, 326] on span "Show more" at bounding box center [417, 319] width 74 height 14
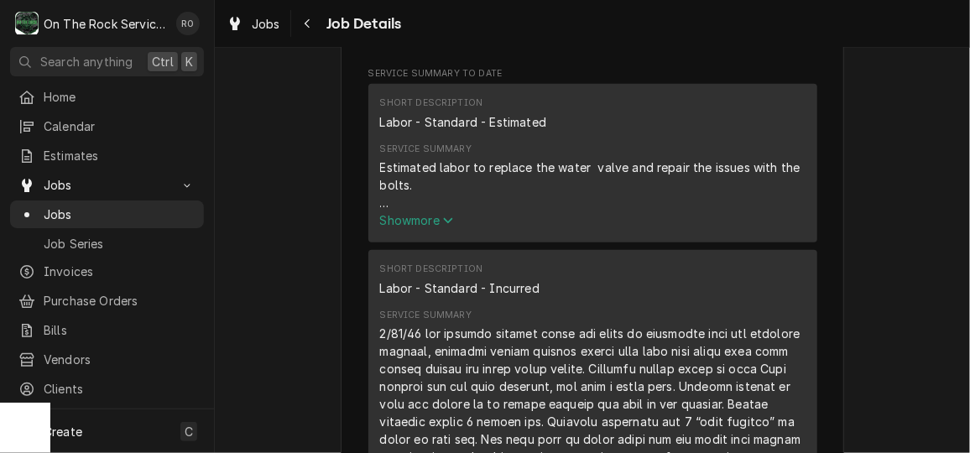
scroll to position [684, 0]
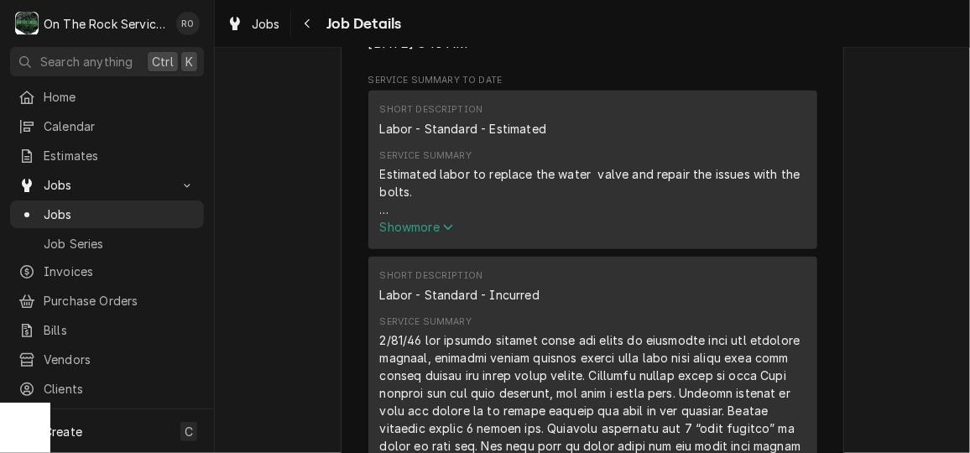
click at [417, 234] on span "Show more" at bounding box center [417, 227] width 74 height 14
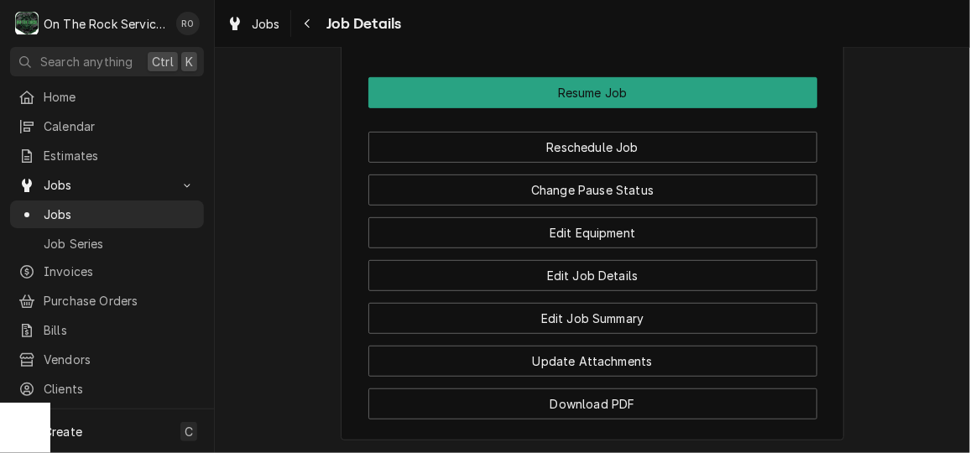
scroll to position [2952, 0]
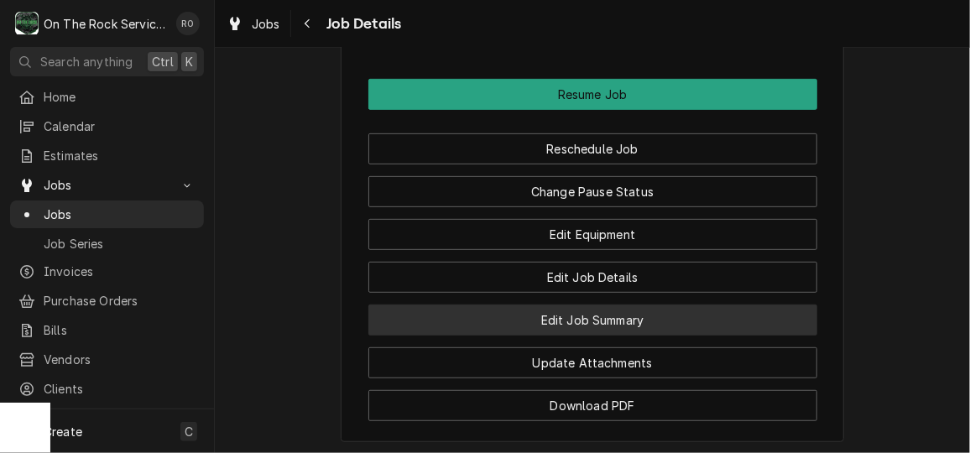
click at [584, 305] on button "Edit Job Summary" at bounding box center [592, 320] width 449 height 31
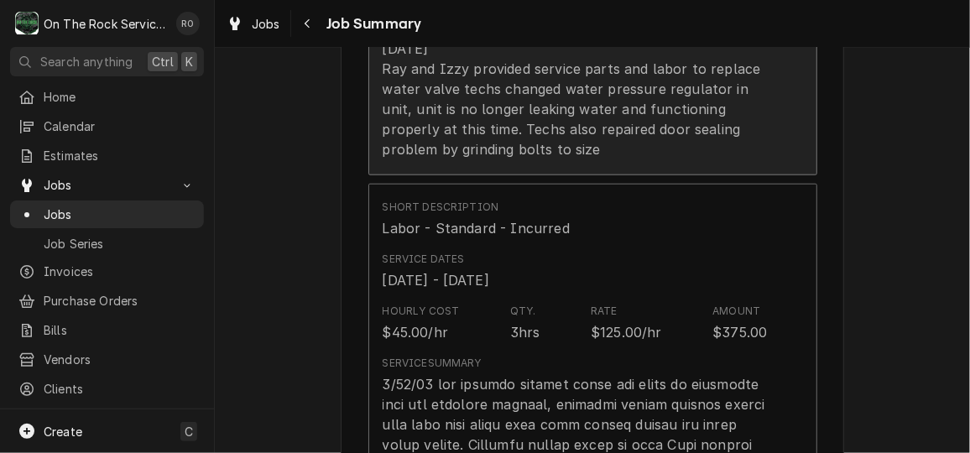
scroll to position [445, 0]
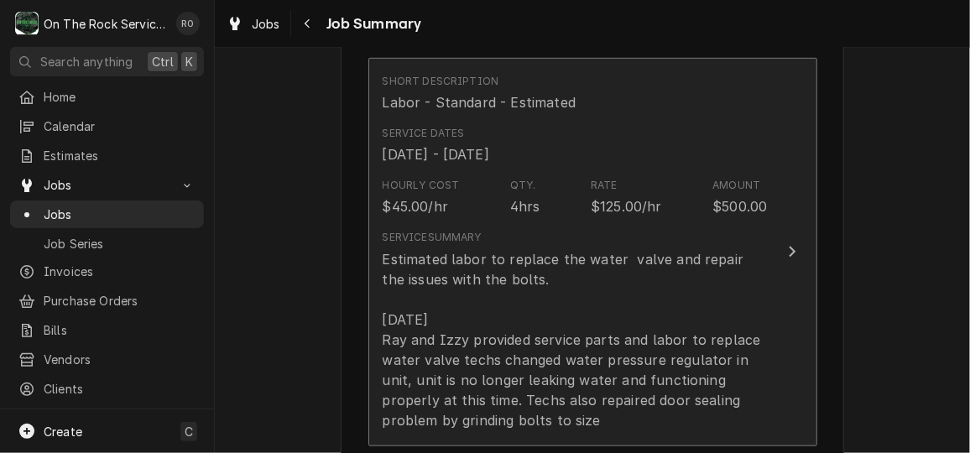
drag, startPoint x: 757, startPoint y: 329, endPoint x: 647, endPoint y: 335, distance: 110.1
click at [647, 335] on div "Estimated labor to replace the water valve and repair the issues with the bolts…" at bounding box center [575, 339] width 385 height 181
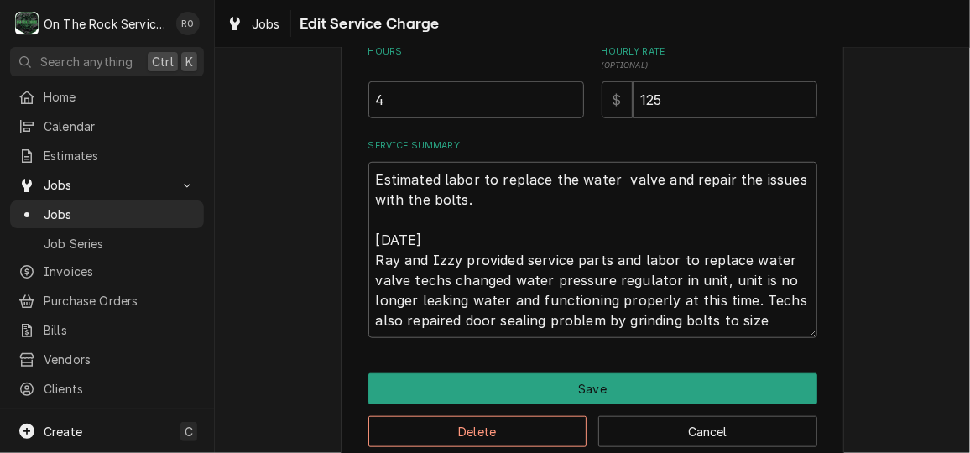
scroll to position [529, 0]
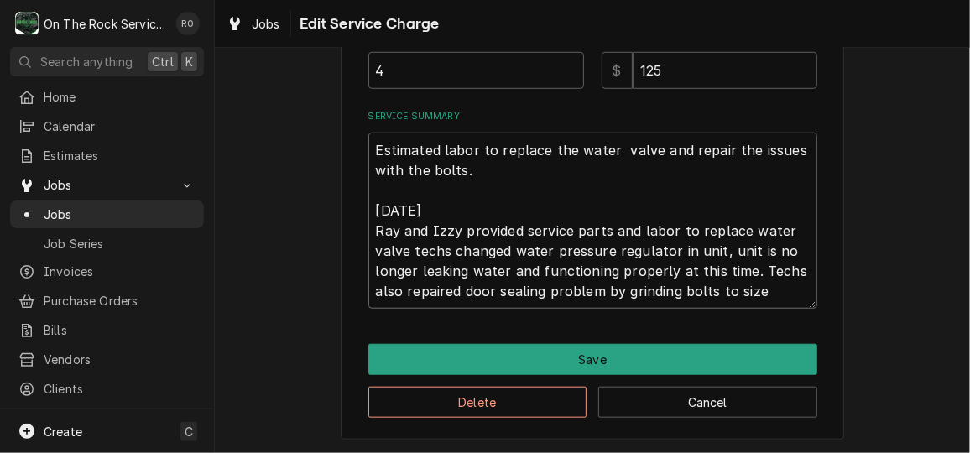
drag, startPoint x: 370, startPoint y: 204, endPoint x: 805, endPoint y: 325, distance: 451.1
type textarea "x"
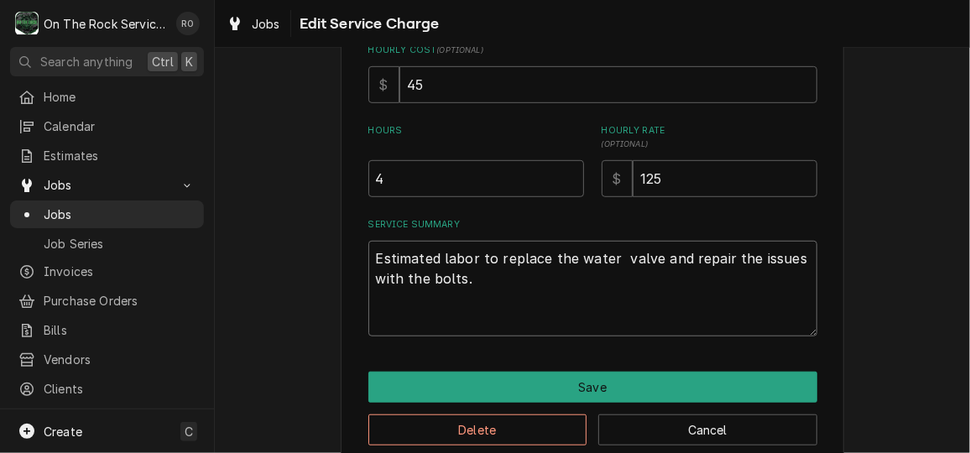
scroll to position [449, 0]
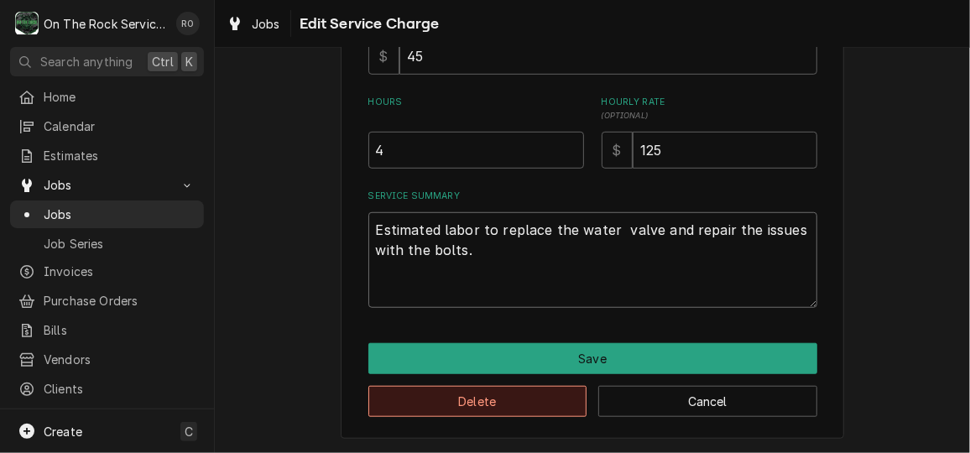
type textarea "Estimated labor to replace the water valve and repair the issues with the bolts."
click at [522, 403] on button "Delete" at bounding box center [477, 401] width 219 height 31
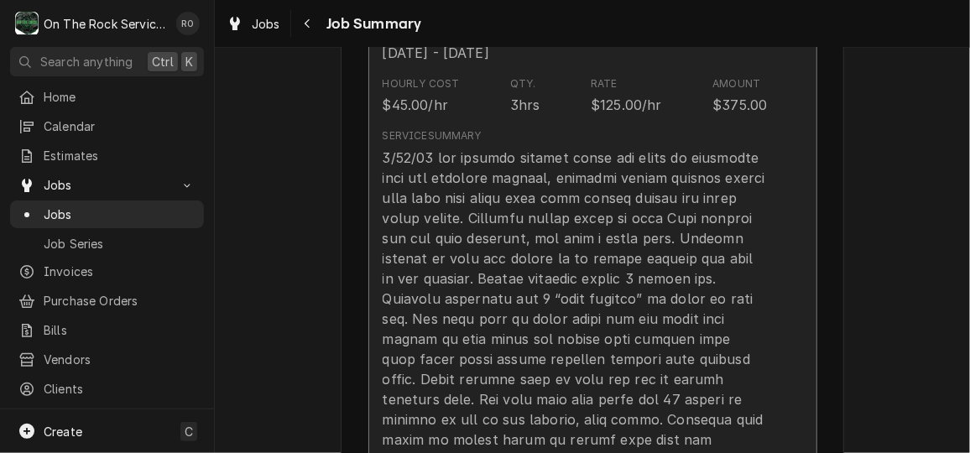
scroll to position [550, 0]
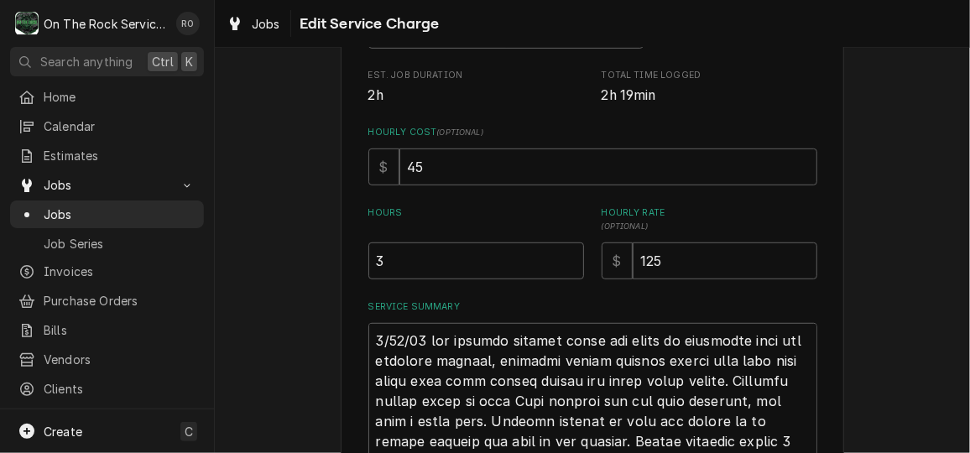
scroll to position [20, 0]
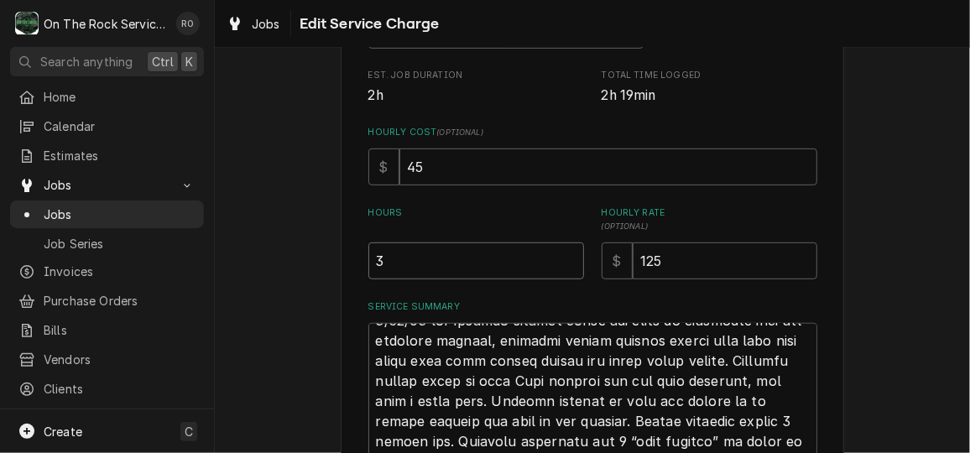
drag, startPoint x: 442, startPoint y: 260, endPoint x: 279, endPoint y: 248, distance: 163.2
type textarea "x"
type input "7"
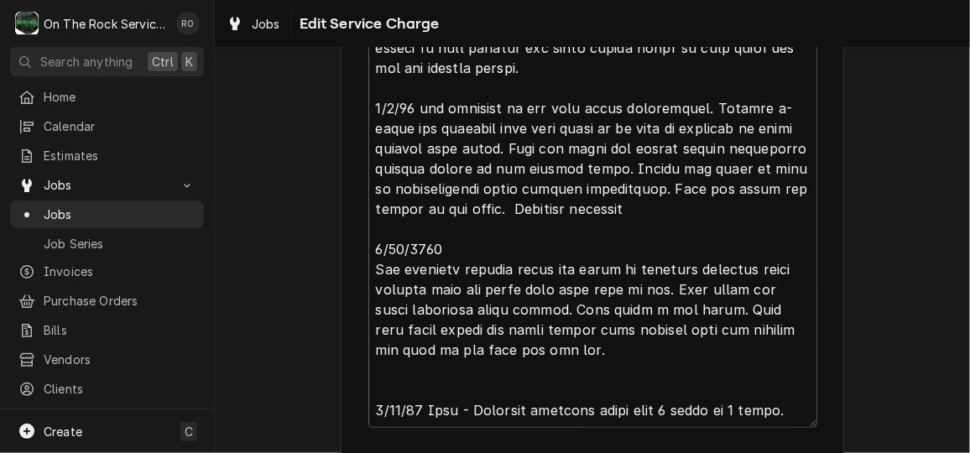
scroll to position [1113, 0]
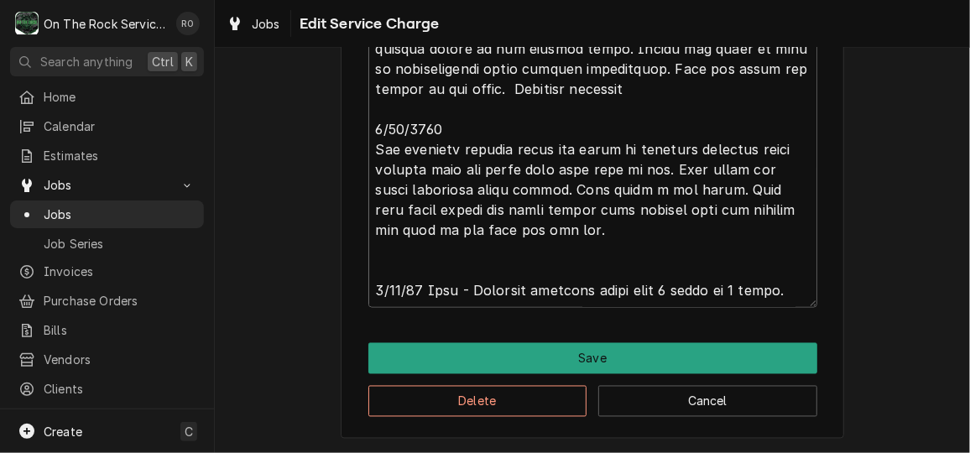
drag, startPoint x: 371, startPoint y: 290, endPoint x: 851, endPoint y: 300, distance: 480.0
paste textarea "10/1/25 Ray and Izzy provided service parts and labor to replace water valve te…"
type textarea "x"
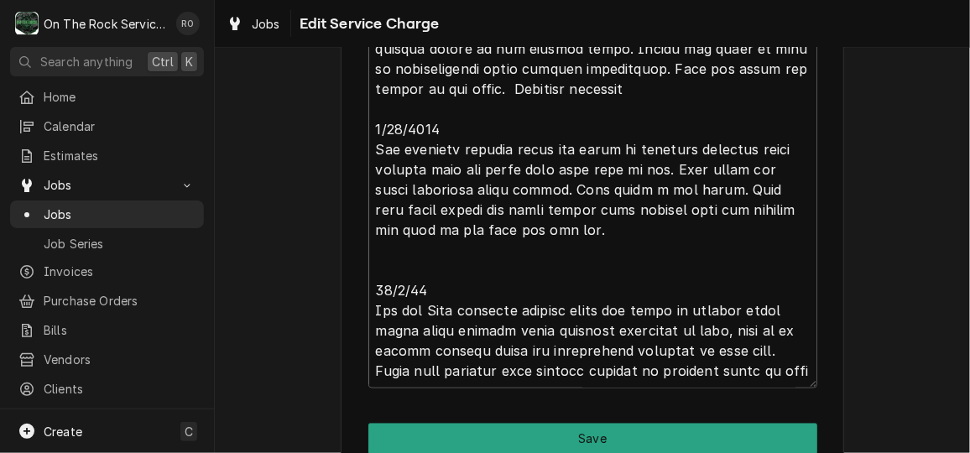
scroll to position [11, 0]
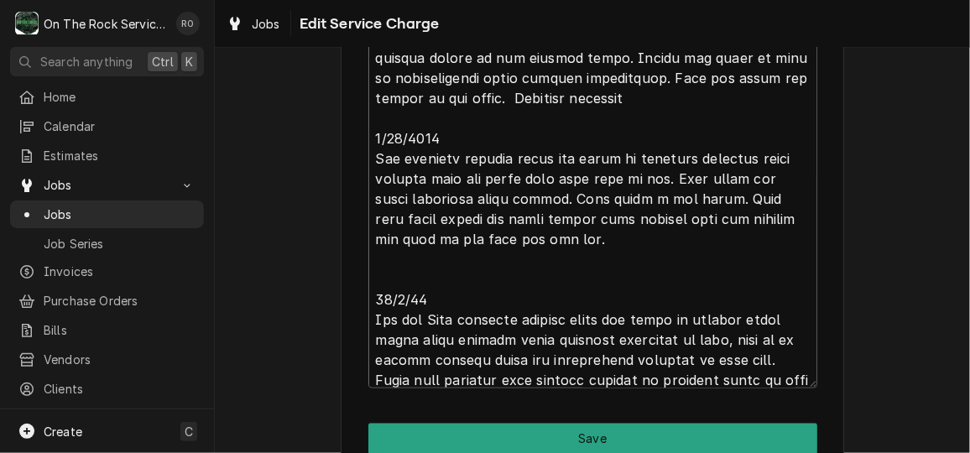
type textarea "4/25/25 tmb provide service parts and labor to determine that per customer prod…"
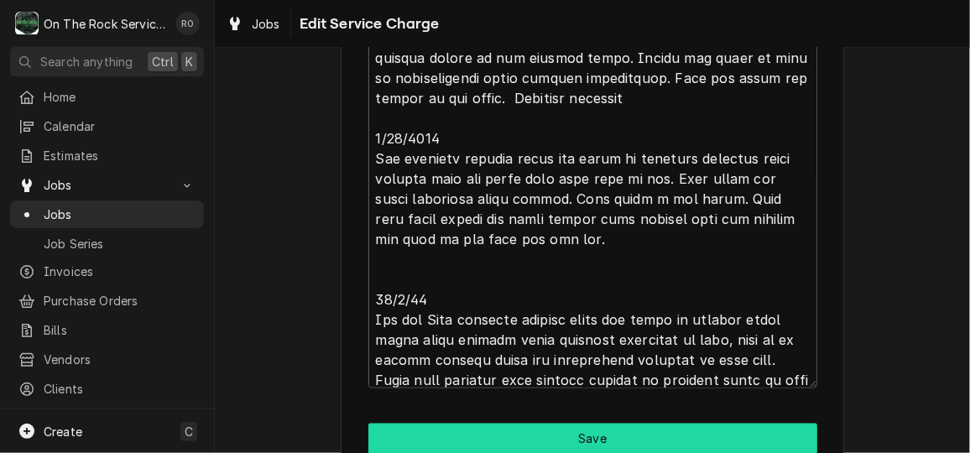
click at [657, 434] on button "Save" at bounding box center [592, 439] width 449 height 31
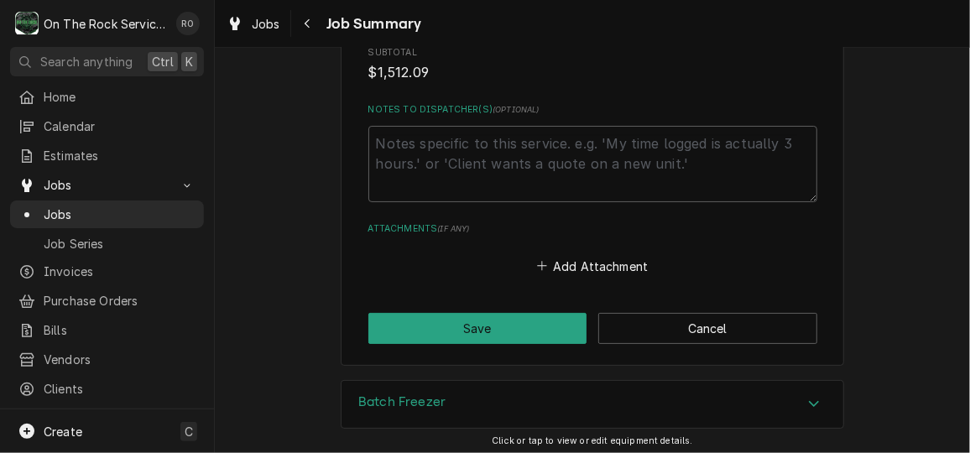
scroll to position [2685, 0]
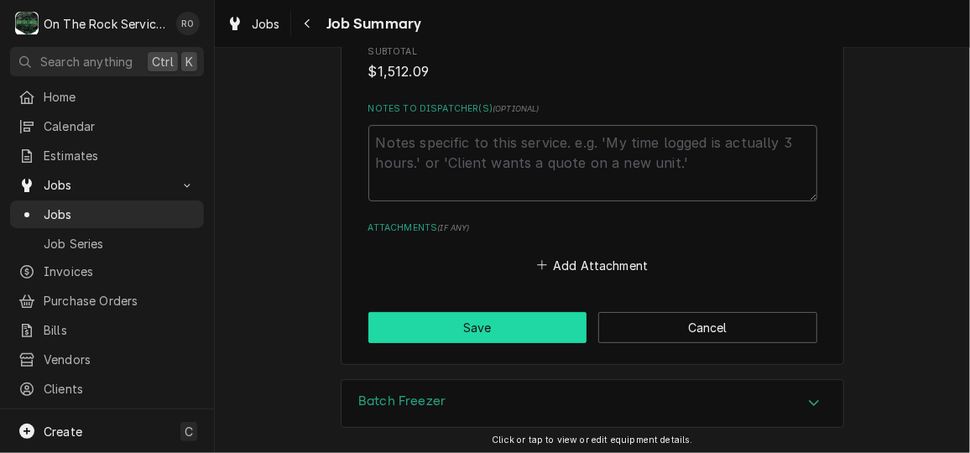
click at [500, 312] on button "Save" at bounding box center [477, 327] width 219 height 31
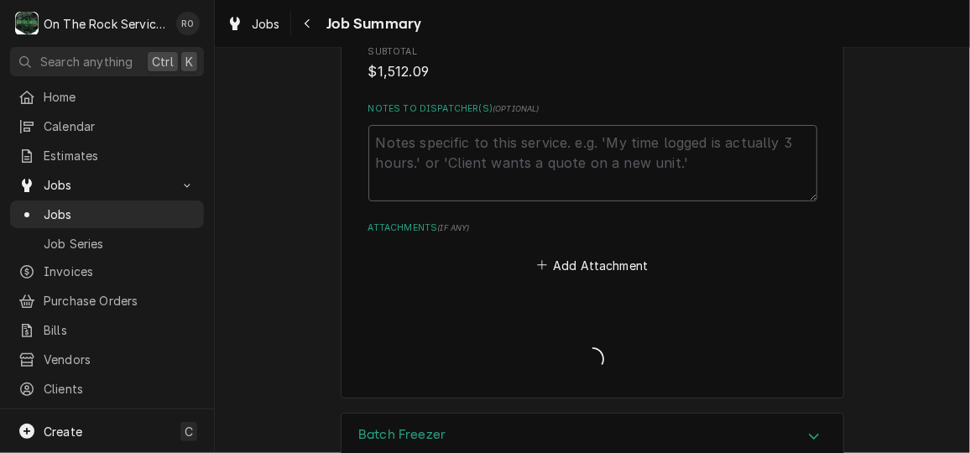
type textarea "x"
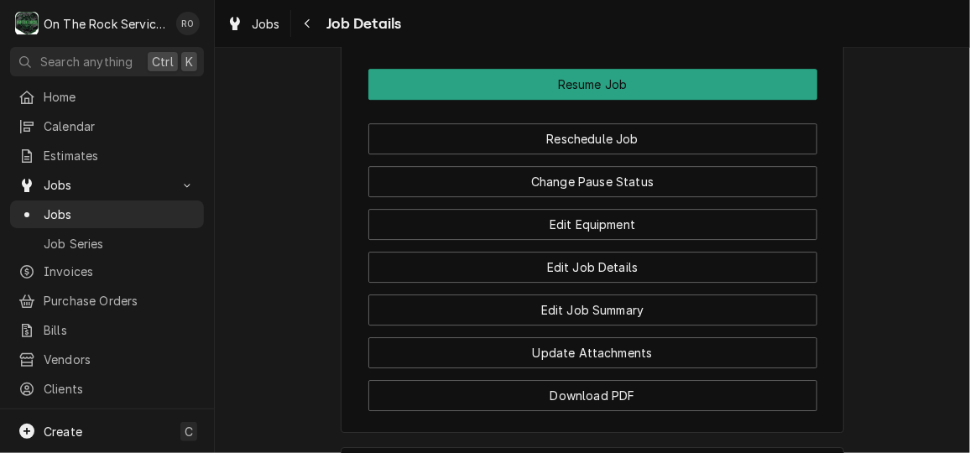
scroll to position [2085, 0]
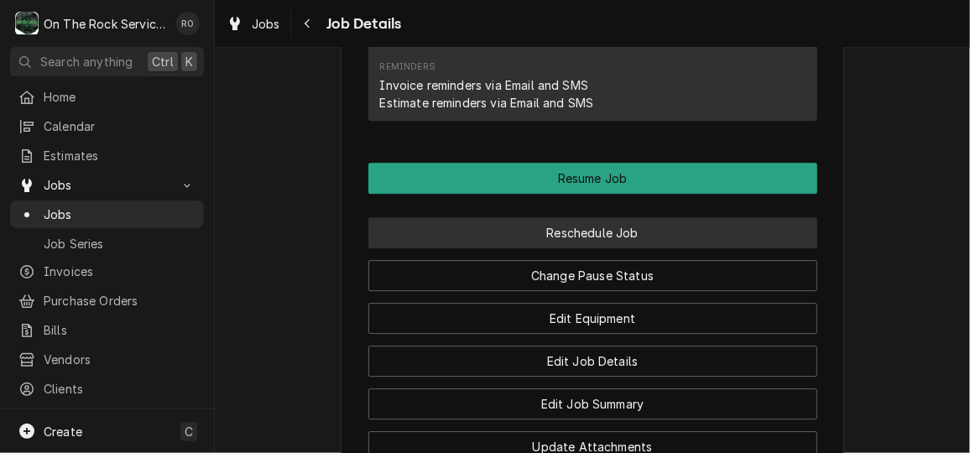
click at [647, 217] on button "Reschedule Job" at bounding box center [592, 232] width 449 height 31
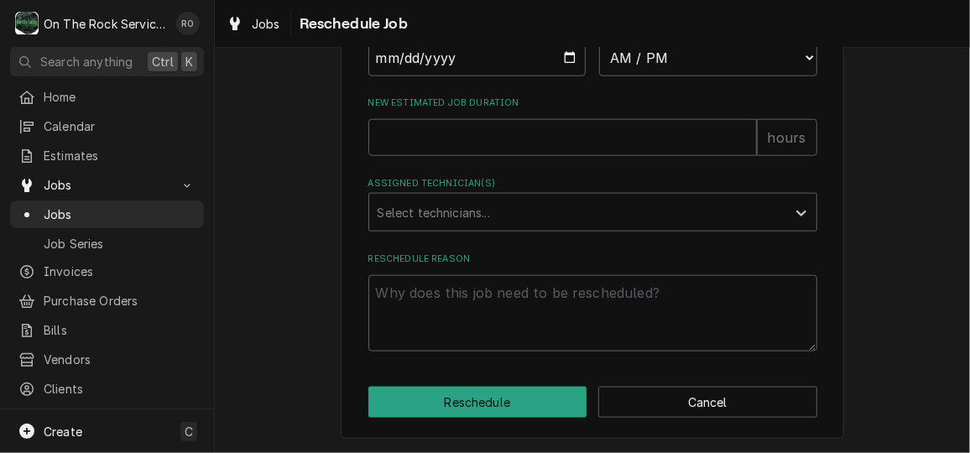
scroll to position [782, 0]
drag, startPoint x: 567, startPoint y: 303, endPoint x: 554, endPoint y: 125, distance: 178.4
click at [565, 76] on input "Date" at bounding box center [477, 57] width 218 height 37
type input "[DATE]"
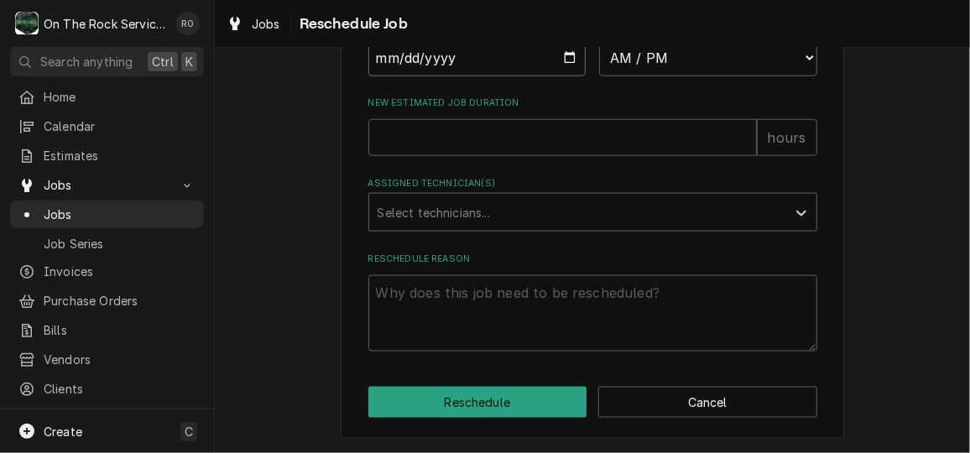
type textarea "x"
click at [717, 75] on select "AM / PM 6:00 AM 6:15 AM 6:30 AM 6:45 AM 7:00 AM 7:15 AM 7:30 AM 7:45 AM 8:00 AM…" at bounding box center [708, 57] width 218 height 37
select select "08:15:00"
click at [599, 57] on select "AM / PM 6:00 AM 6:15 AM 6:30 AM 6:45 AM 7:00 AM 7:15 AM 7:30 AM 7:45 AM 8:00 AM…" at bounding box center [708, 57] width 218 height 37
click at [580, 156] on input "New Estimated Job Duration" at bounding box center [562, 137] width 388 height 37
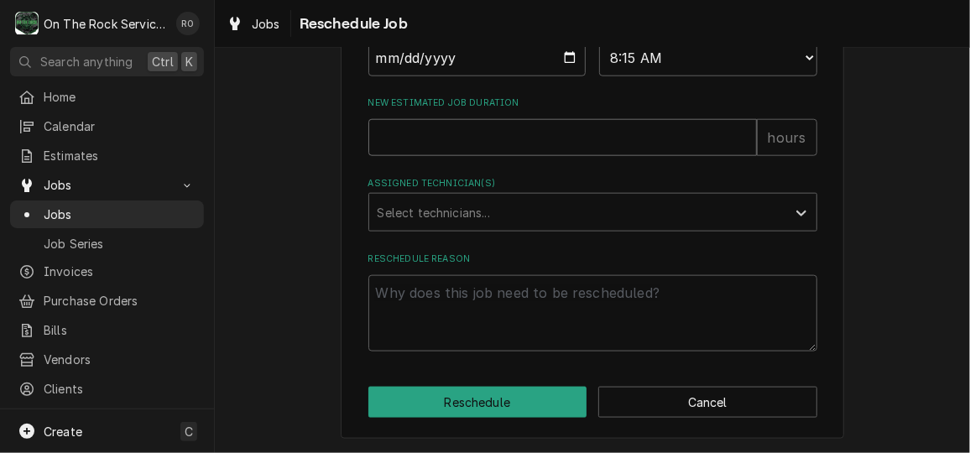
type textarea "x"
type input "2"
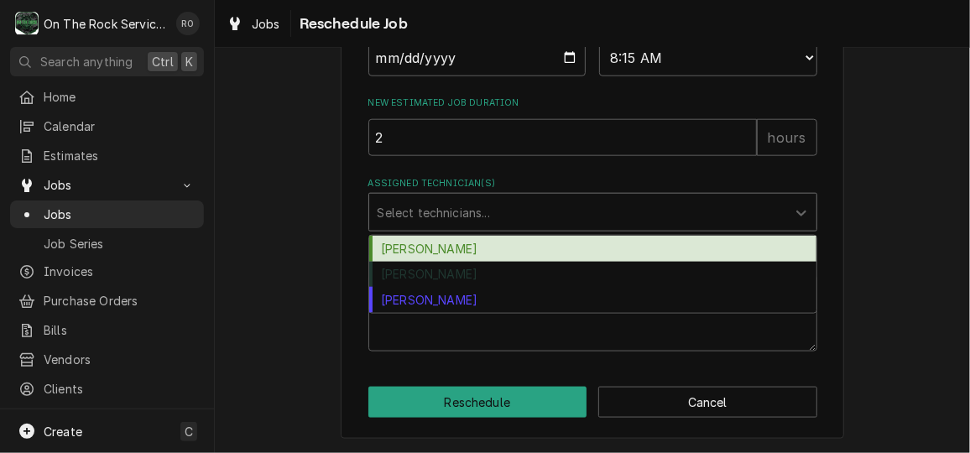
click at [509, 227] on div "Assigned Technician(s)" at bounding box center [578, 212] width 400 height 30
click at [507, 262] on div "Ray Beals" at bounding box center [592, 249] width 447 height 26
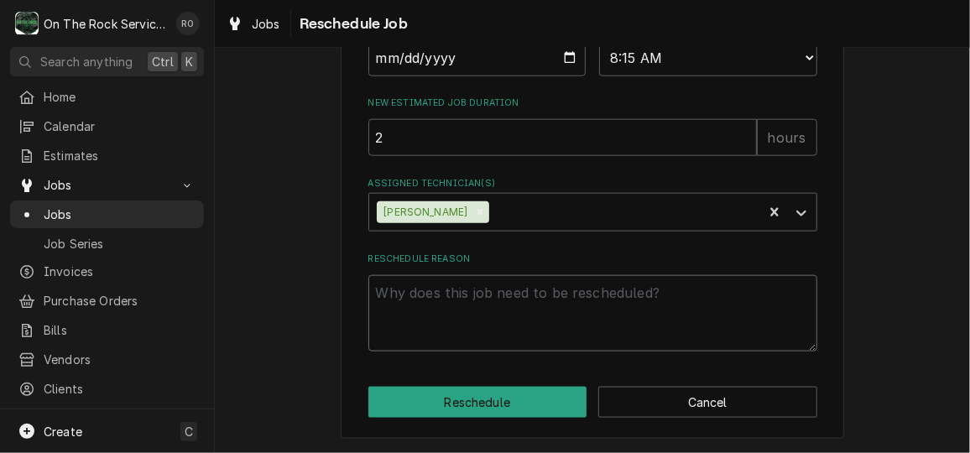
click at [489, 299] on textarea "Reschedule Reason" at bounding box center [592, 313] width 449 height 76
type textarea "x"
type textarea "C"
type textarea "x"
type textarea "Cu"
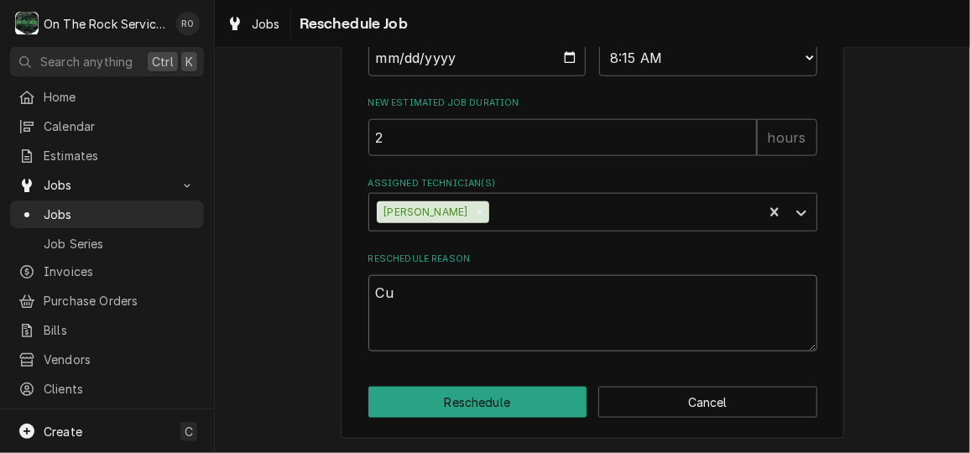
type textarea "x"
type textarea "Cus"
type textarea "x"
type textarea "Custo"
type textarea "x"
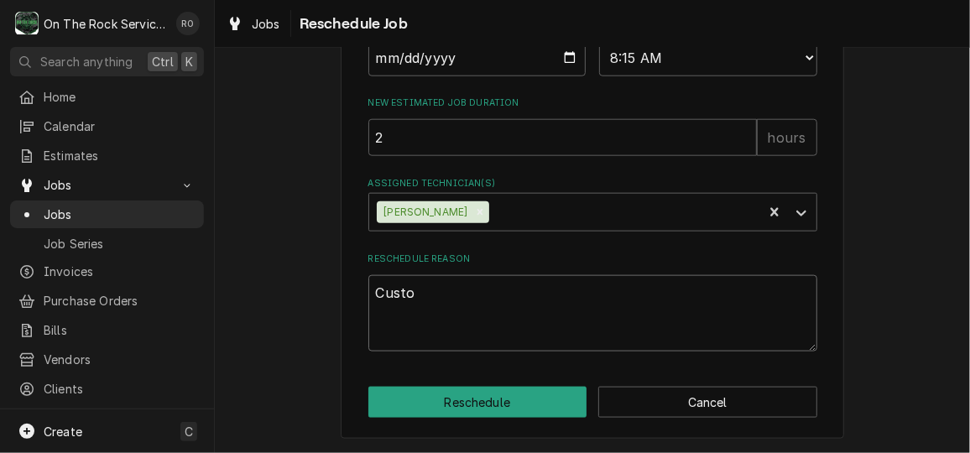
type textarea "Custom"
type textarea "x"
type textarea "Custome"
type textarea "x"
type textarea "Customer"
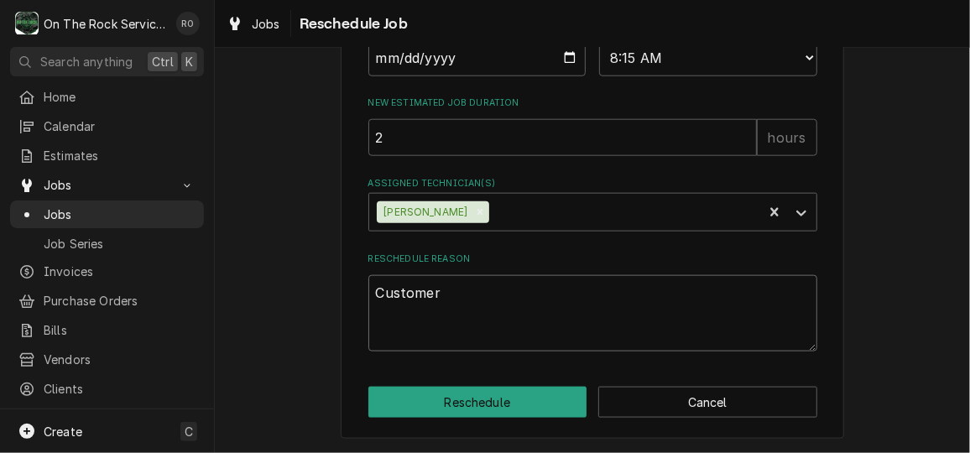
type textarea "x"
type textarea "Customer"
type textarea "x"
type textarea "Customer s"
type textarea "x"
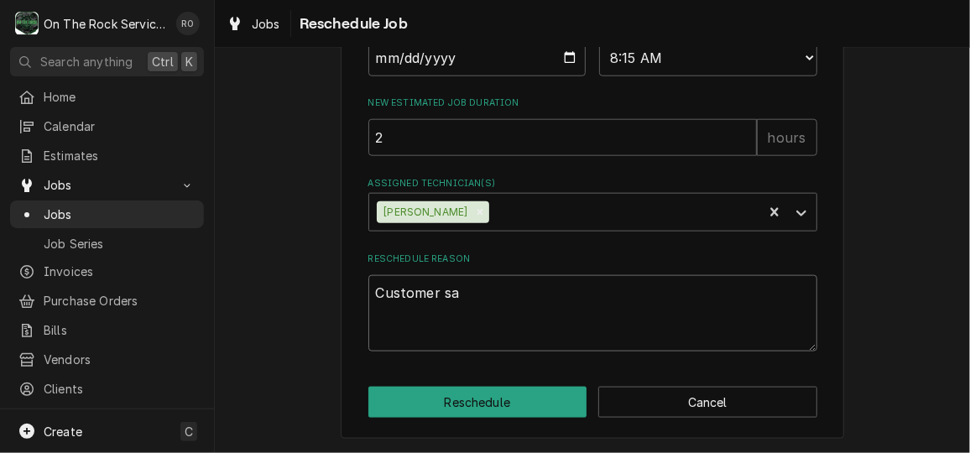
type textarea "Customer sai"
type textarea "x"
type textarea "Customer said"
type textarea "x"
type textarea "Customer said"
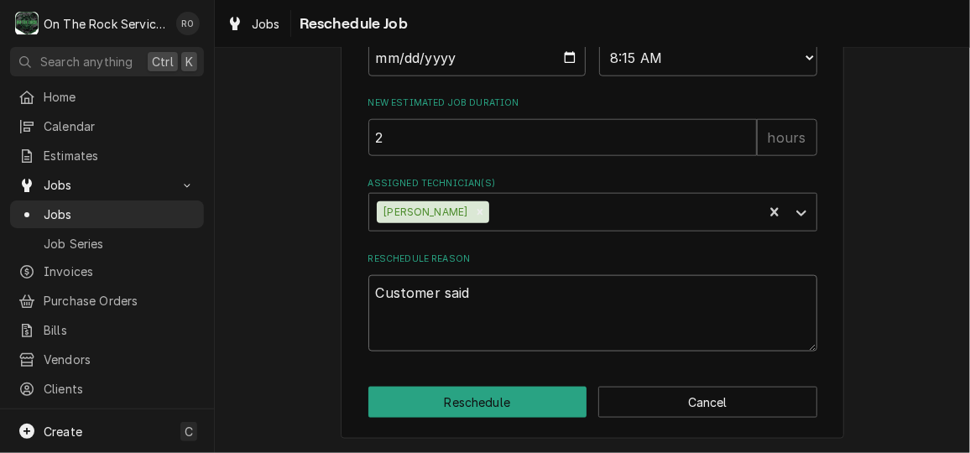
type textarea "x"
type textarea "Customer said u"
type textarea "x"
type textarea "Customer said un"
type textarea "x"
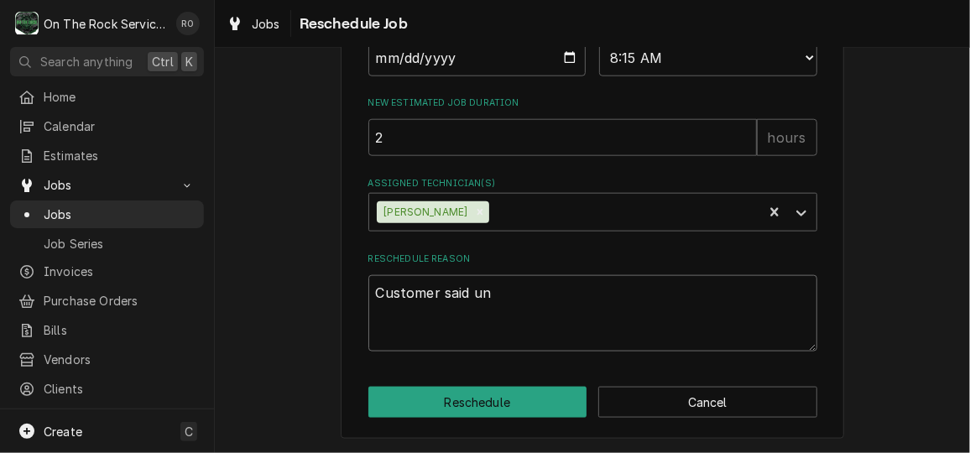
type textarea "Customer said uni"
type textarea "x"
type textarea "Customer said unit"
type textarea "x"
type textarea "Customer said unit"
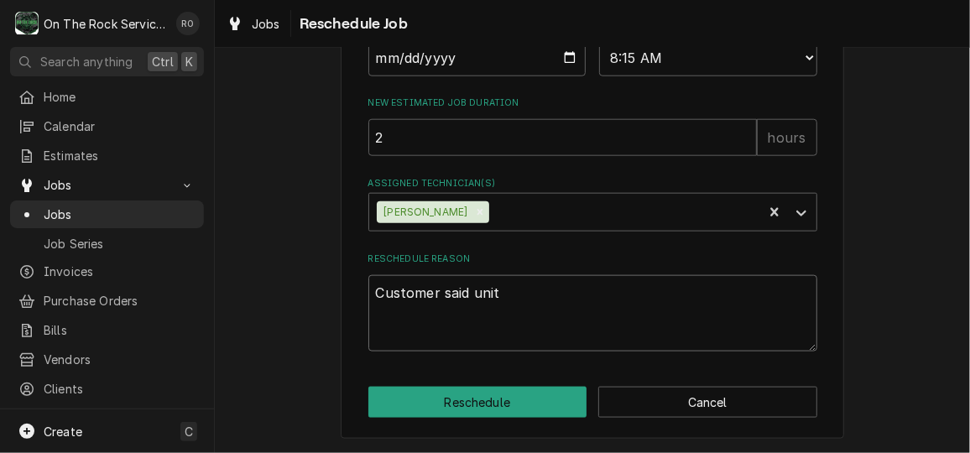
type textarea "x"
type textarea "Customer said unit i"
type textarea "x"
type textarea "Customer said unit is"
type textarea "x"
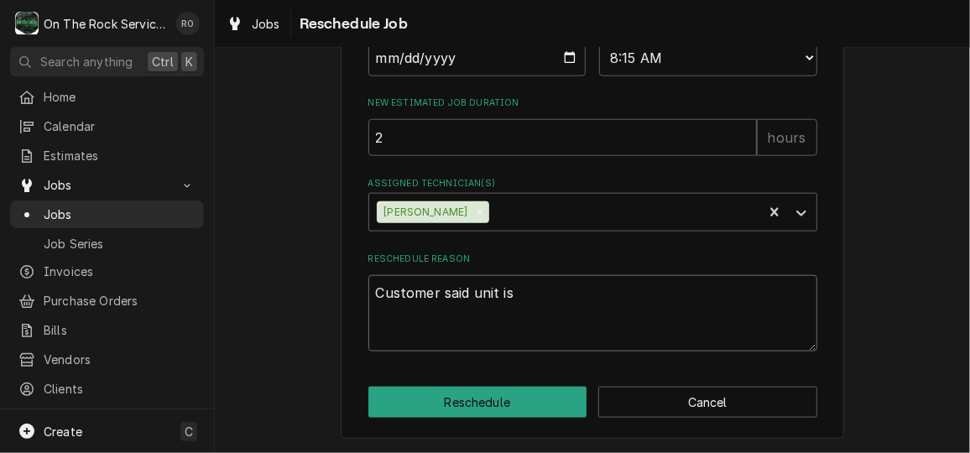
type textarea "Customer said unit is"
type textarea "x"
type textarea "Customer said unit is du"
type textarea "x"
type textarea "Customer said unit is dum"
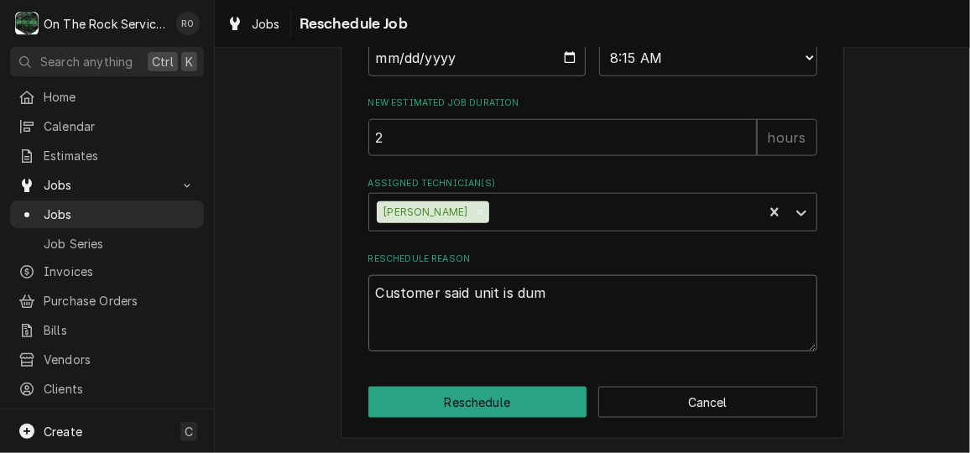
type textarea "x"
type textarea "Customer said unit is dump"
type textarea "x"
type textarea "Customer said unit is dumpi"
type textarea "x"
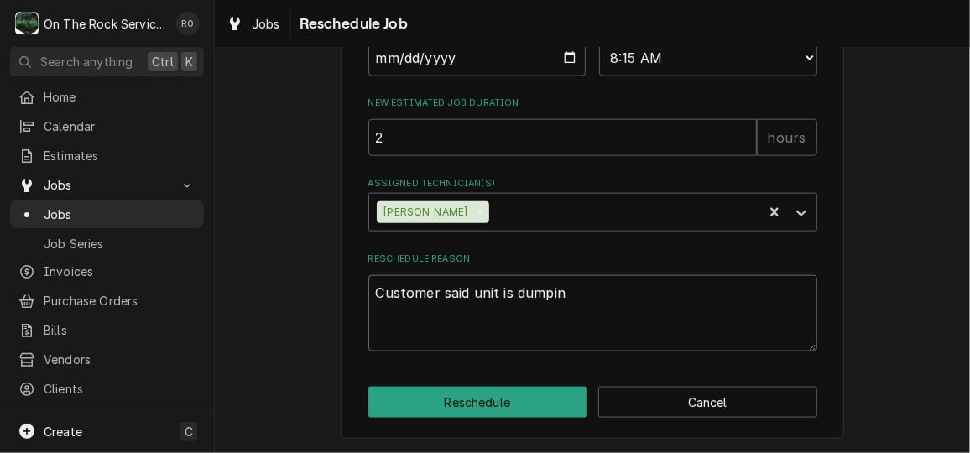
type textarea "Customer said unit is dumping"
type textarea "x"
type textarea "Customer said unit is dumping"
type textarea "x"
type textarea "Customer said unit is dumping w"
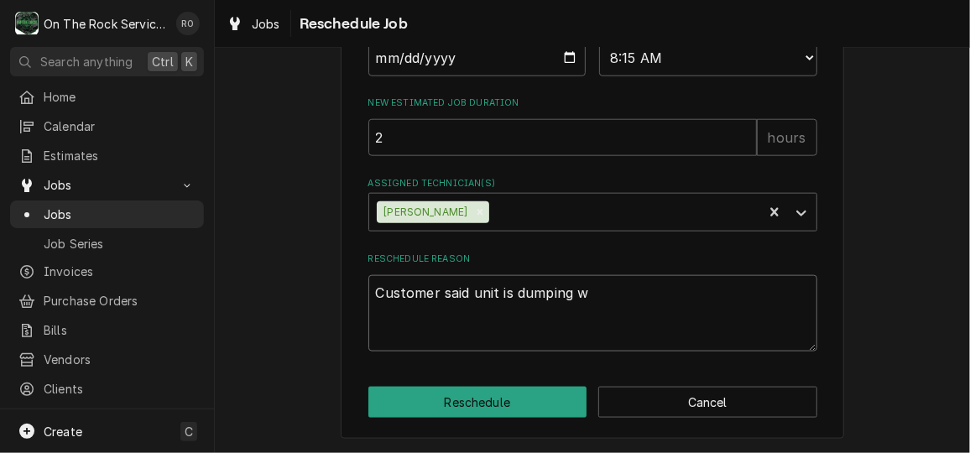
type textarea "x"
type textarea "Customer said unit is dumping wa"
type textarea "x"
type textarea "Customer said unit is dumping wat"
type textarea "x"
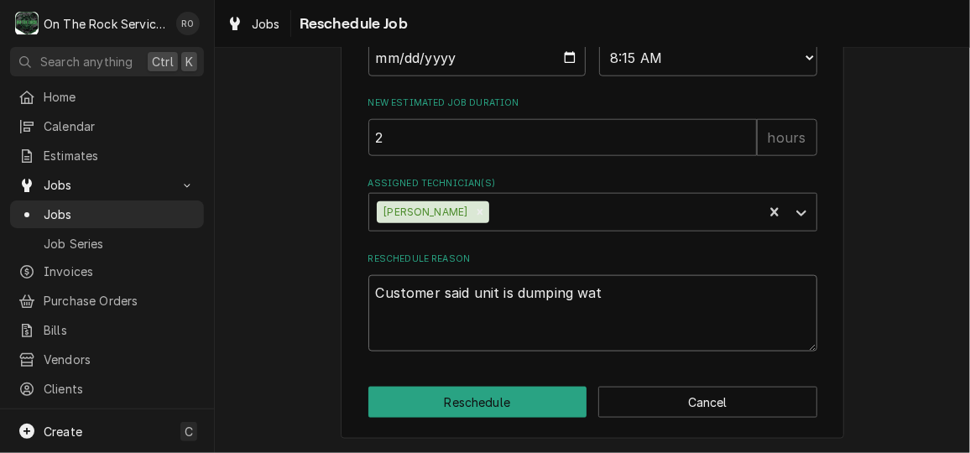
type textarea "Customer said unit is dumping wate"
type textarea "x"
type textarea "Customer said unit is dumping water"
type textarea "x"
type textarea "Customer said unit is dumping water a"
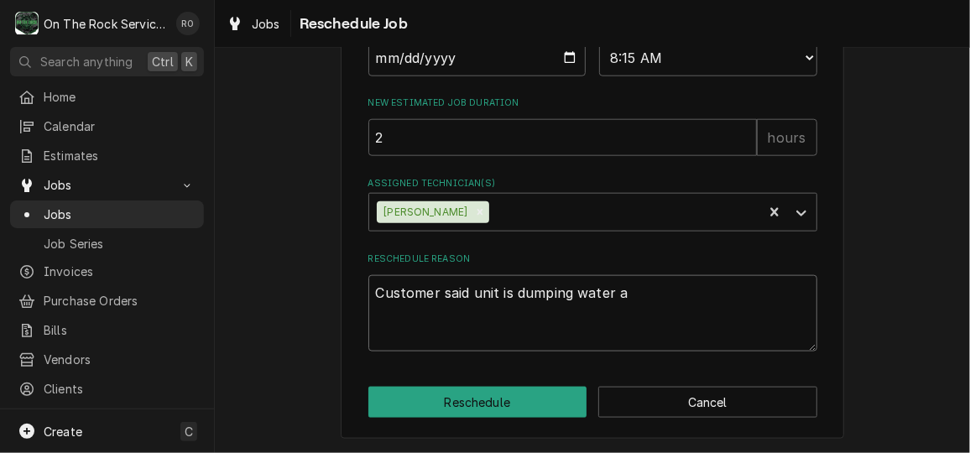
type textarea "x"
type textarea "Customer said unit is dumping water aga"
type textarea "x"
type textarea "Customer said unit is dumping water agai"
type textarea "x"
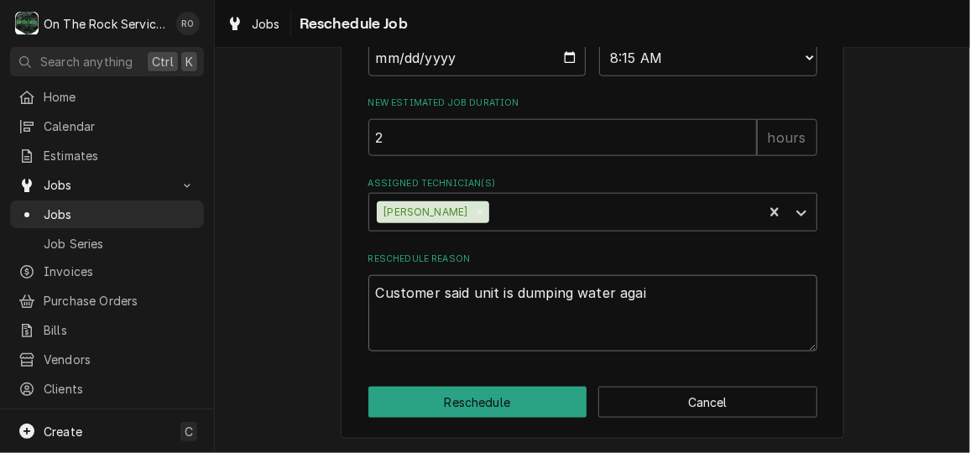
type textarea "Customer said unit is dumping water again"
type textarea "x"
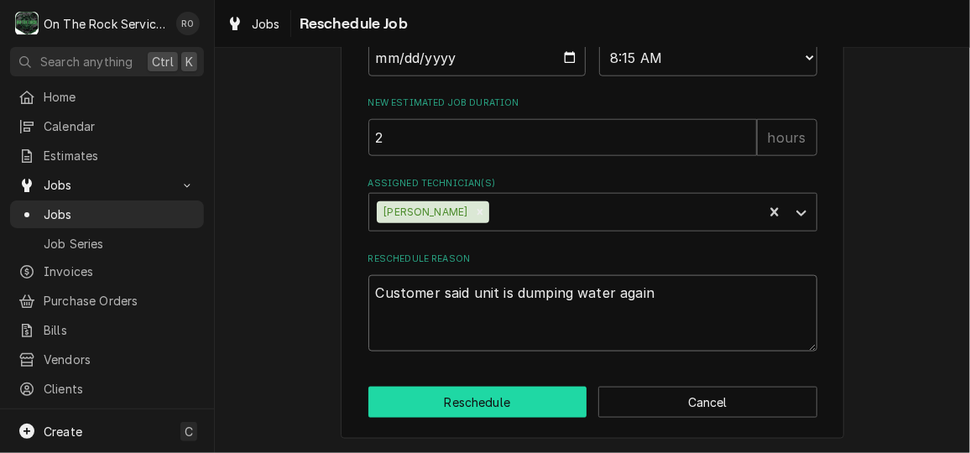
type textarea "Customer said unit is dumping water again"
click at [456, 418] on button "Reschedule" at bounding box center [477, 402] width 219 height 31
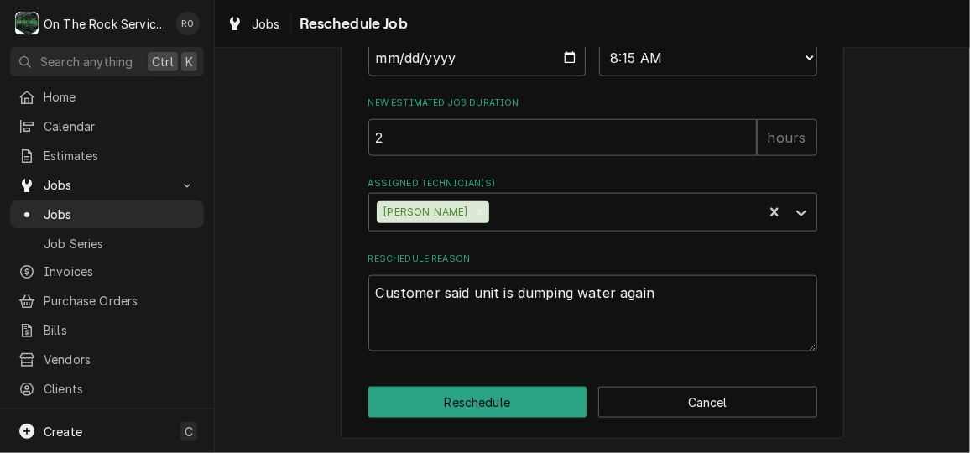
type textarea "x"
